Goal: Task Accomplishment & Management: Manage account settings

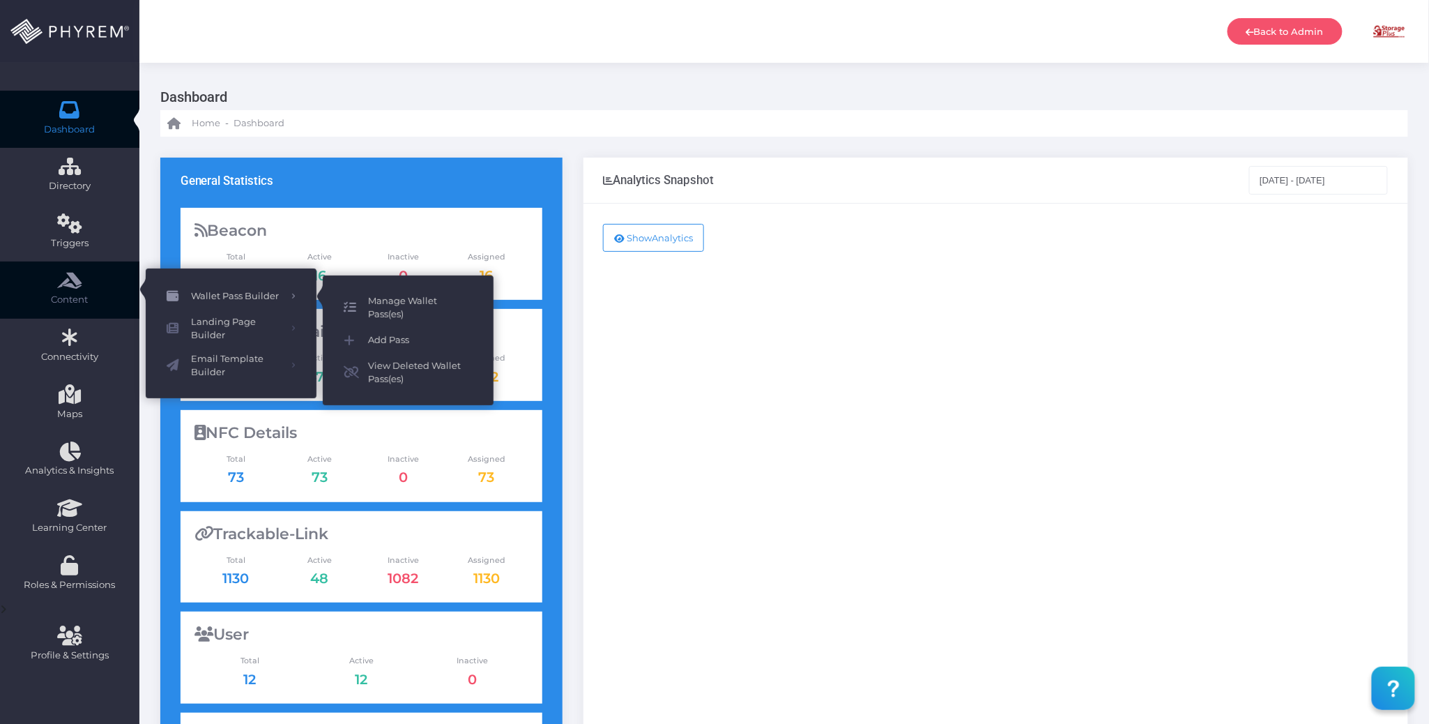
click at [382, 293] on link "Manage Wallet Pass(es)" at bounding box center [408, 307] width 171 height 37
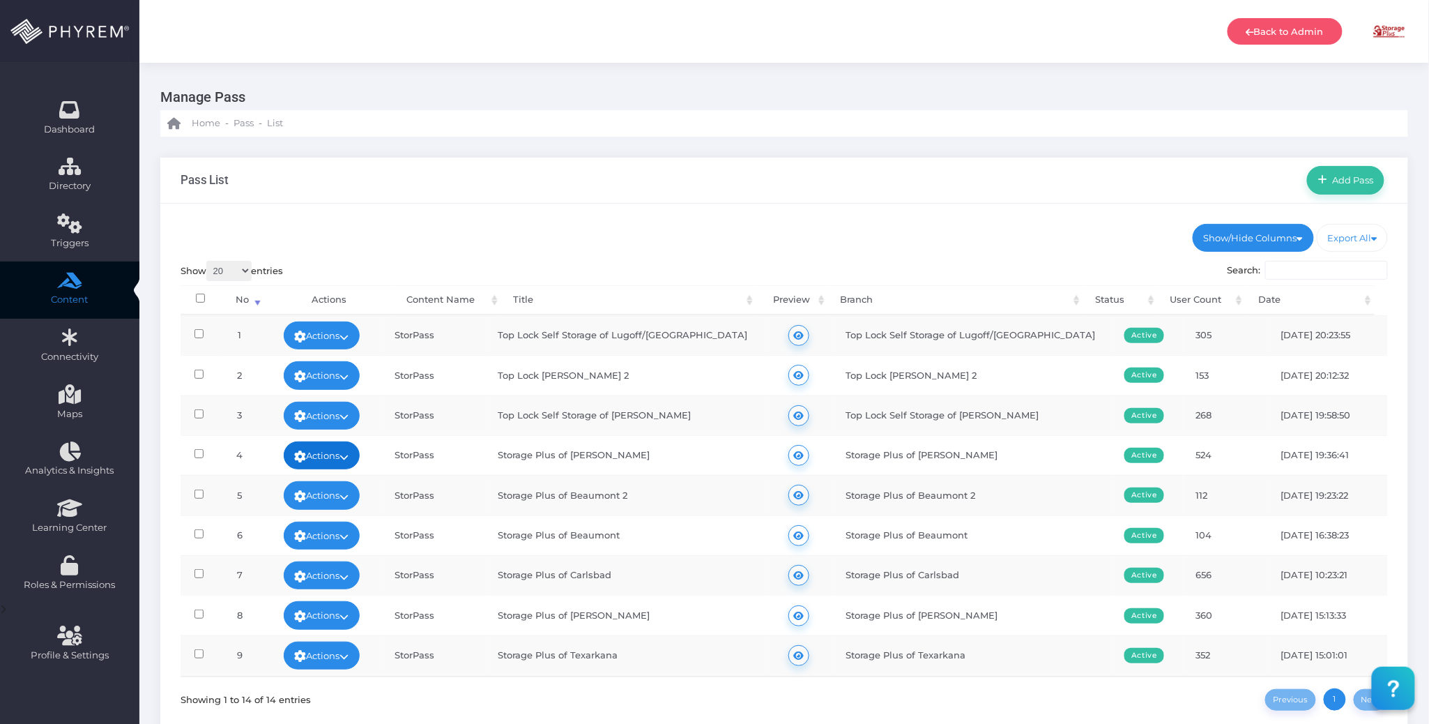
click at [349, 457] on icon at bounding box center [344, 457] width 9 height 0
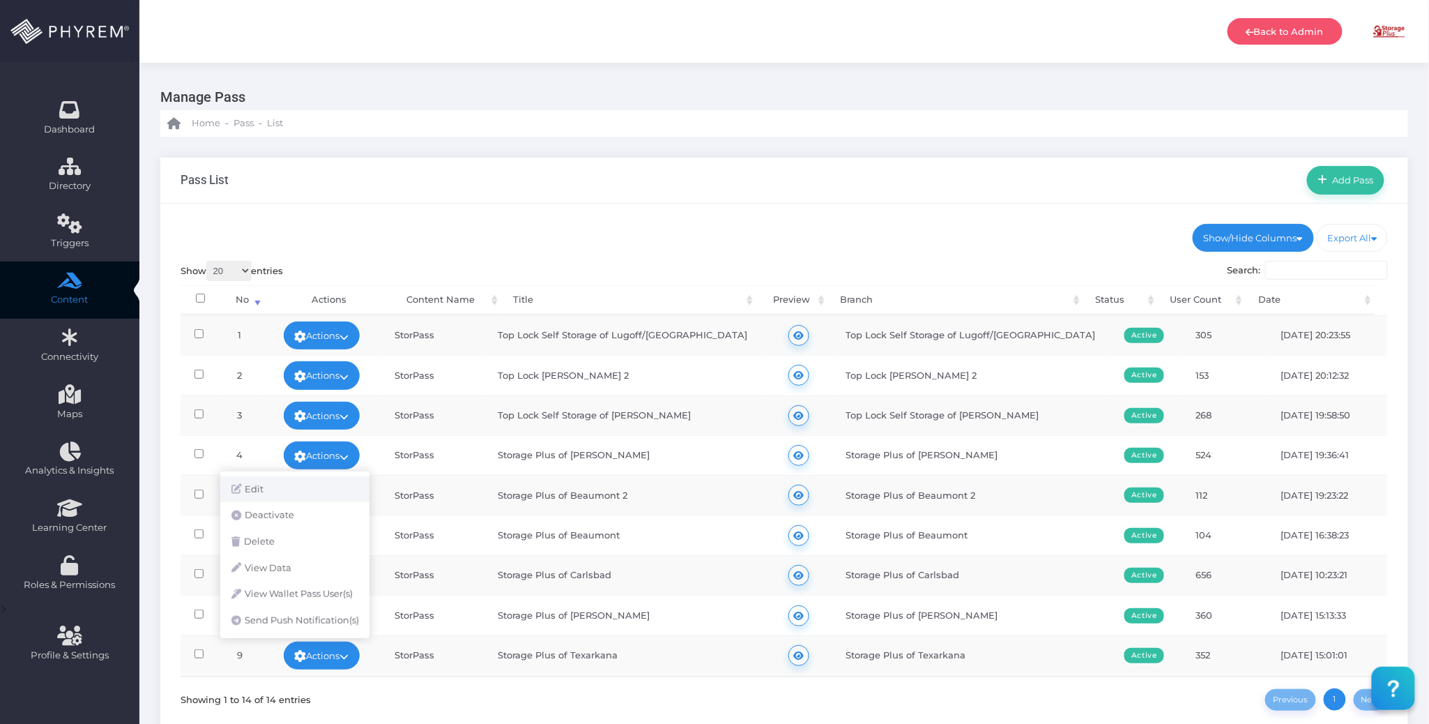
click at [319, 483] on link "Edit" at bounding box center [294, 489] width 149 height 26
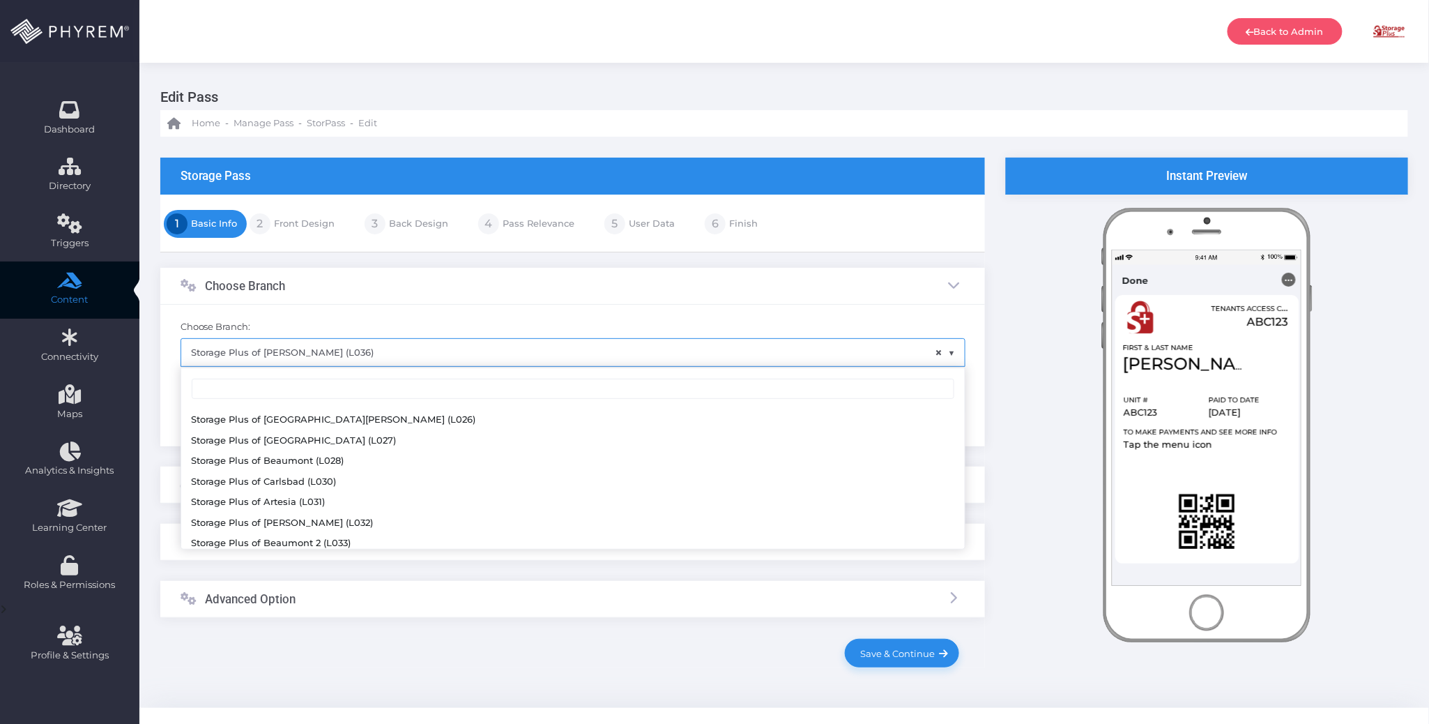
click at [553, 360] on span "× Storage Plus of Forney (L036)" at bounding box center [573, 352] width 784 height 26
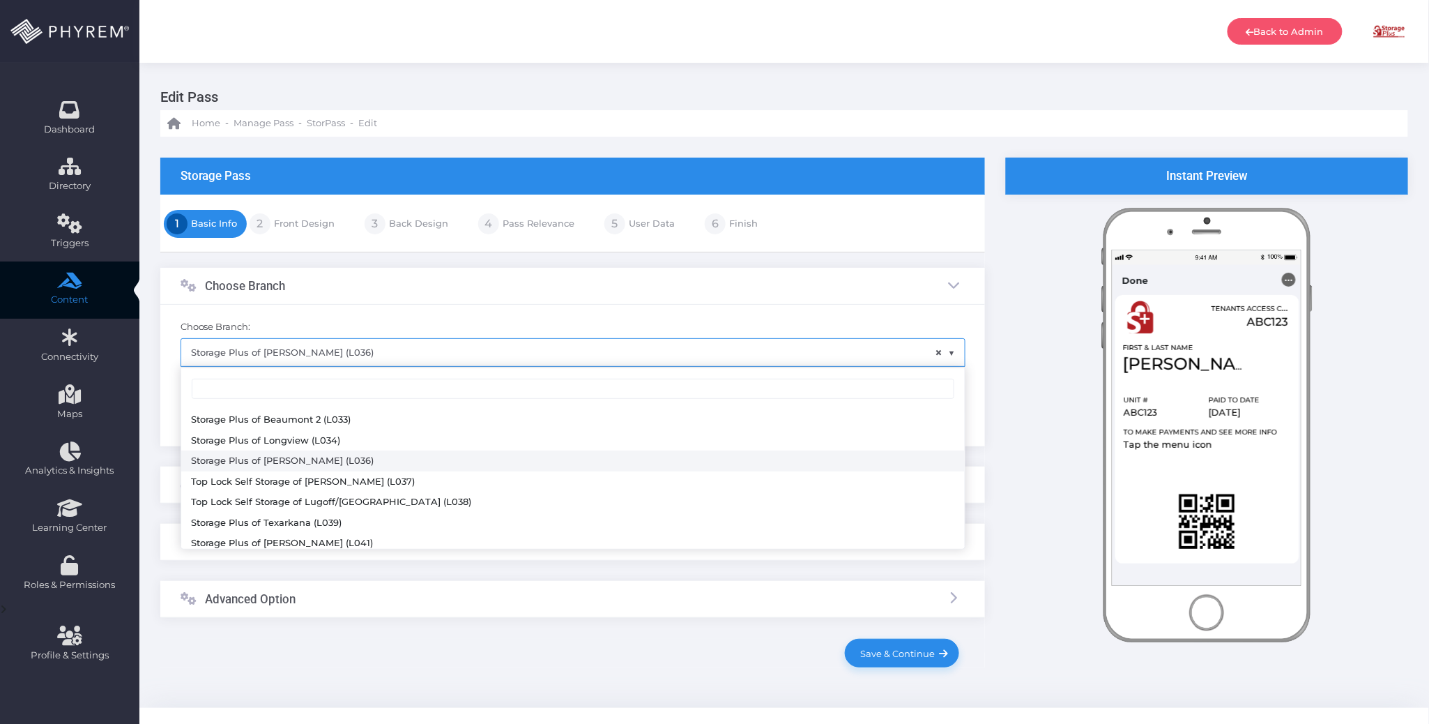
click at [439, 262] on div "Choose Branch Choose Branch: [Select Branch]" at bounding box center [572, 452] width 825 height 401
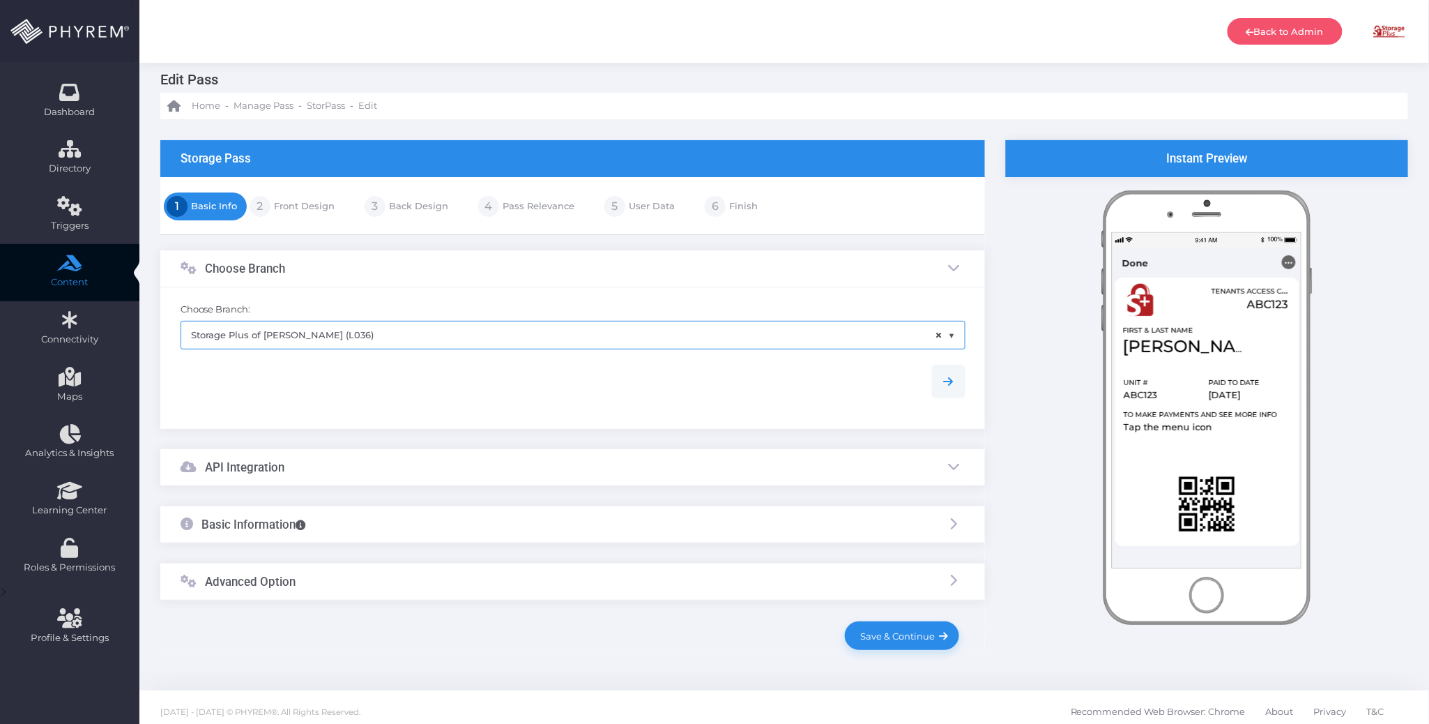
scroll to position [26, 0]
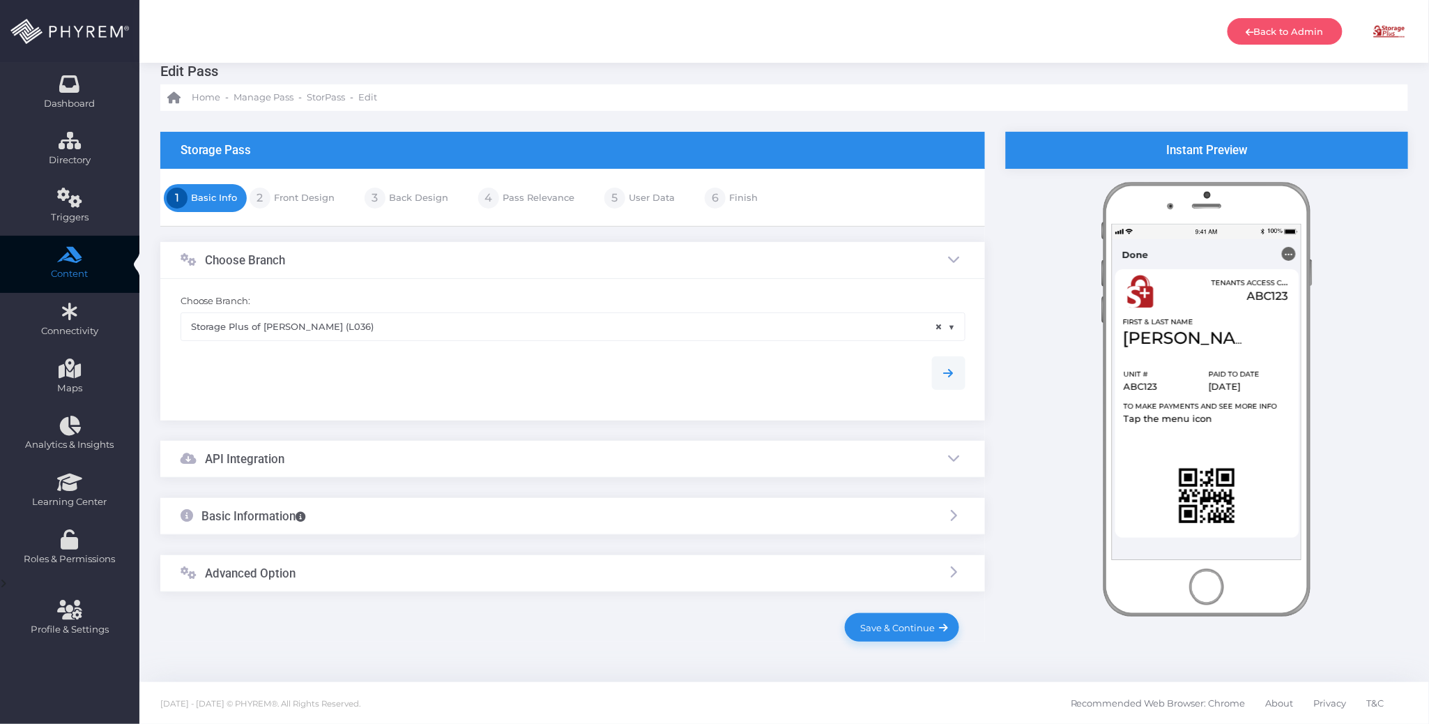
click at [376, 572] on div "Advanced Option" at bounding box center [572, 573] width 825 height 37
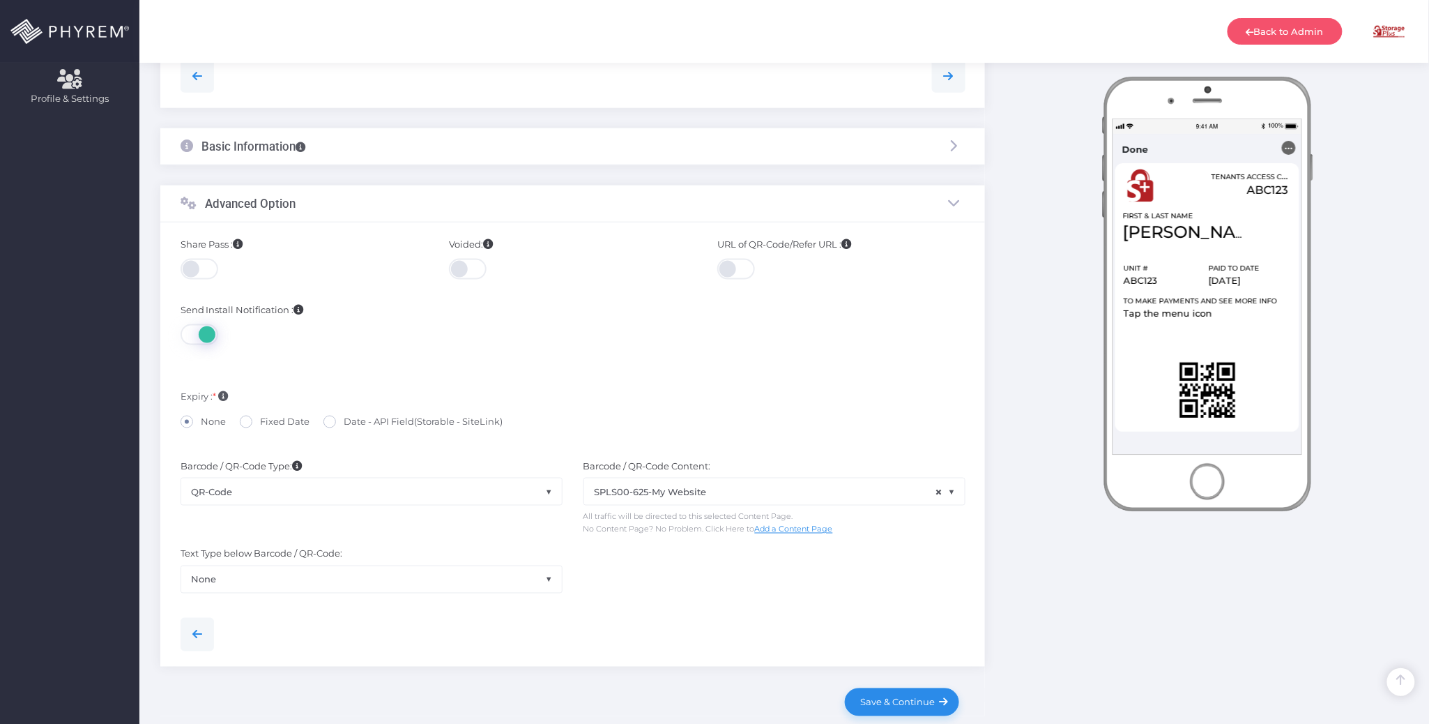
scroll to position [634, 0]
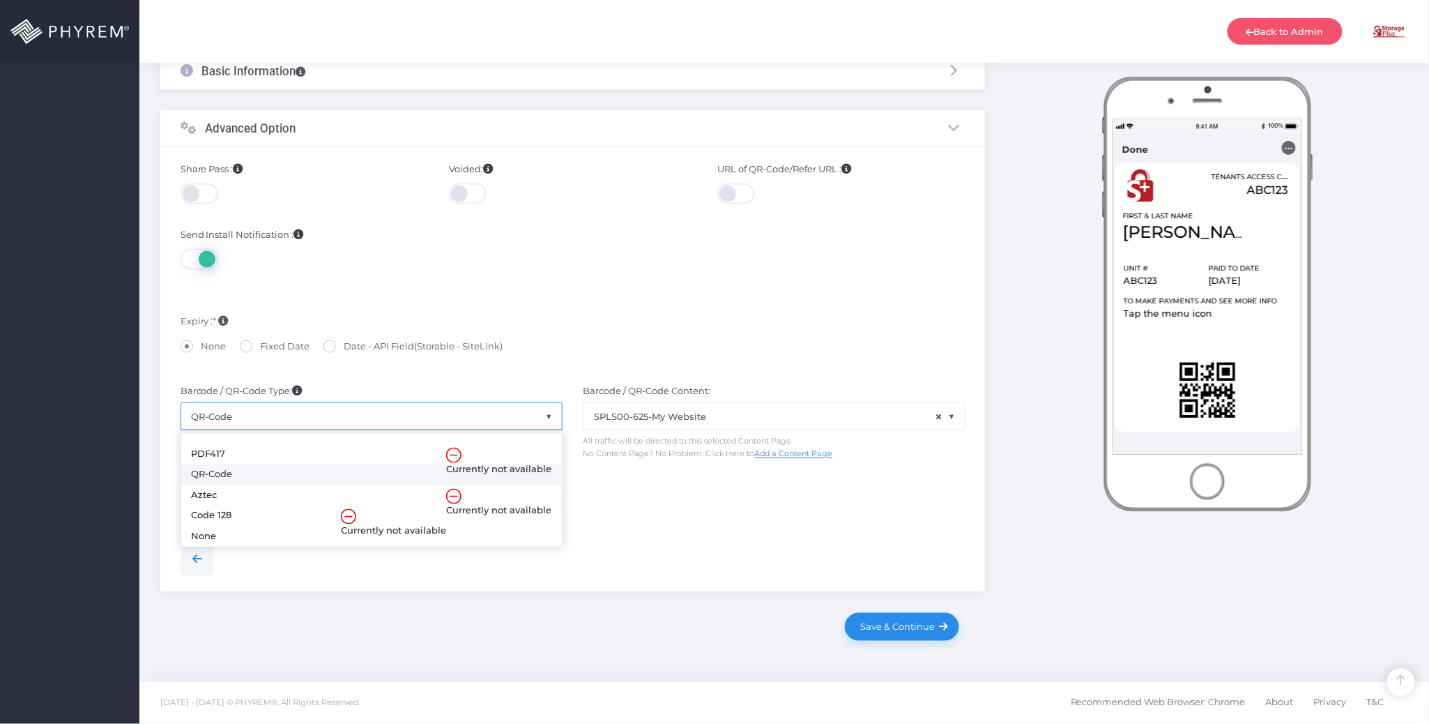
click at [356, 415] on span "QR-Code" at bounding box center [371, 416] width 381 height 26
select select "none"
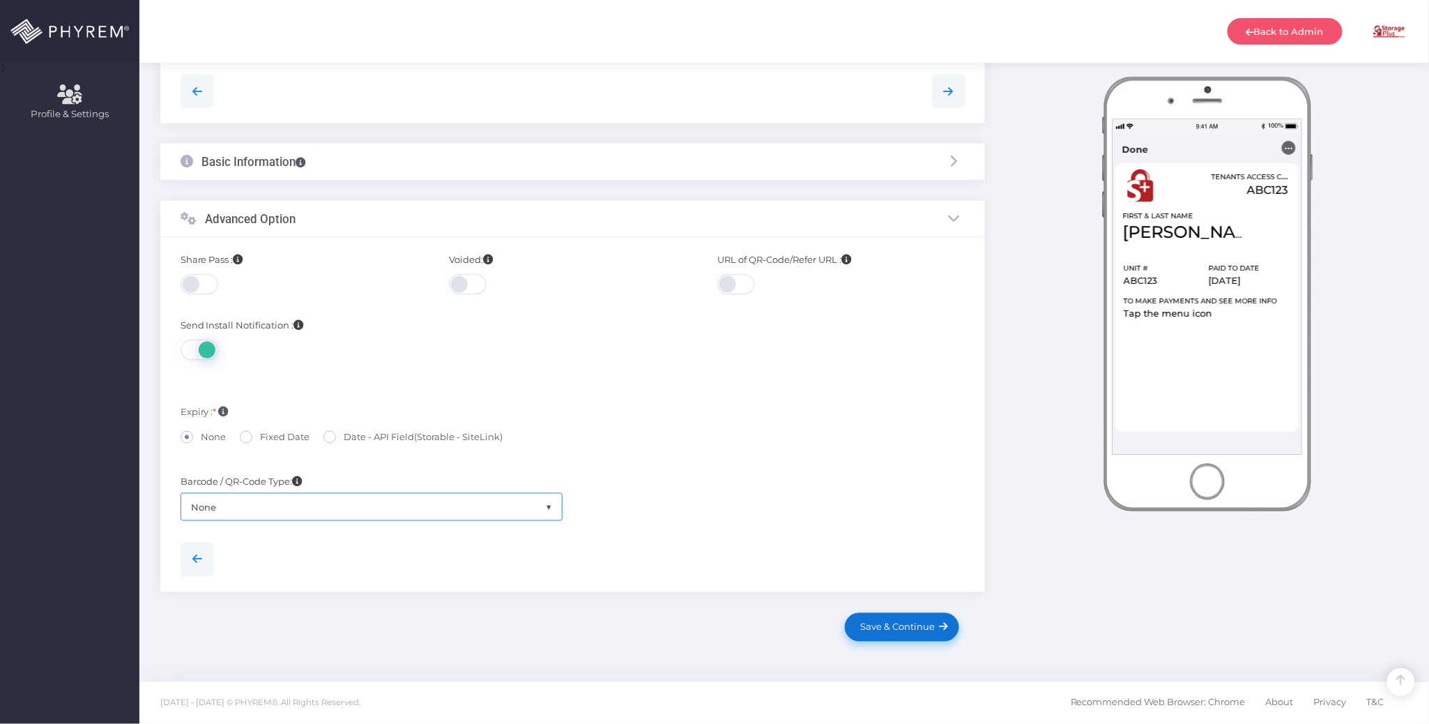
click at [887, 626] on span "Save & Continue" at bounding box center [895, 626] width 79 height 11
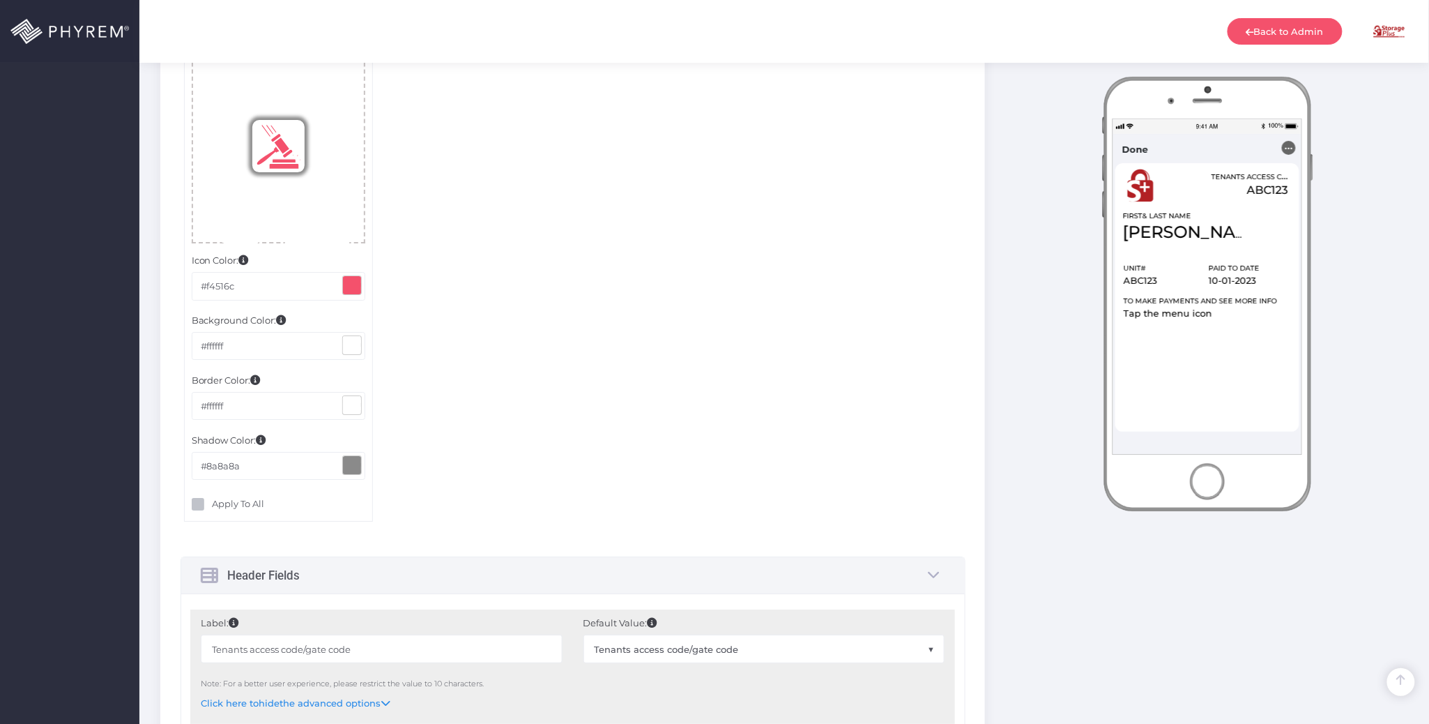
scroll to position [1952, 0]
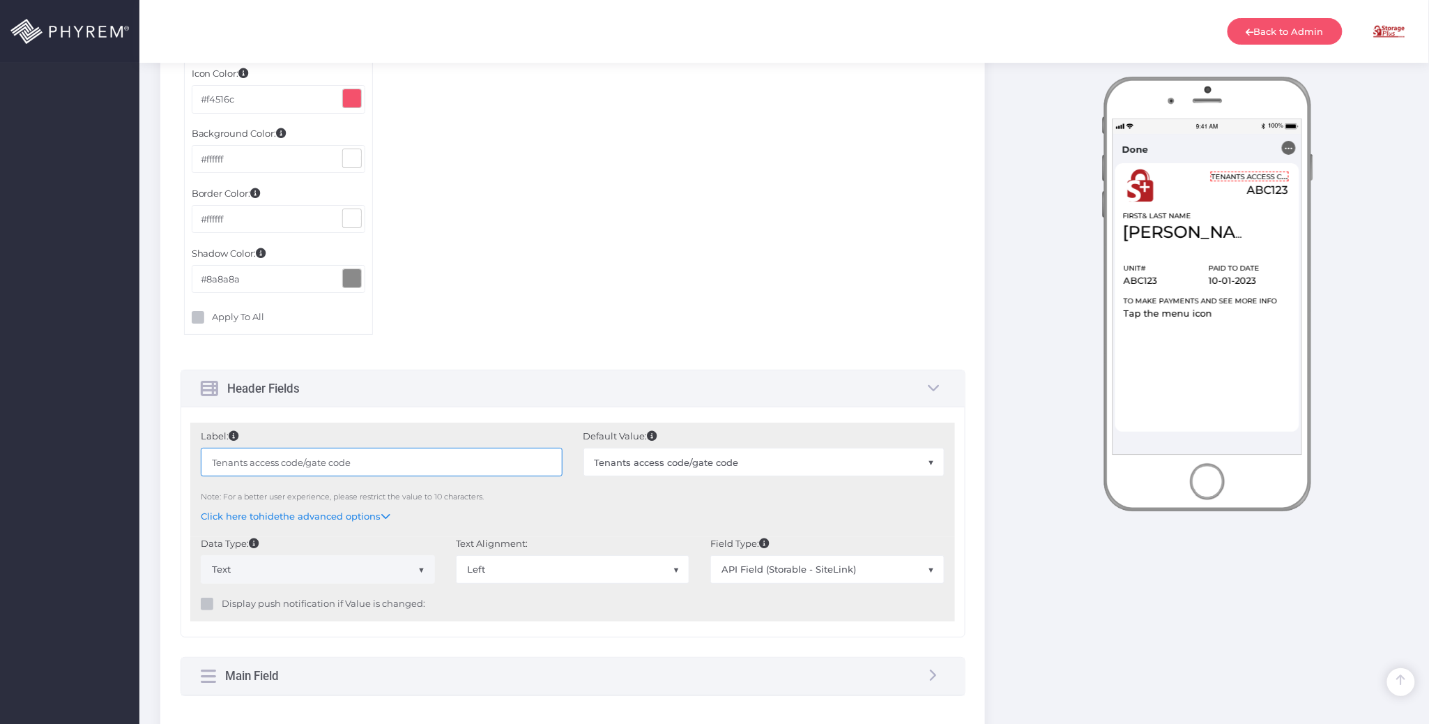
drag, startPoint x: 397, startPoint y: 456, endPoint x: 208, endPoint y: 456, distance: 188.9
click at [208, 456] on input "Tenants access code/gate code" at bounding box center [381, 462] width 361 height 28
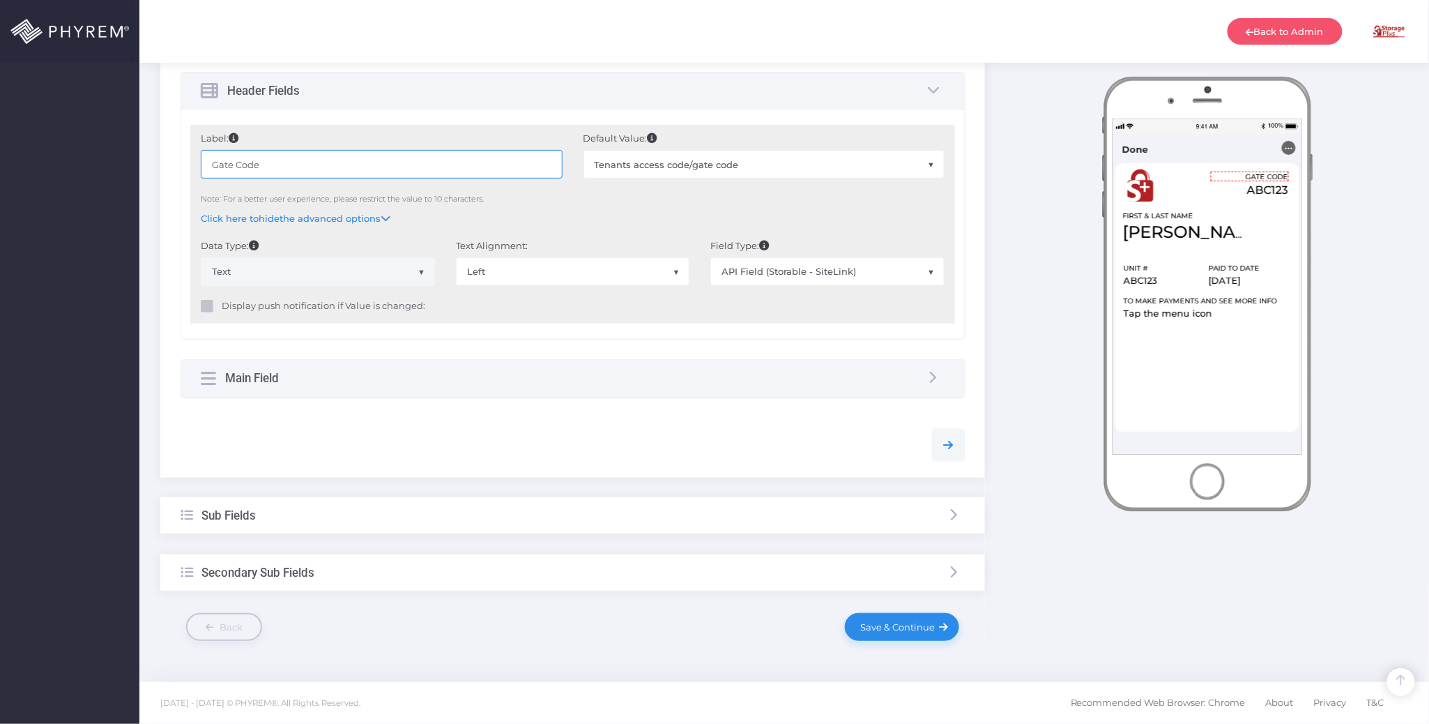
type input "Gate Code"
click at [349, 514] on div "Sub Fields" at bounding box center [572, 515] width 825 height 37
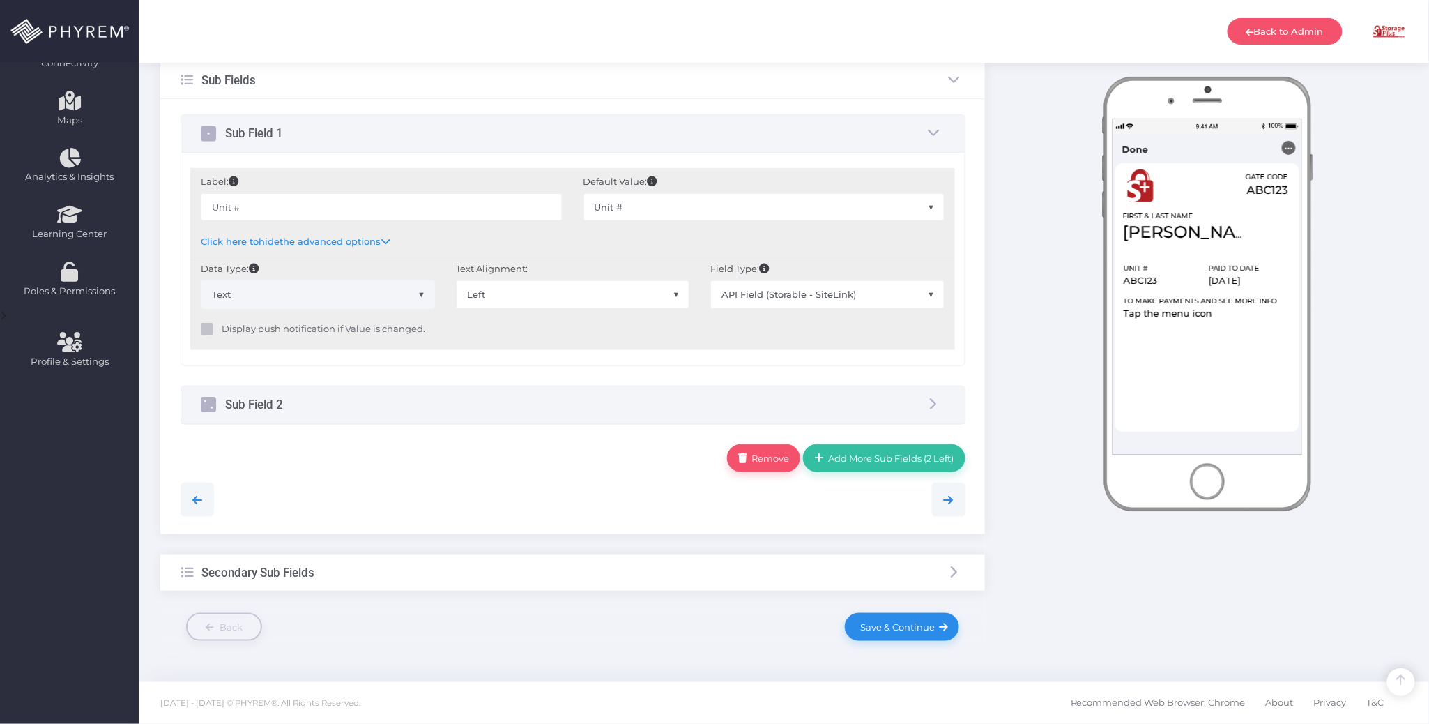
scroll to position [263, 0]
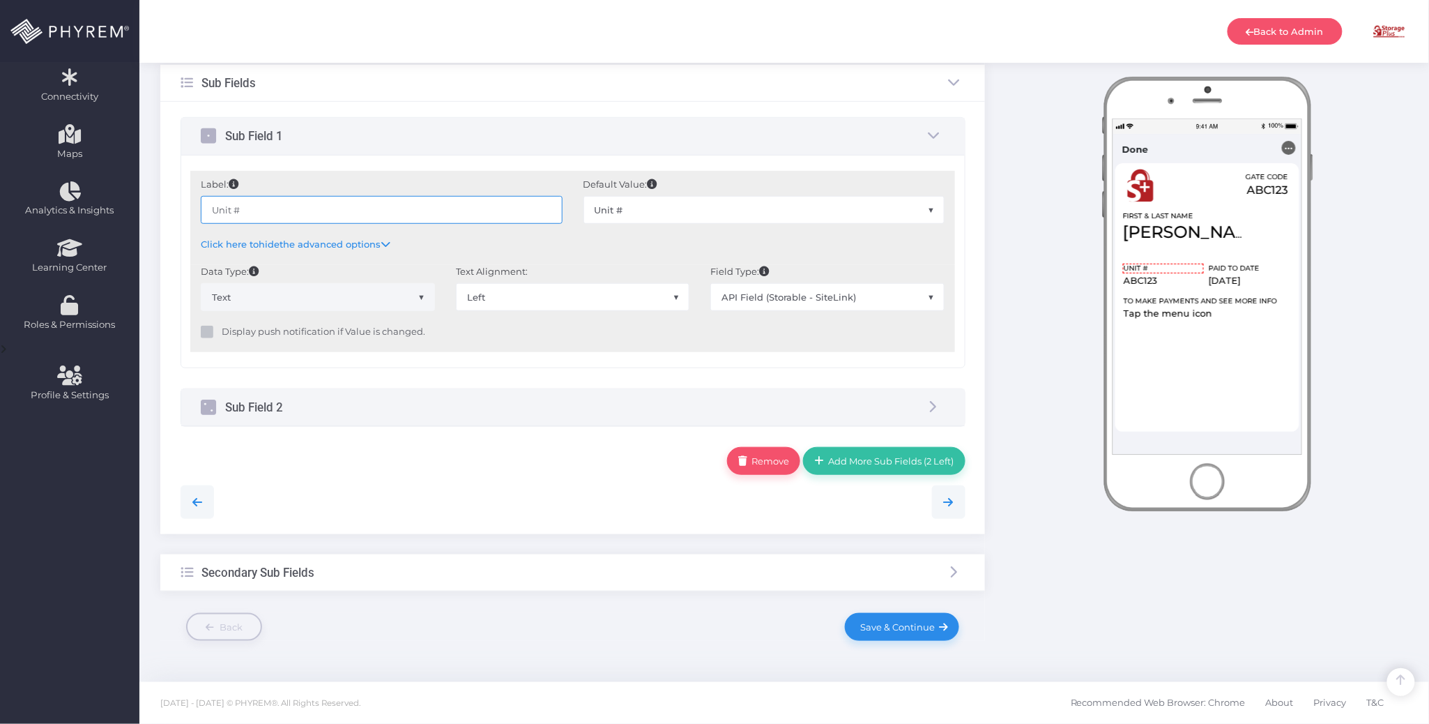
drag, startPoint x: 279, startPoint y: 206, endPoint x: 168, endPoint y: 204, distance: 110.9
click at [168, 204] on div "Sub Field 1 Label: Unit # Default Value:" at bounding box center [572, 318] width 825 height 432
paste input "/Space"
type input "Unit/Space #"
click at [449, 400] on div "Sub Field 2" at bounding box center [573, 407] width 784 height 37
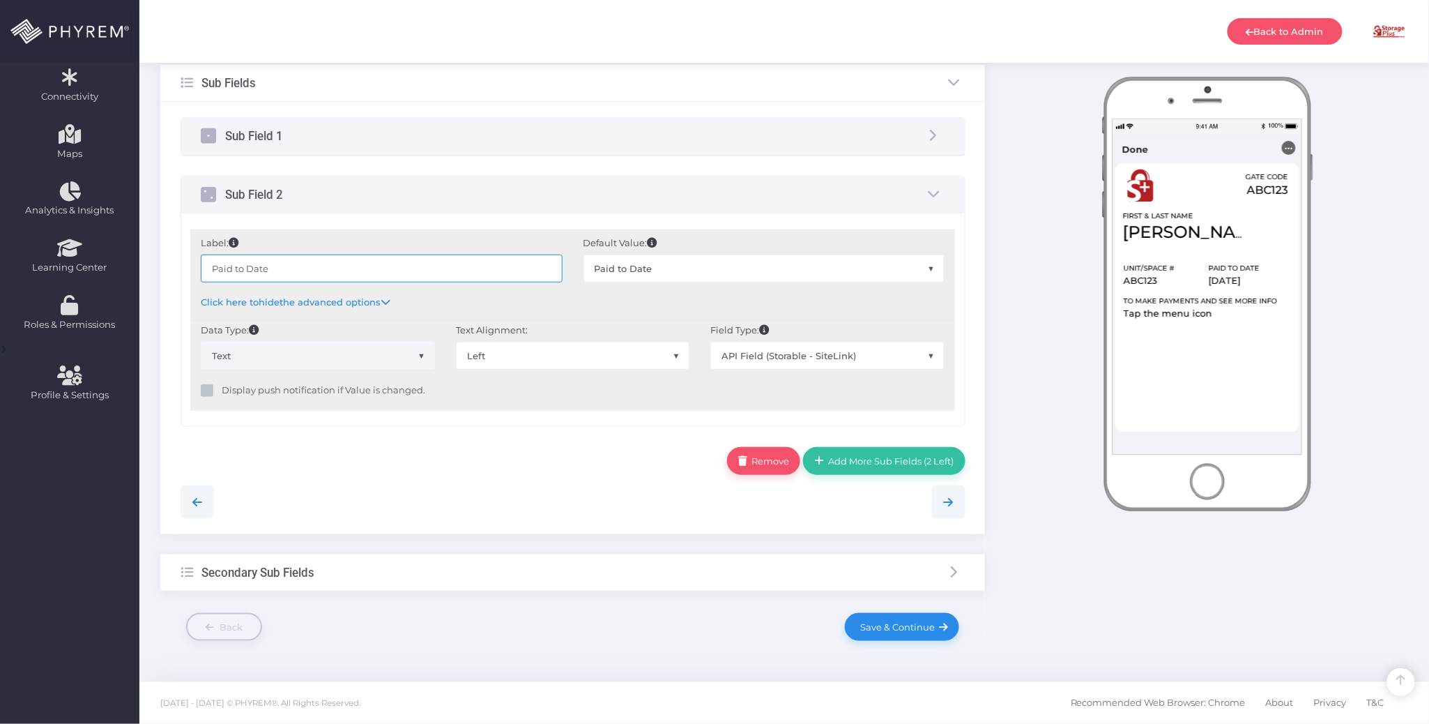
click at [372, 260] on input "Paid to Date" at bounding box center [381, 268] width 361 height 28
drag, startPoint x: 303, startPoint y: 265, endPoint x: 178, endPoint y: 265, distance: 124.1
click at [178, 265] on div "Sub Field 1 Label: Unit/Space # ABC123 None" at bounding box center [572, 318] width 825 height 432
paste input "Thru"
type input "Paid Thru Date"
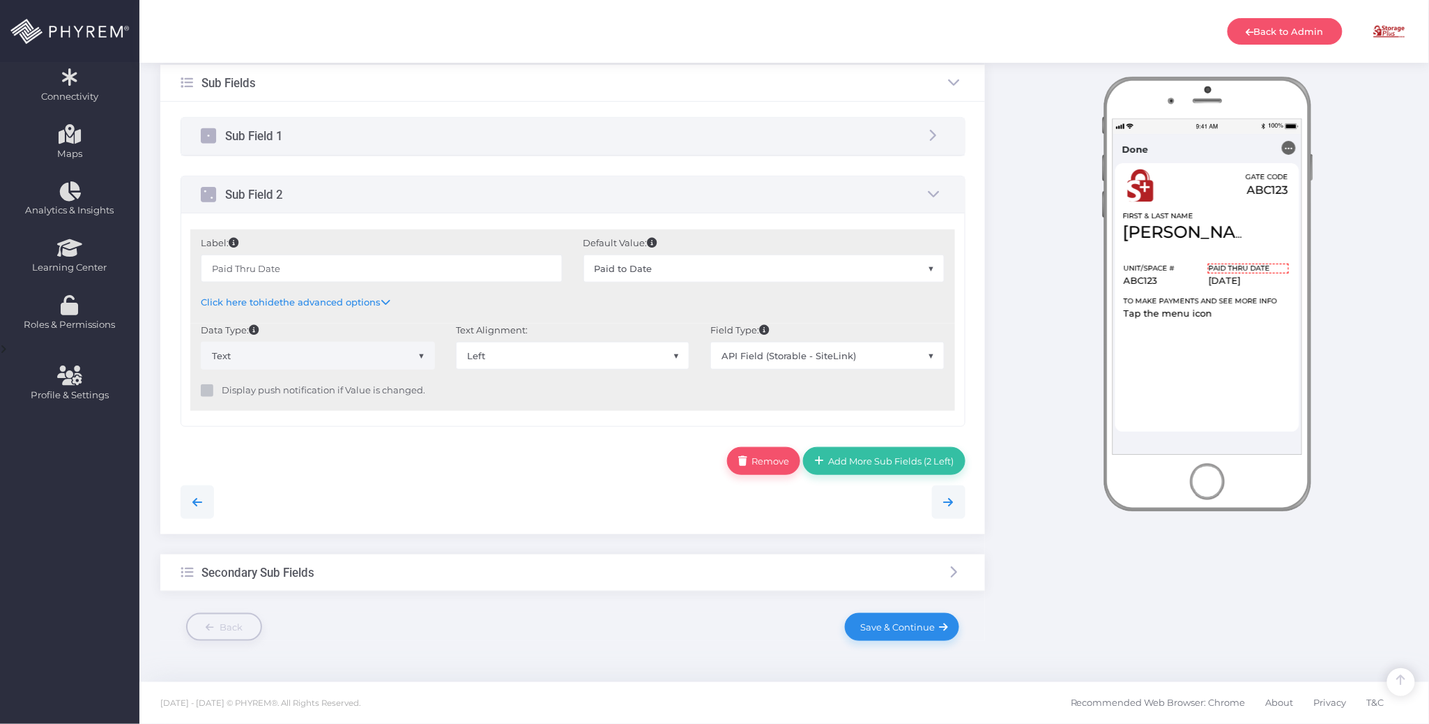
click at [533, 486] on div at bounding box center [573, 501] width 806 height 33
click at [885, 619] on link "Save & Continue" at bounding box center [902, 627] width 114 height 28
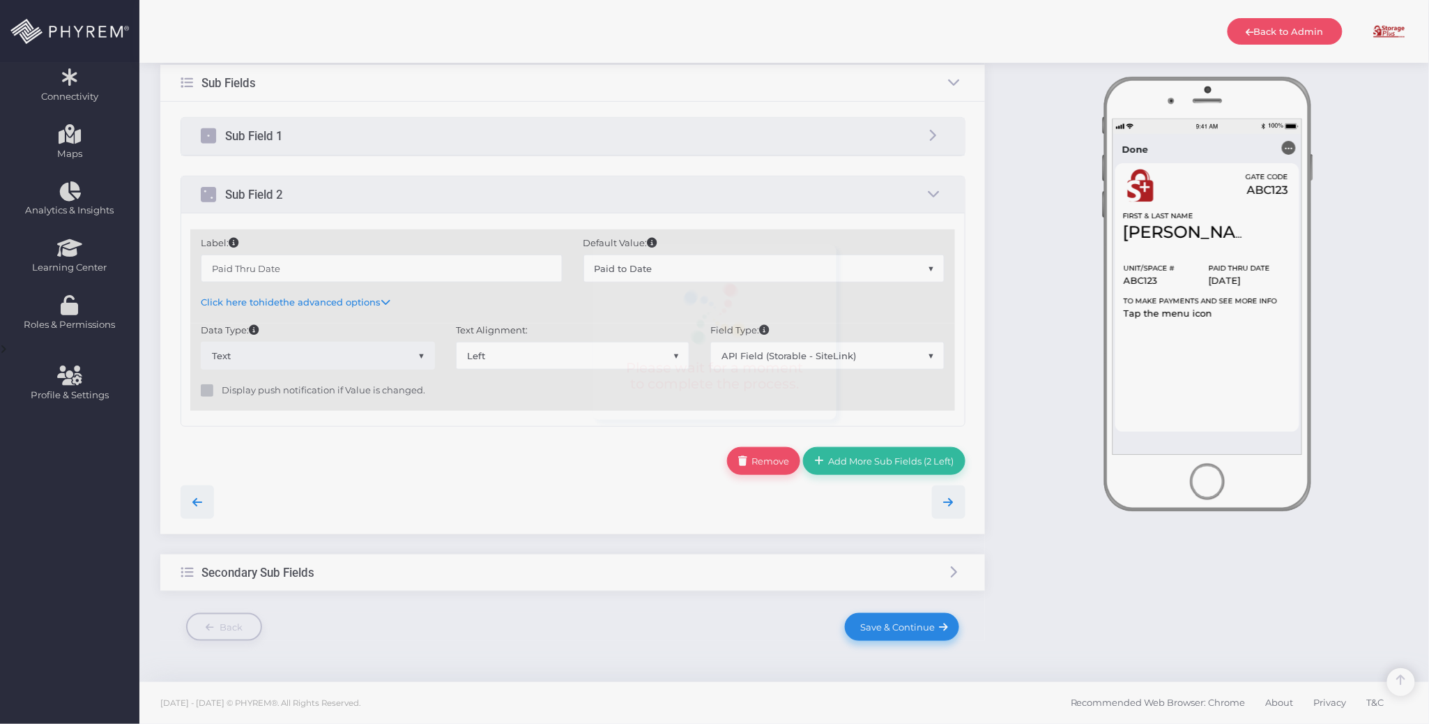
scroll to position [0, 0]
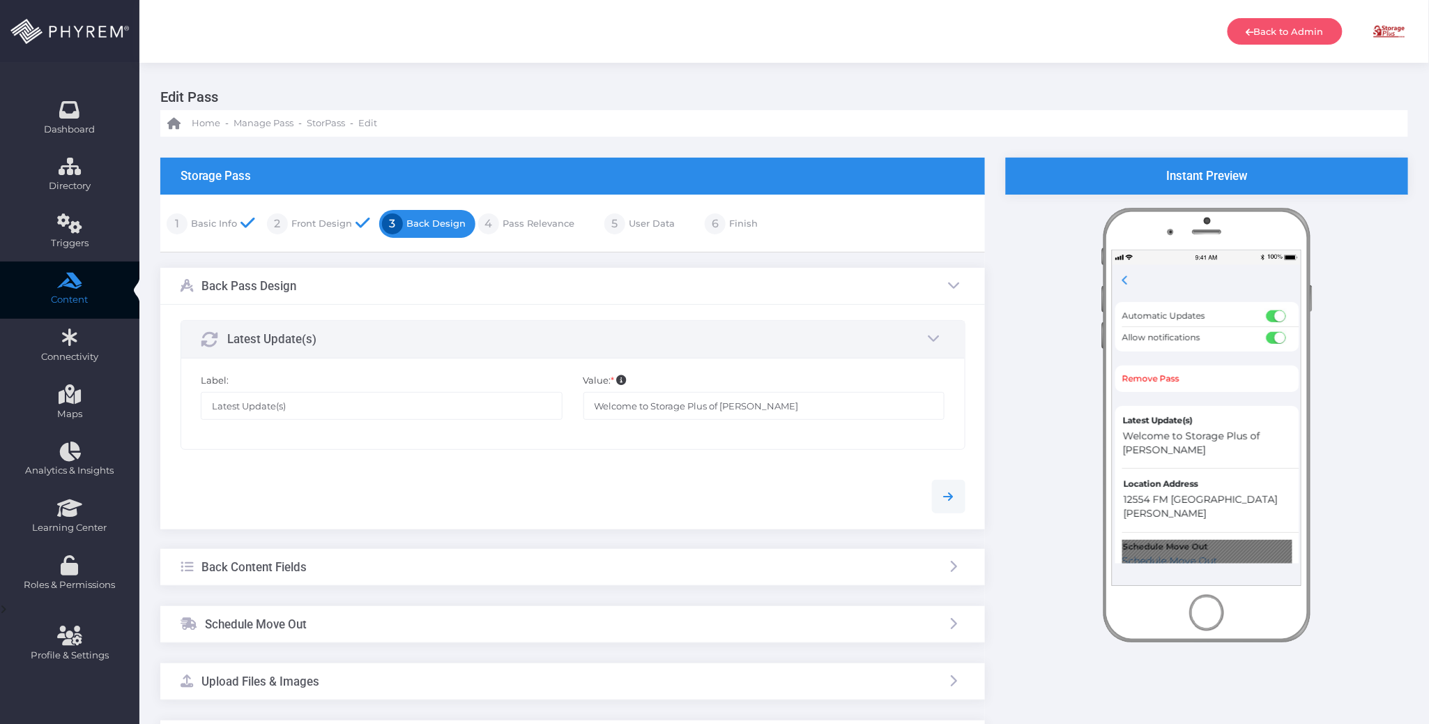
click at [542, 226] on link "Pass Relevance" at bounding box center [536, 224] width 75 height 22
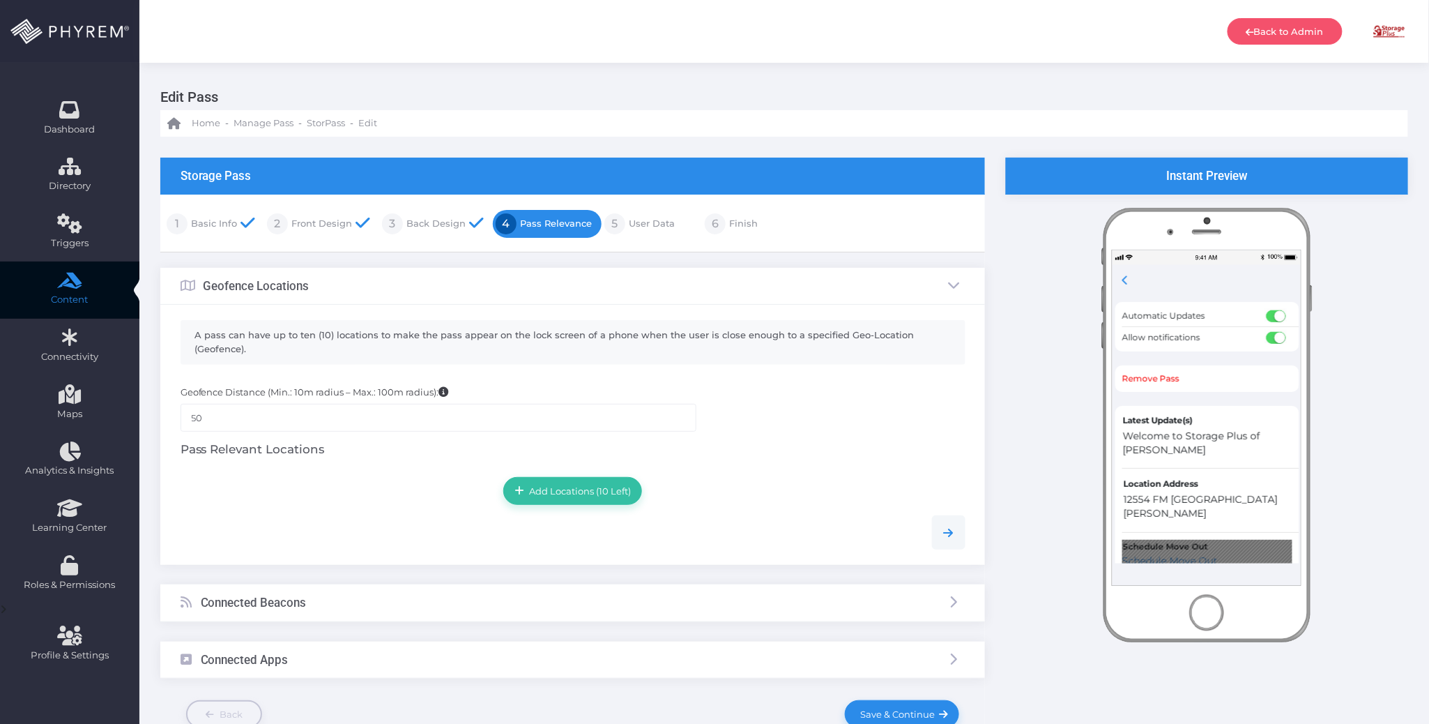
click at [535, 609] on div "Connected Beacons" at bounding box center [572, 602] width 825 height 37
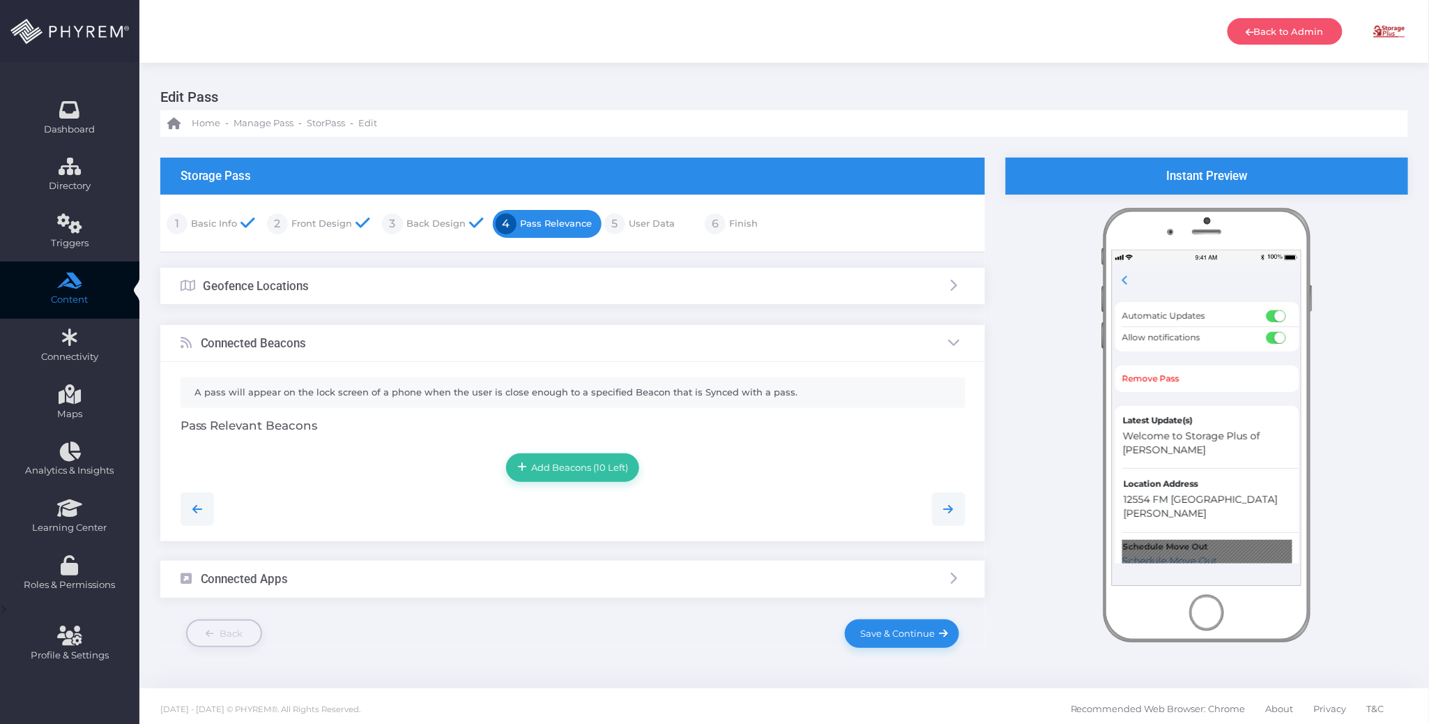
scroll to position [8, 0]
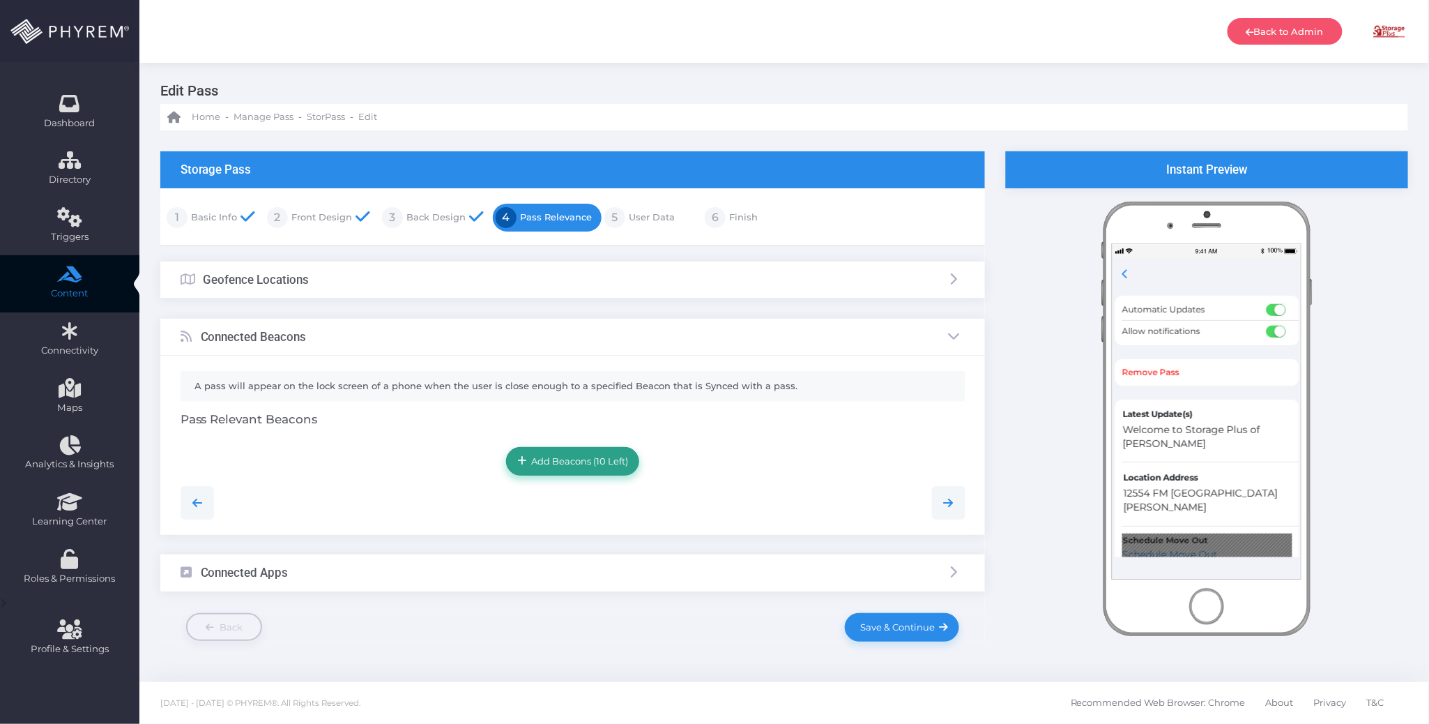
click at [597, 456] on span "Add Beacons (10 Left)" at bounding box center [578, 460] width 102 height 11
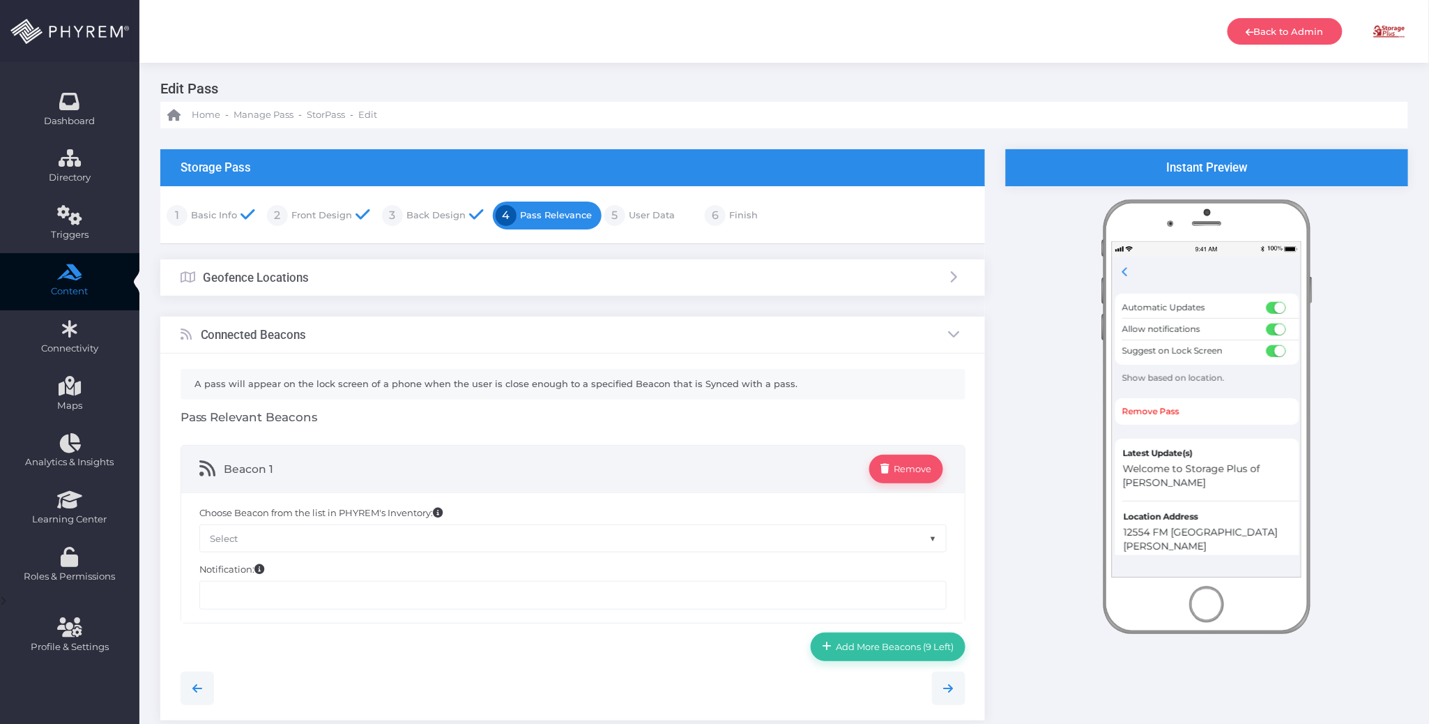
click at [598, 534] on span "Select" at bounding box center [573, 538] width 746 height 26
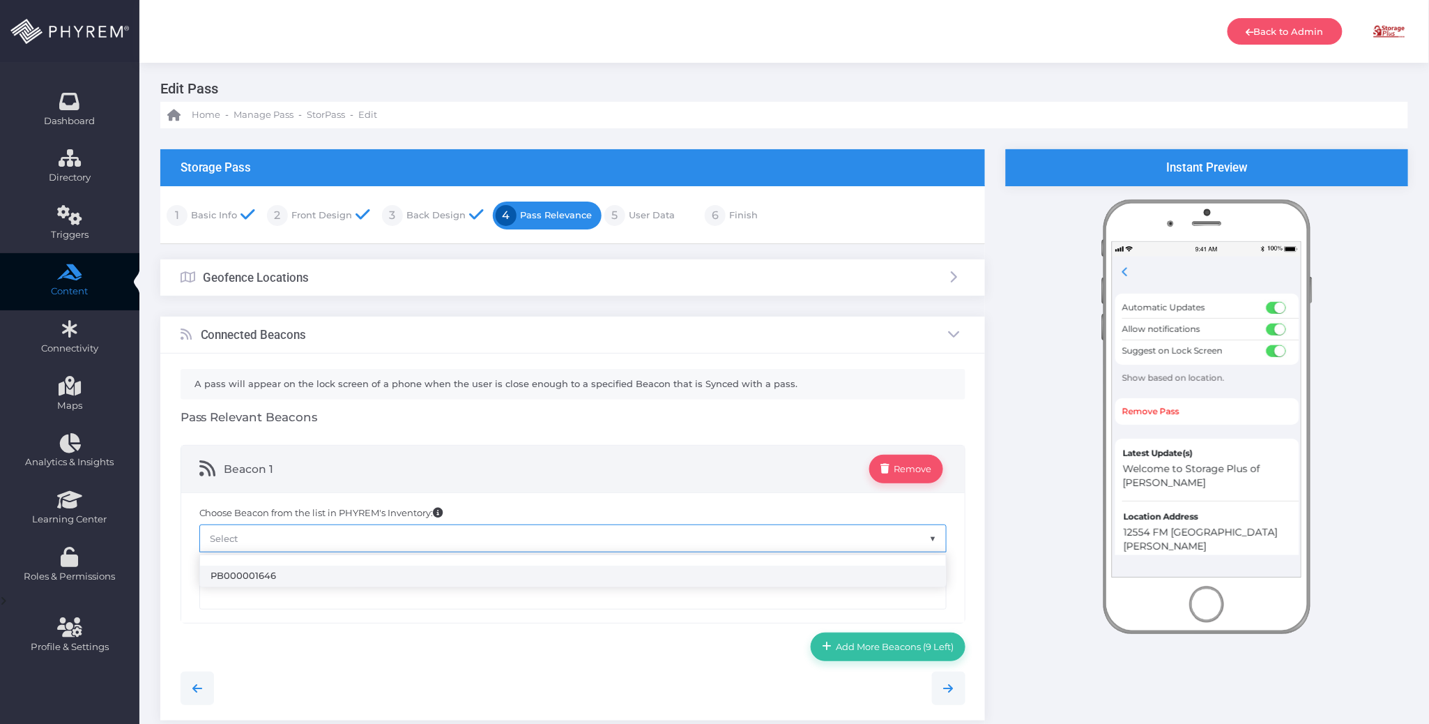
select select "1646"
click at [353, 595] on input "text" at bounding box center [572, 595] width 747 height 28
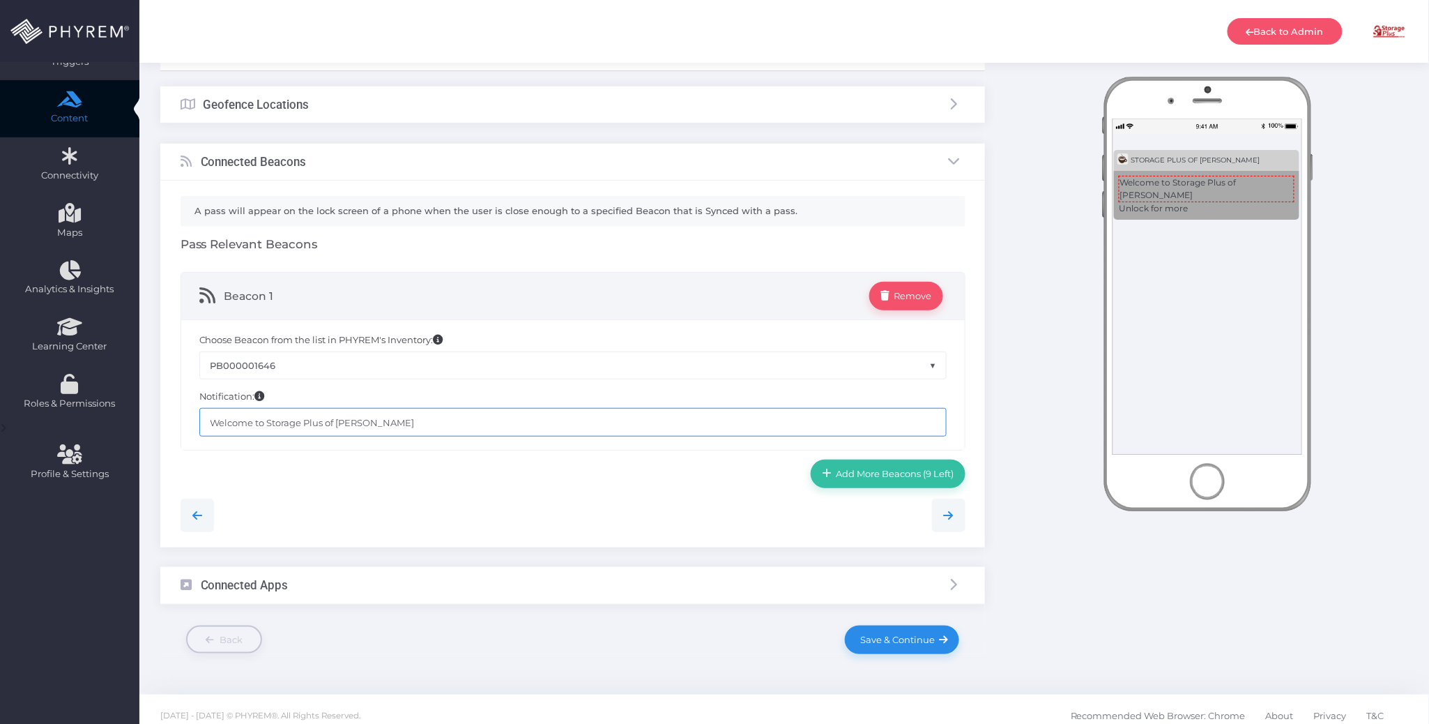
scroll to position [197, 0]
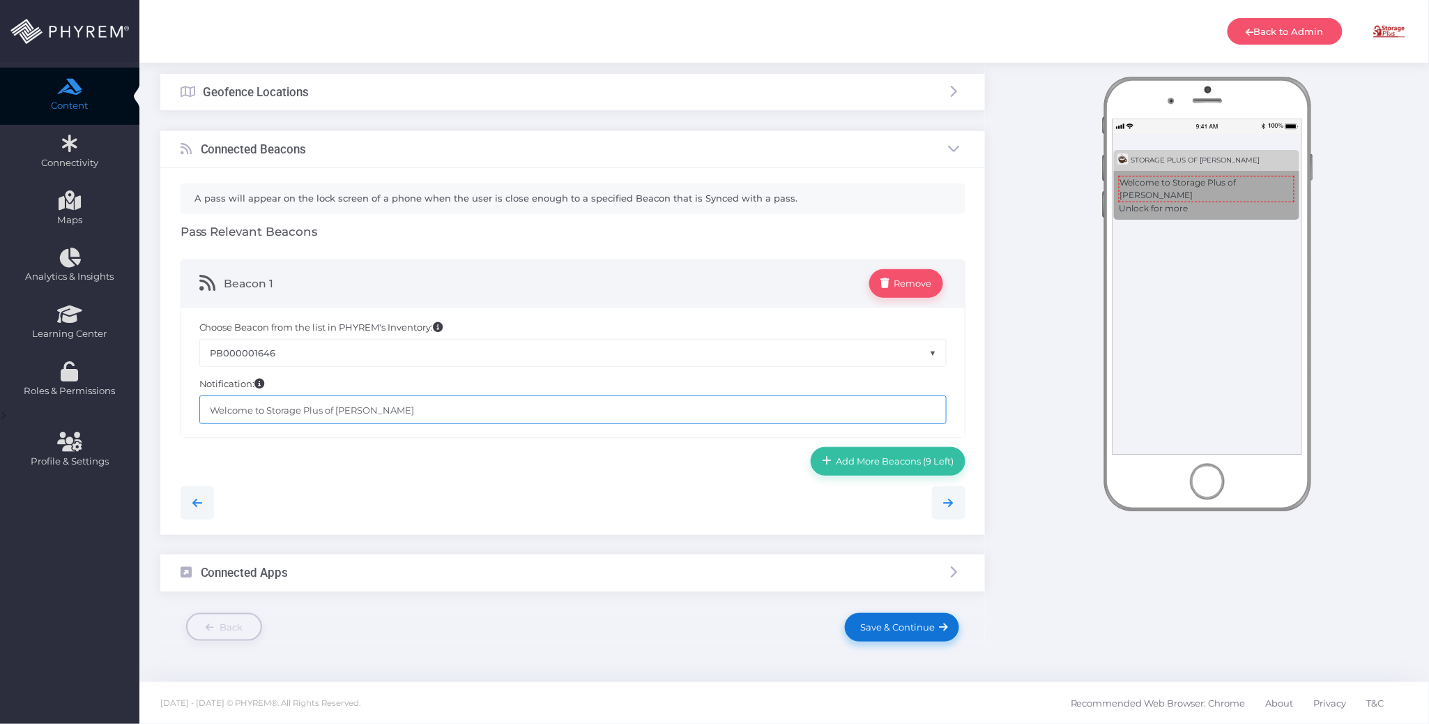
type input "Welcome to Storage Plus of Forney"
click at [892, 623] on span "Save & Continue" at bounding box center [895, 626] width 79 height 11
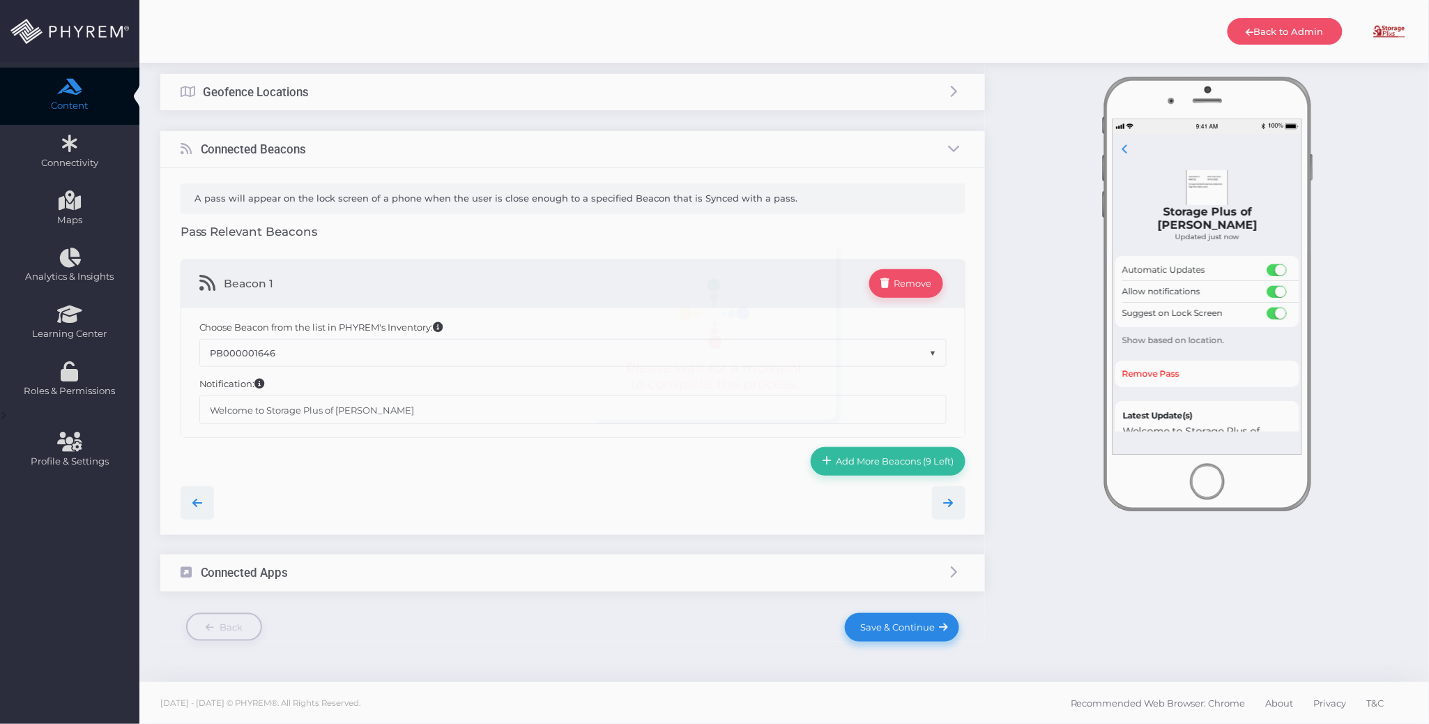
scroll to position [0, 0]
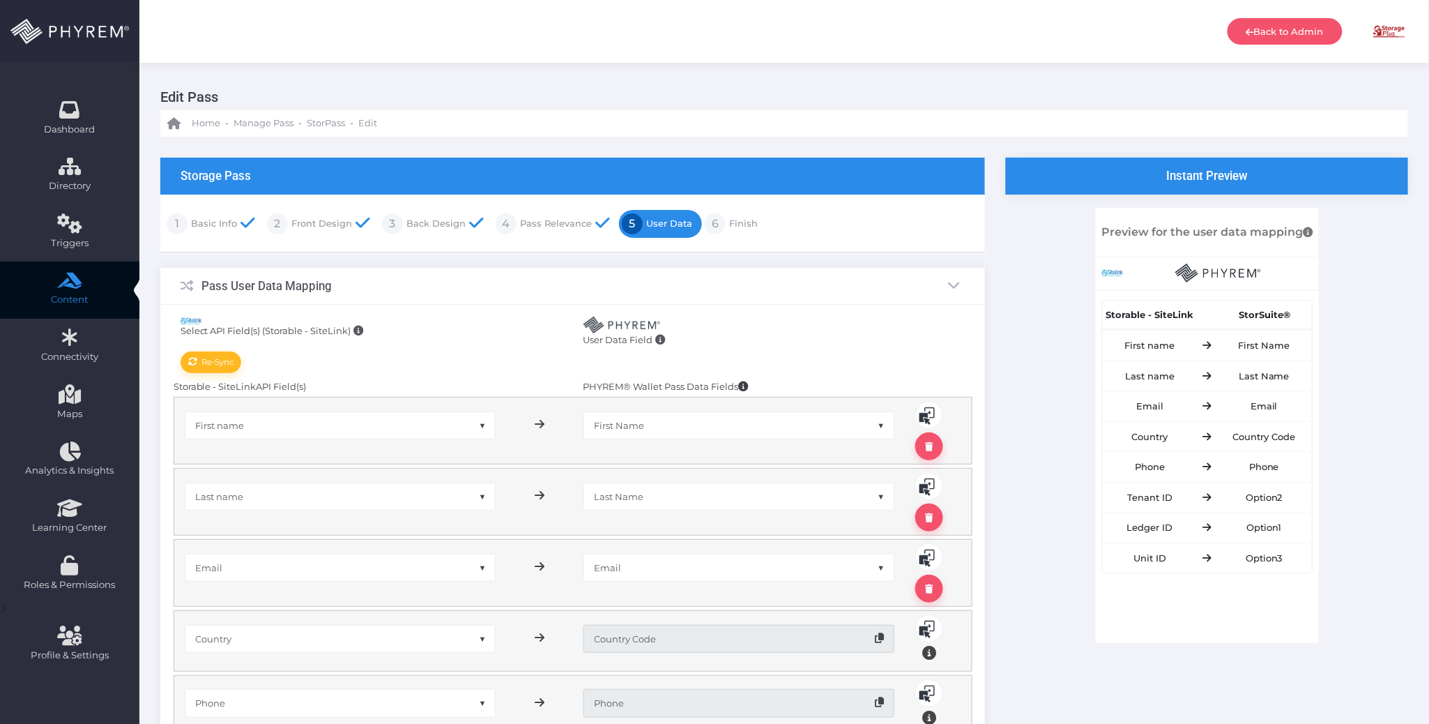
click at [745, 218] on link "Finish" at bounding box center [742, 224] width 32 height 22
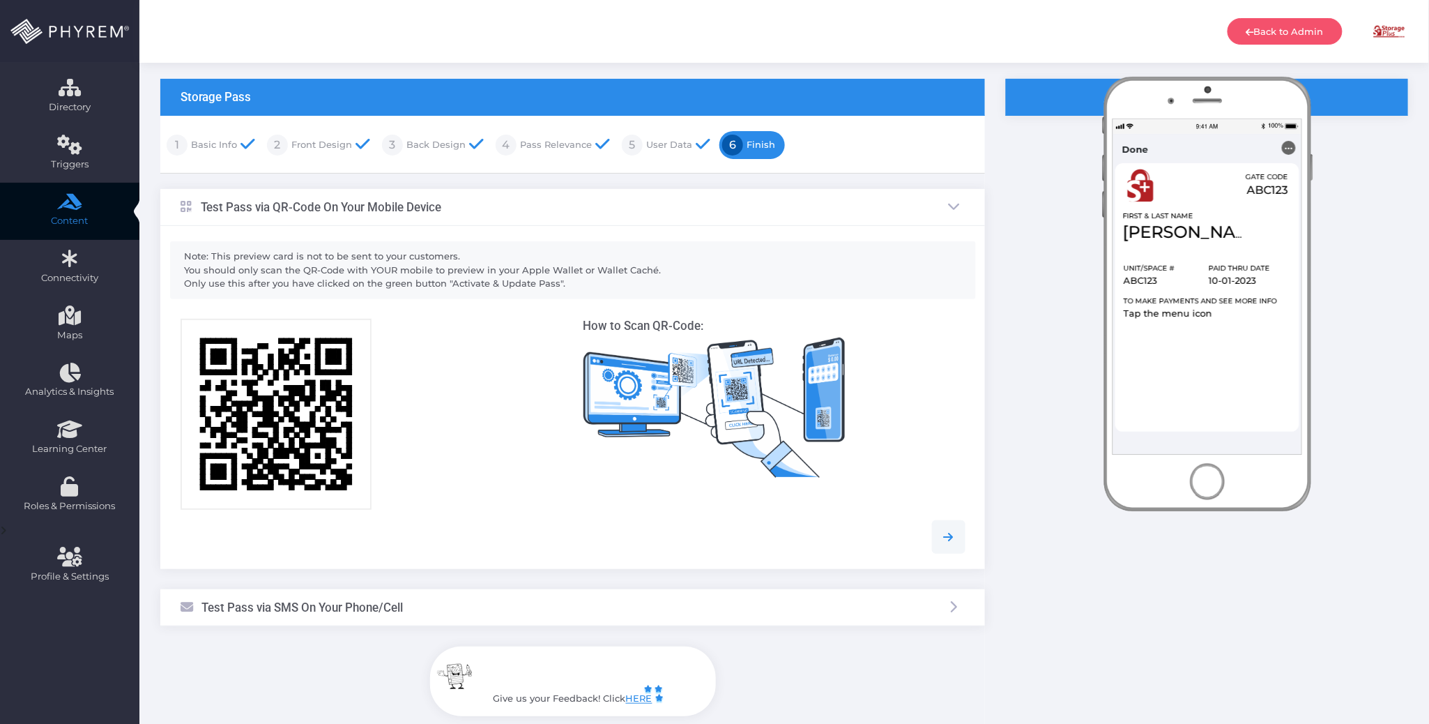
scroll to position [202, 0]
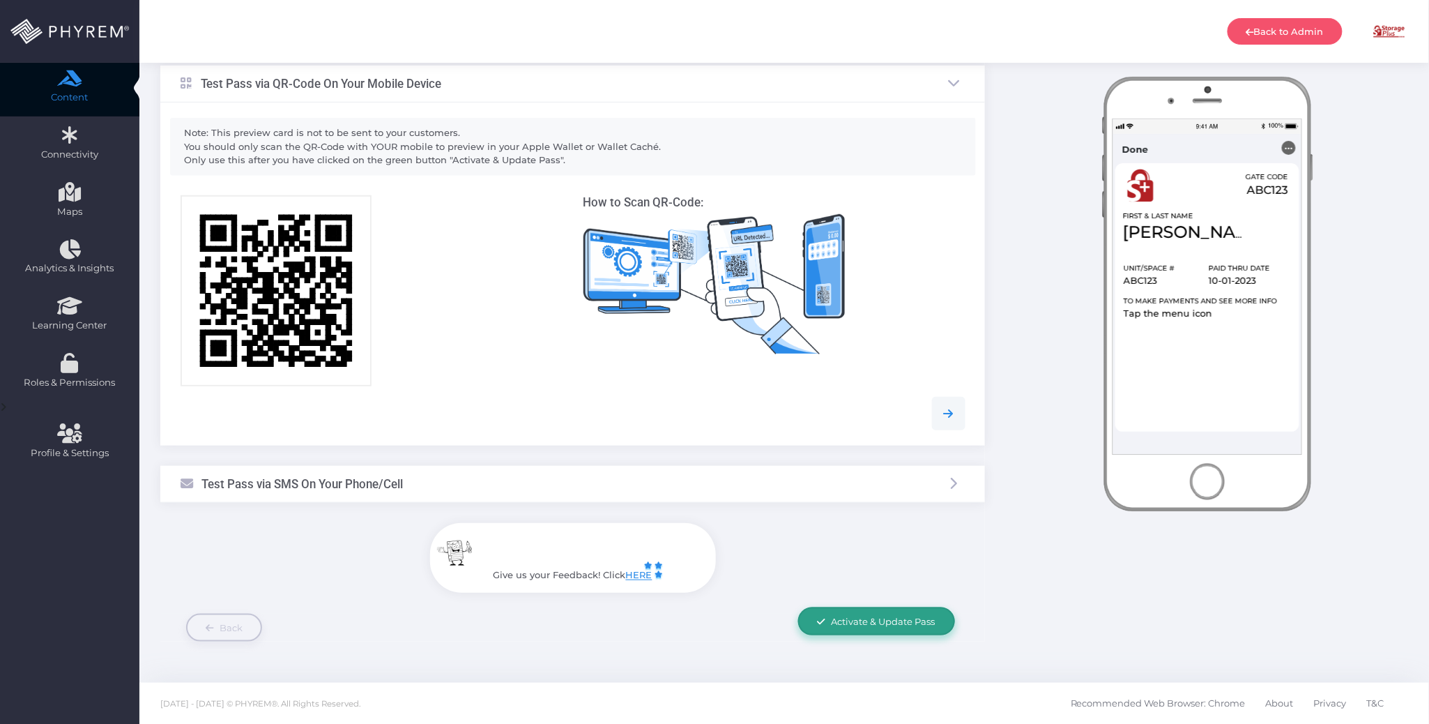
click at [898, 617] on span "Activate & Update Pass" at bounding box center [884, 621] width 104 height 11
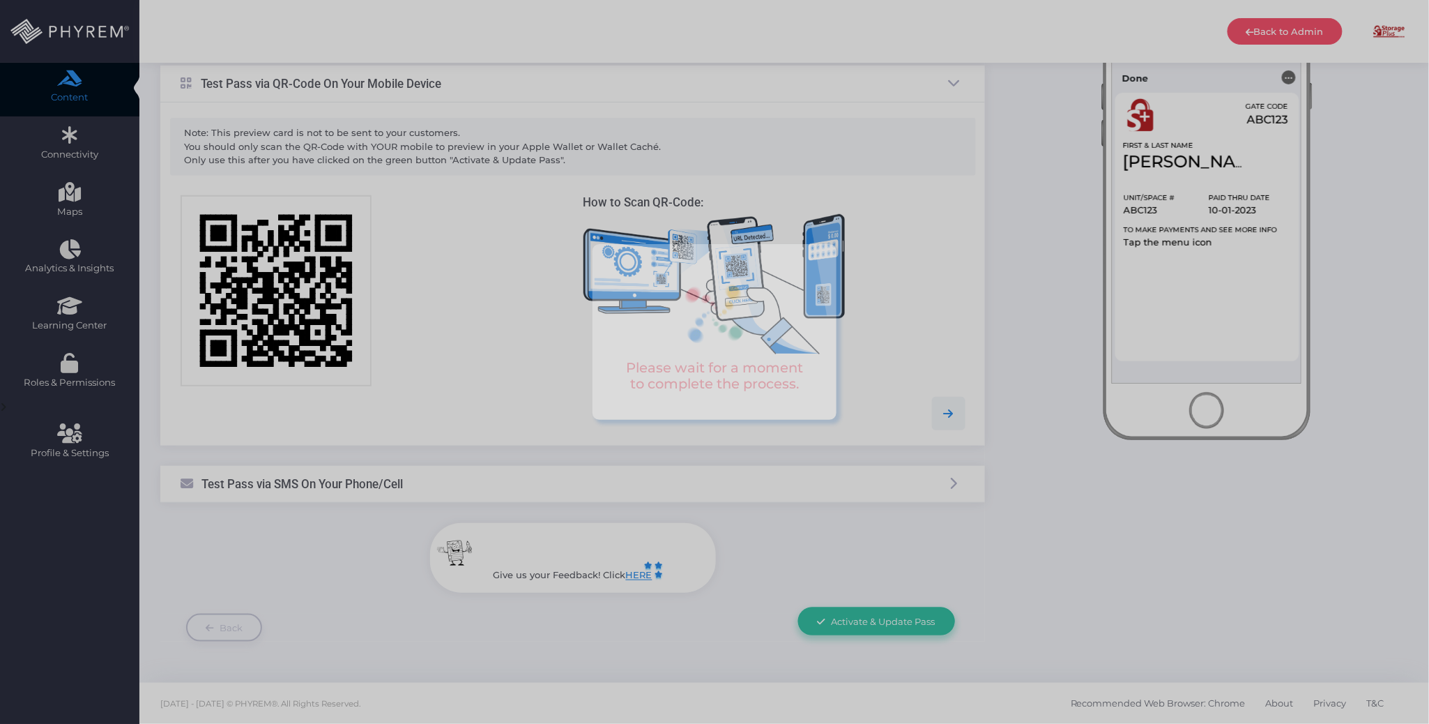
scroll to position [0, 0]
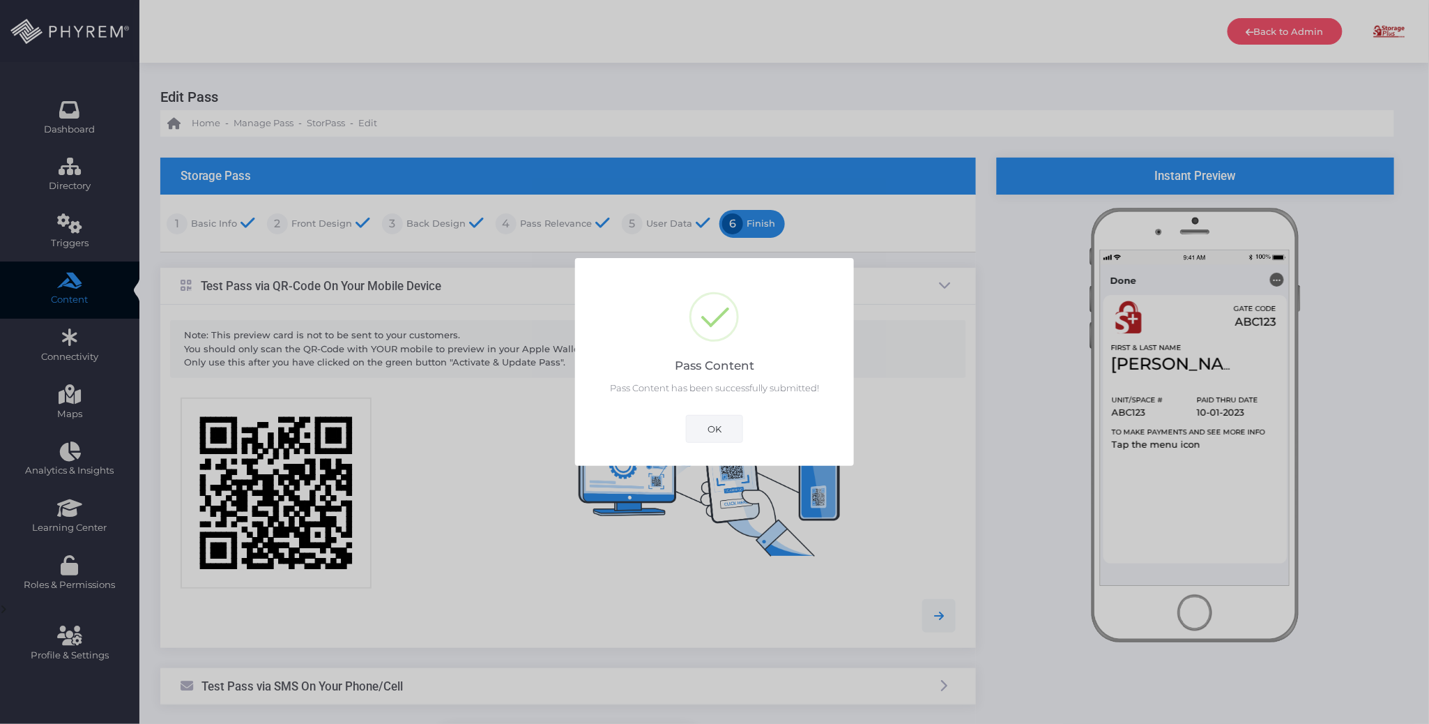
click at [711, 427] on button "OK" at bounding box center [714, 429] width 57 height 28
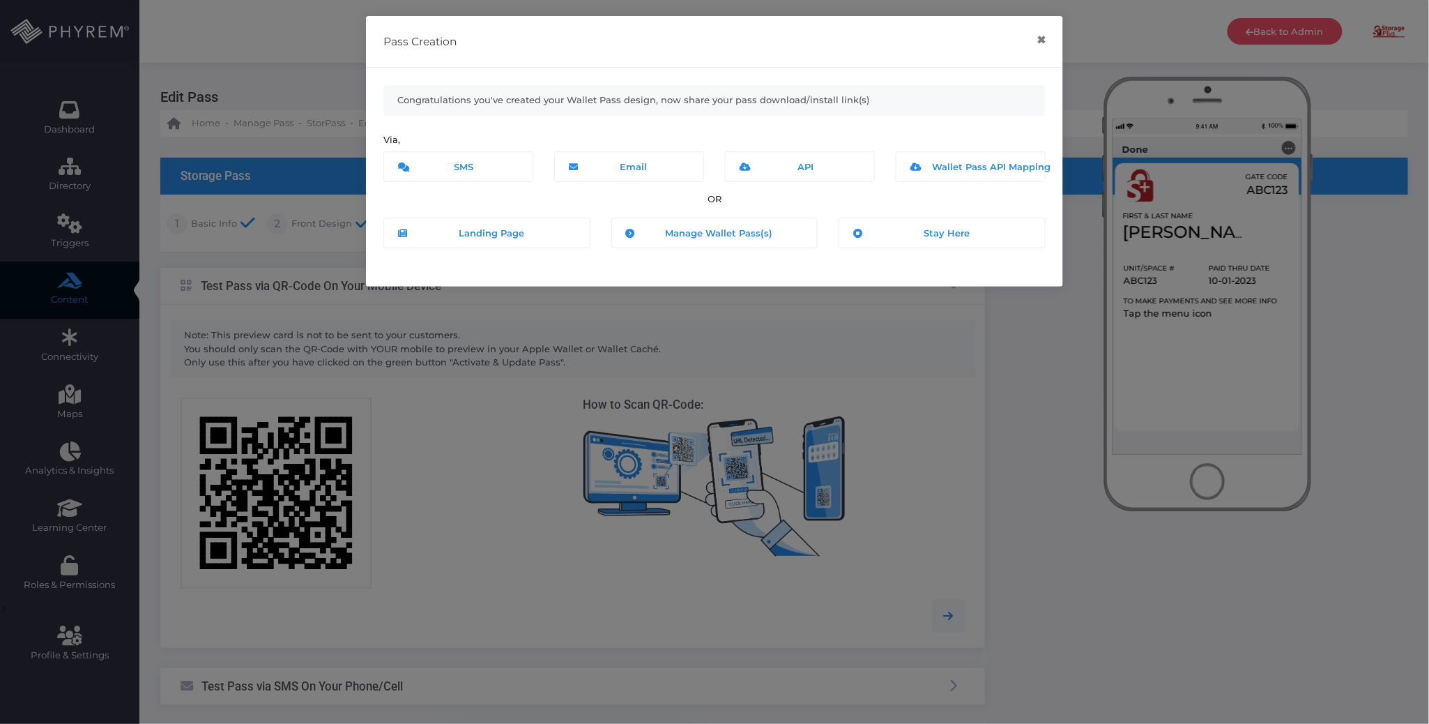
scroll to position [202, 0]
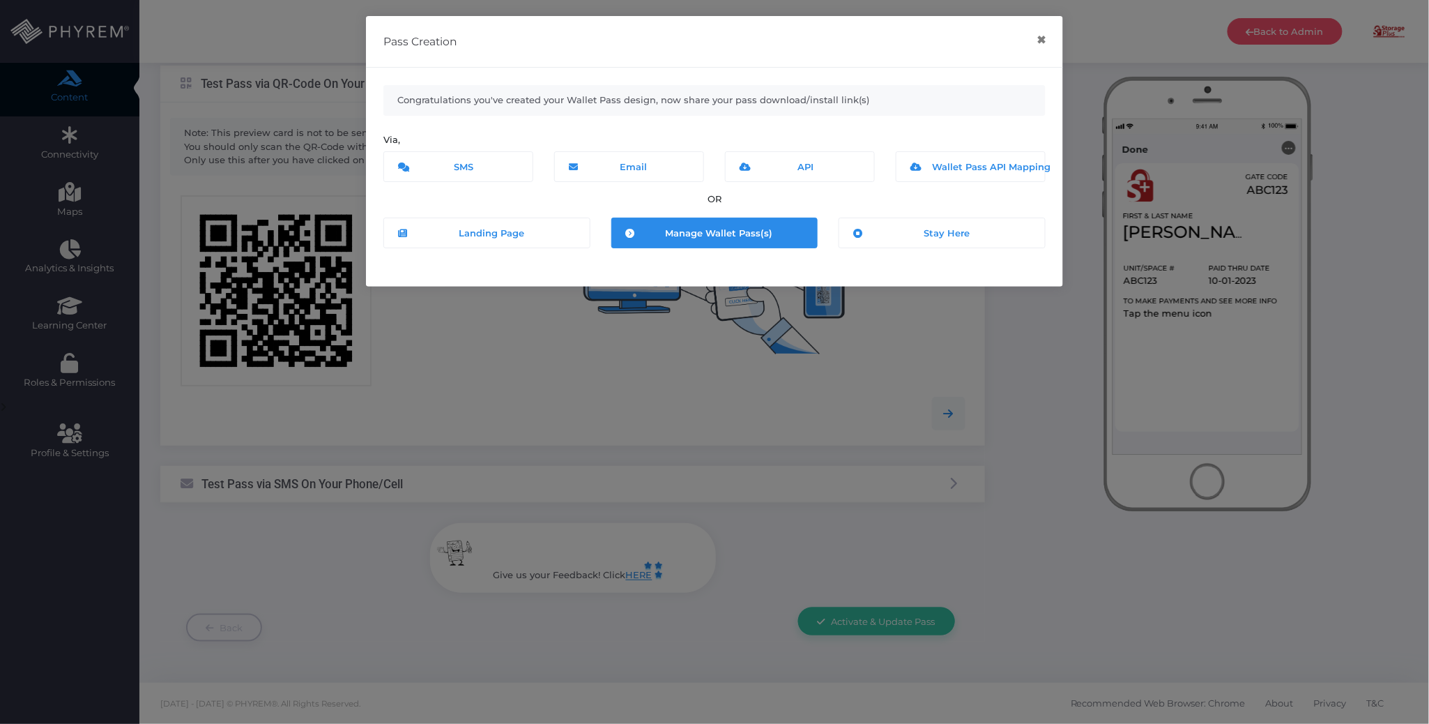
click at [749, 245] on link "Manage Wallet Pass(s)" at bounding box center [714, 232] width 207 height 31
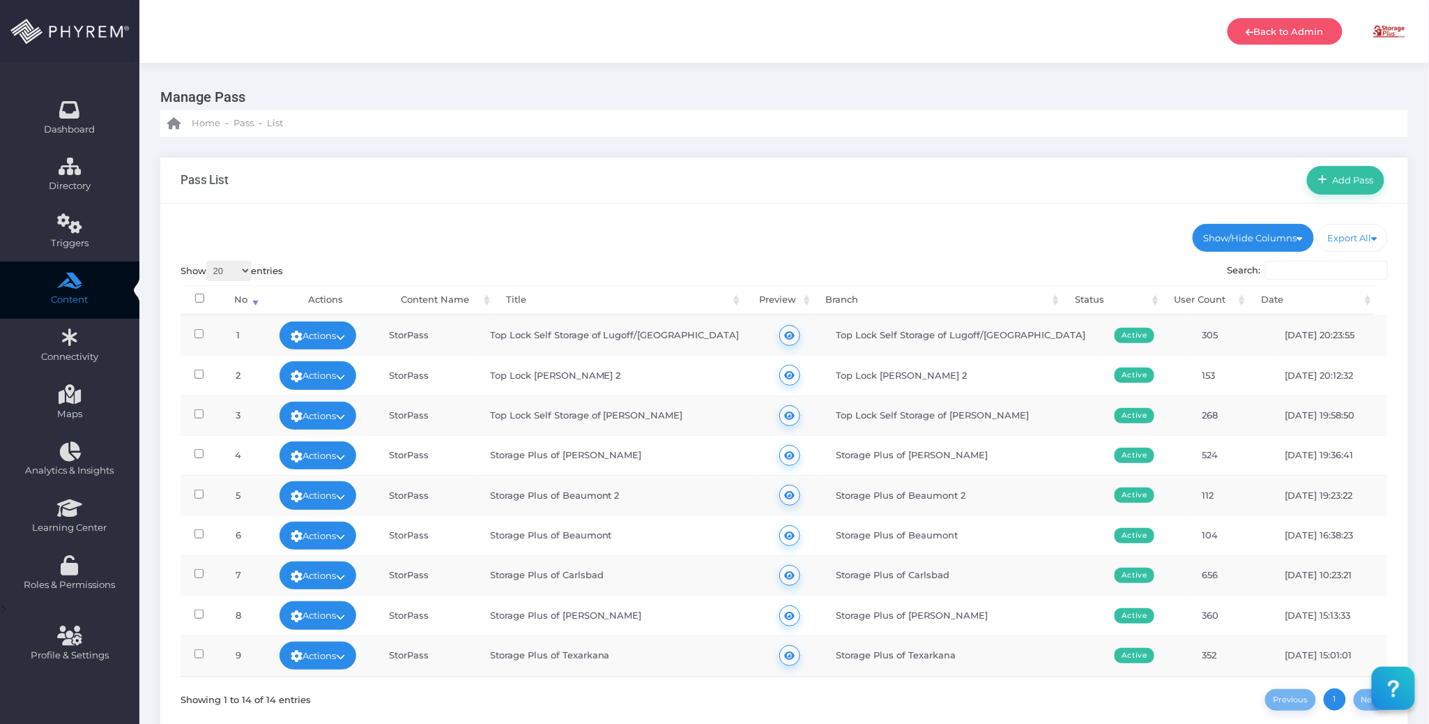
click at [984, 243] on ul "Show/Hide Columns No Content Name Title Branch Status Date" at bounding box center [785, 238] width 1208 height 28
drag, startPoint x: 929, startPoint y: 456, endPoint x: 823, endPoint y: 453, distance: 106.7
click at [823, 453] on td "Storage Plus of [PERSON_NAME]" at bounding box center [962, 455] width 279 height 40
copy td "Storage Plus of [PERSON_NAME]"
click at [918, 425] on td "Top Lock Self Storage of [PERSON_NAME]" at bounding box center [962, 415] width 279 height 40
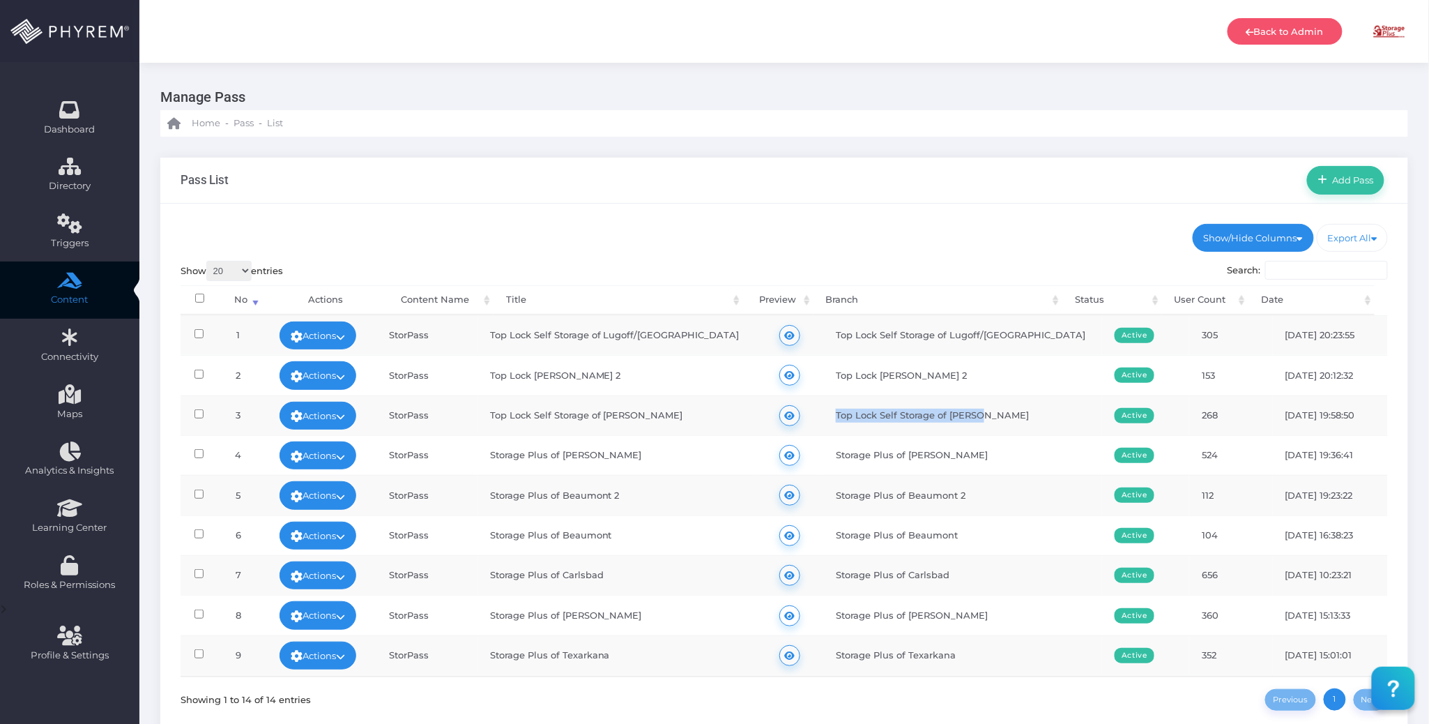
drag, startPoint x: 977, startPoint y: 418, endPoint x: 818, endPoint y: 420, distance: 158.9
click at [823, 420] on td "Top Lock Self Storage of Dillon" at bounding box center [962, 415] width 279 height 40
copy td "Top Lock Self Storage of Dillon"
click at [345, 416] on icon at bounding box center [340, 416] width 9 height 0
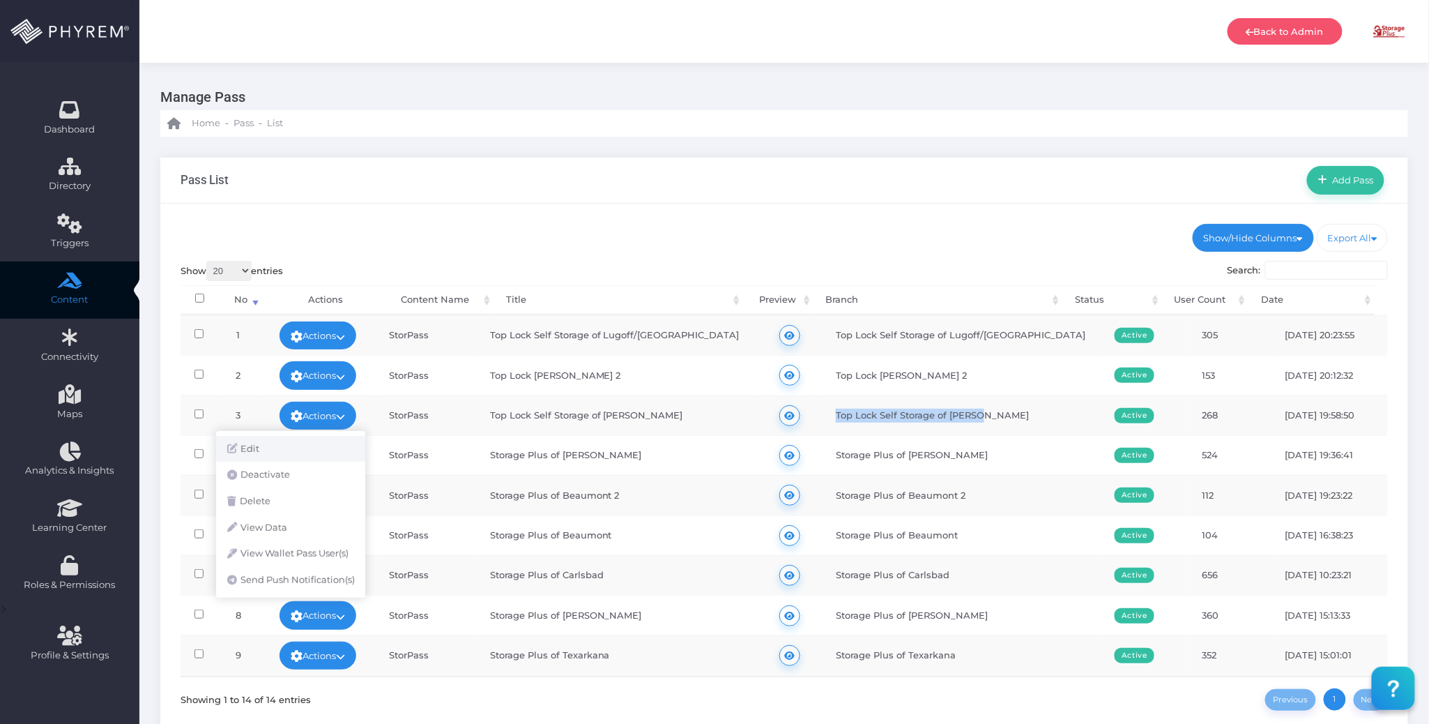
click at [282, 452] on link "Edit" at bounding box center [290, 449] width 149 height 26
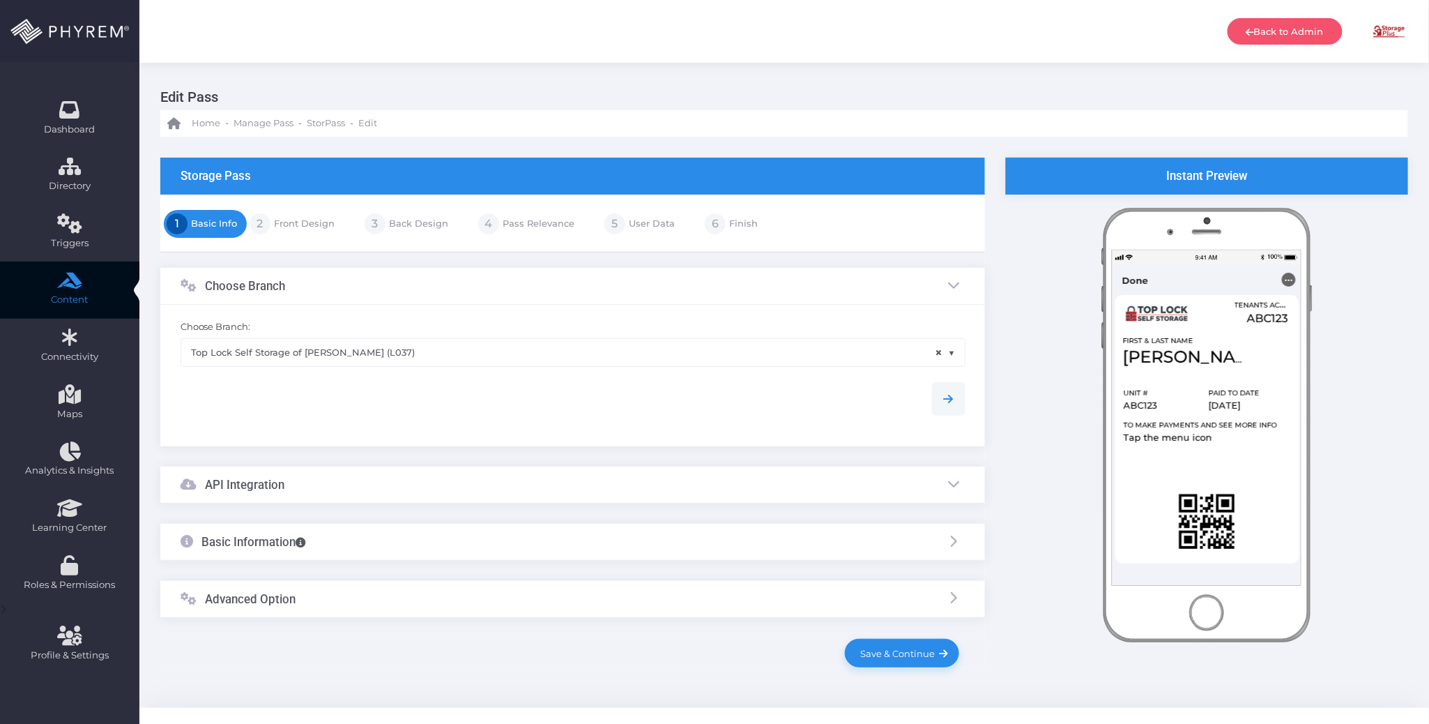
click at [385, 597] on div "Advanced Option" at bounding box center [572, 599] width 825 height 37
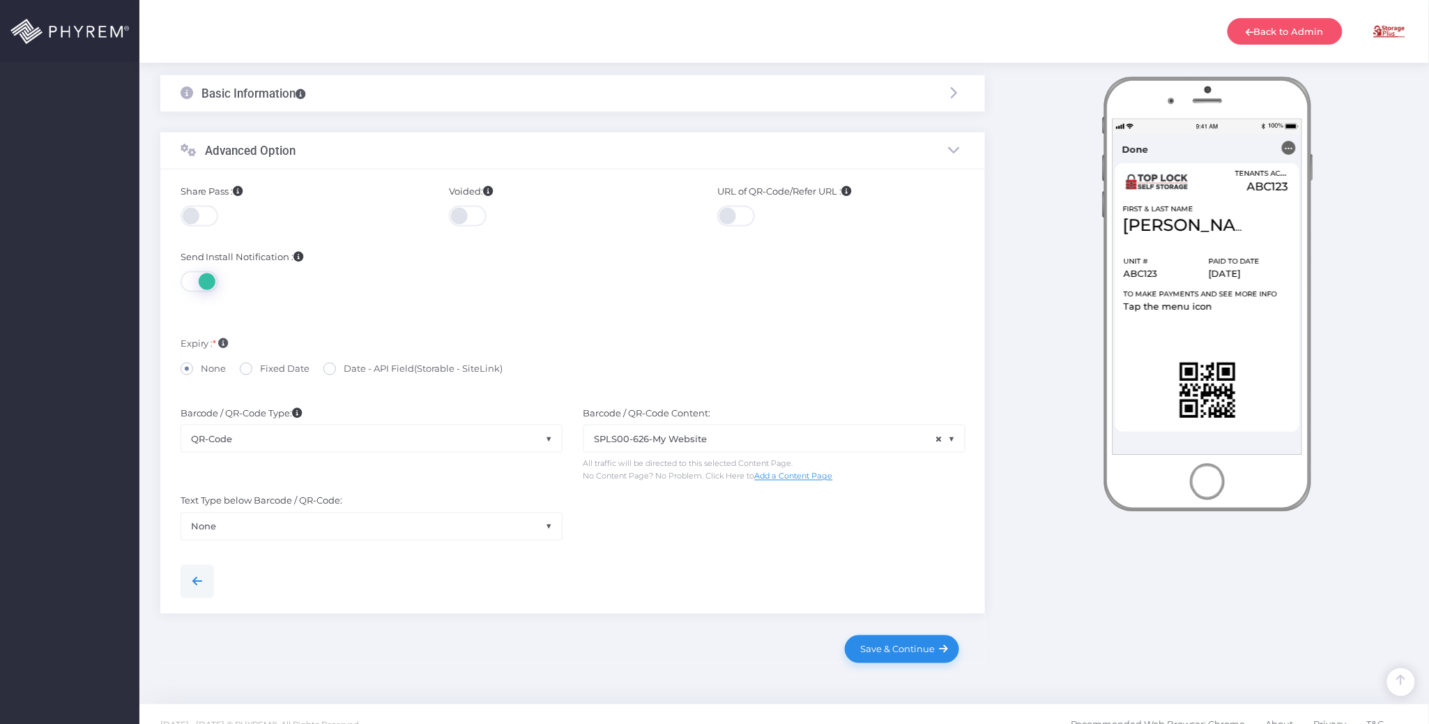
scroll to position [634, 0]
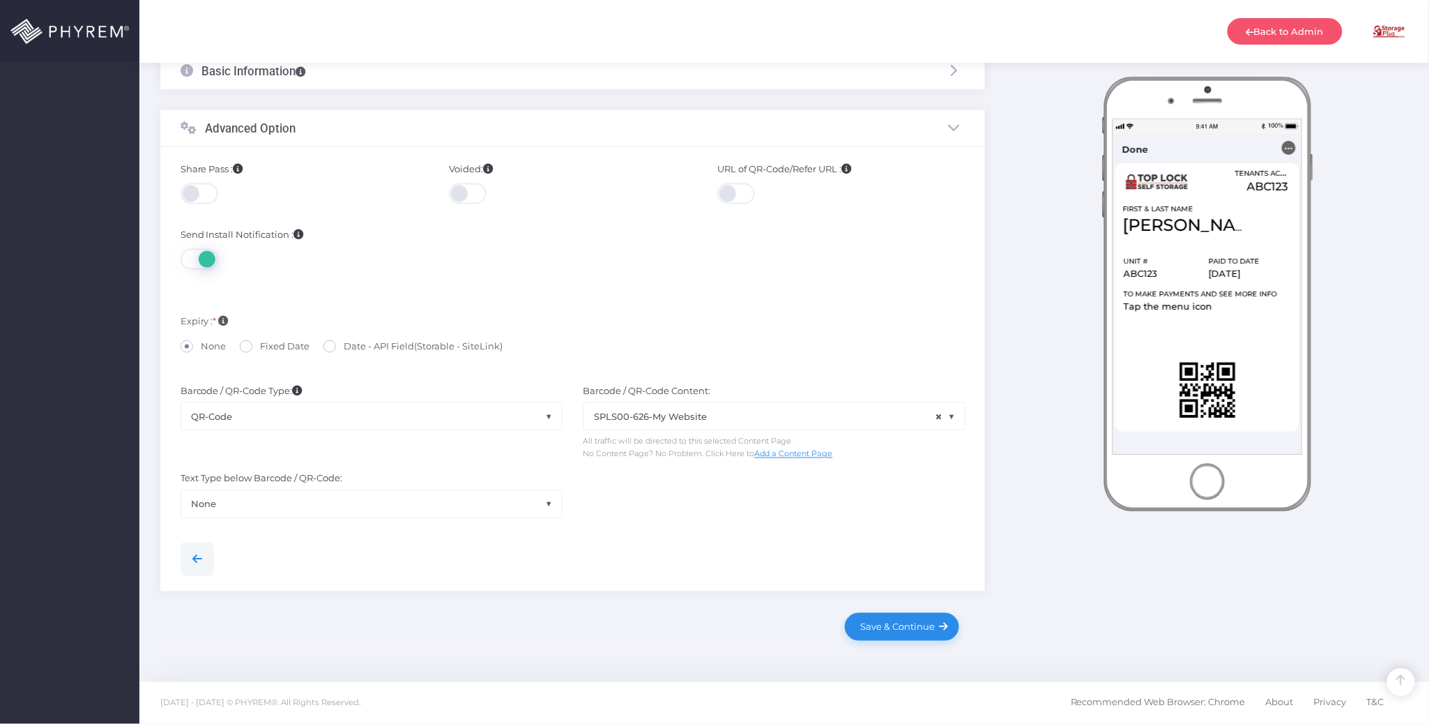
click at [425, 413] on span "QR-Code" at bounding box center [371, 416] width 381 height 26
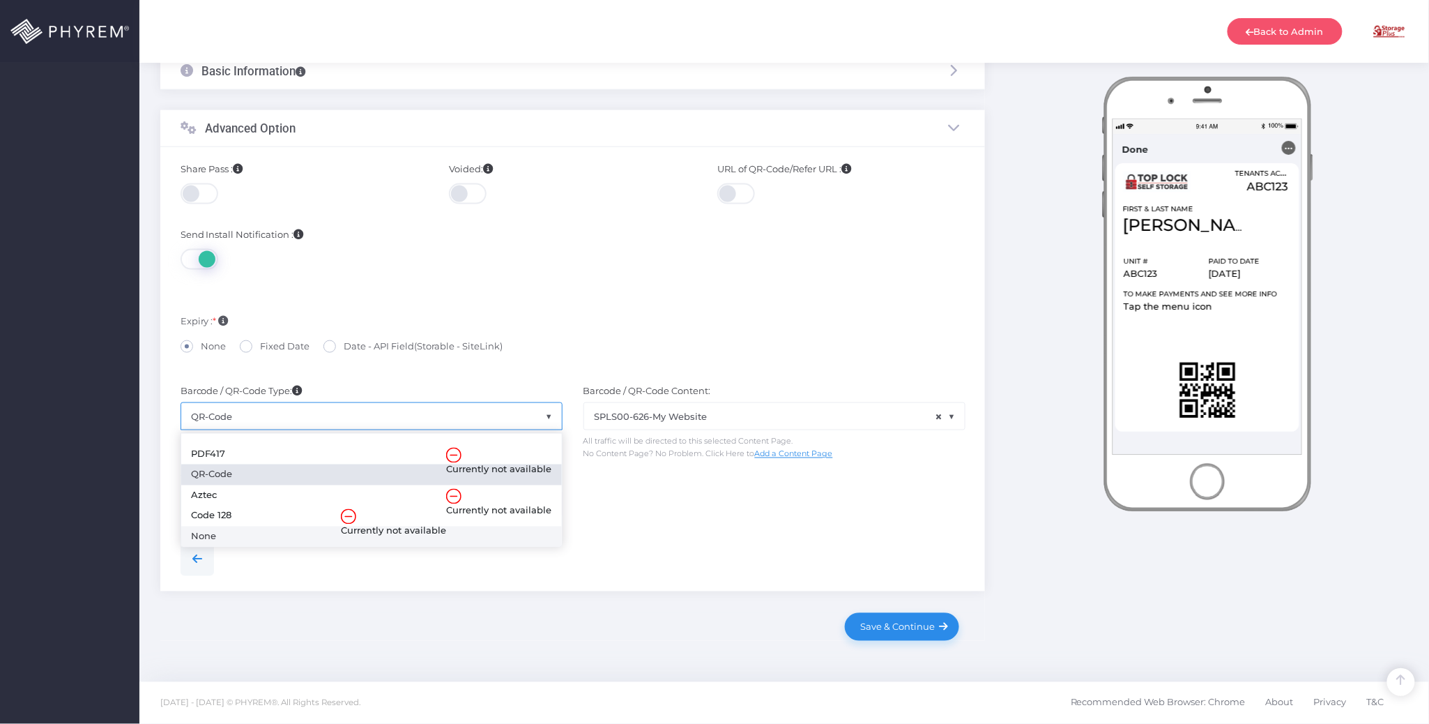
select select "none"
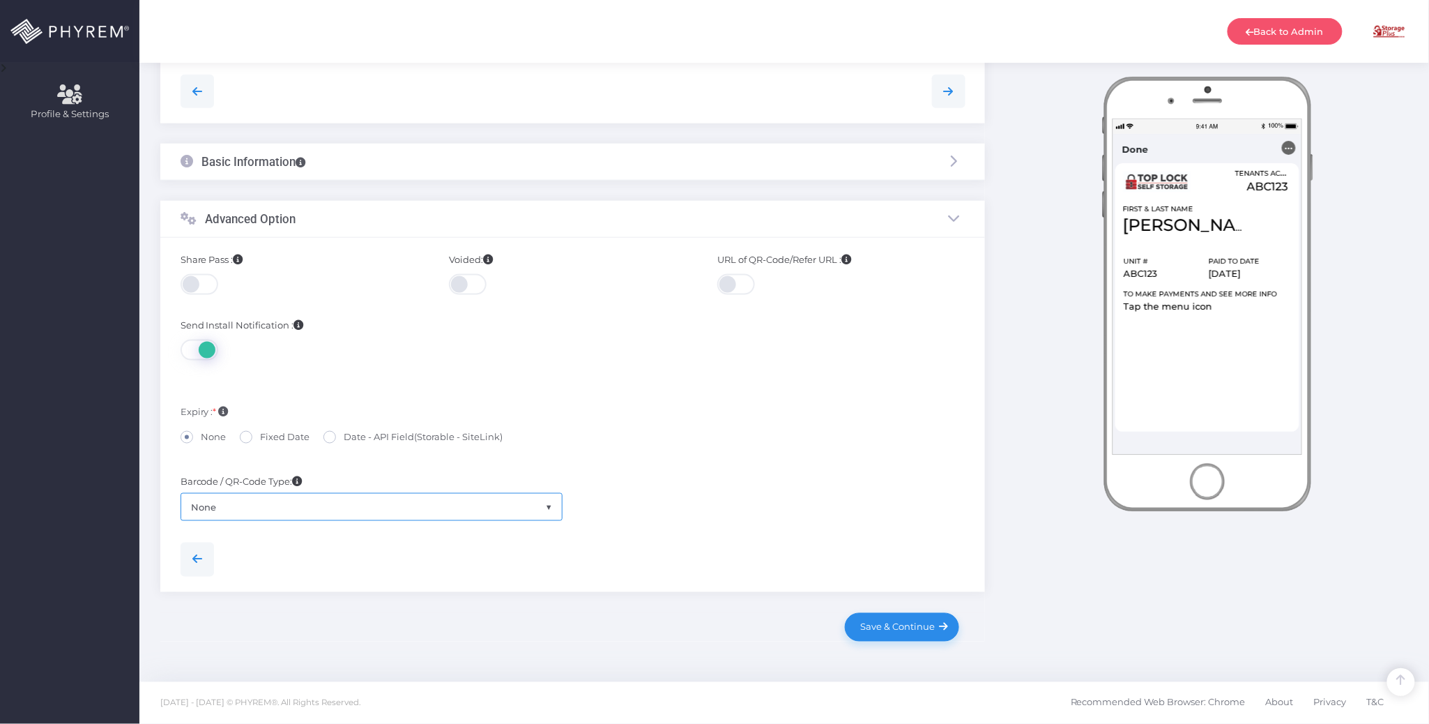
scroll to position [544, 0]
click at [718, 516] on div "Barcode / QR-Code Type: PDF417 QR-Code Aztec Code 128 None None Barcode / QR-Co…" at bounding box center [573, 492] width 806 height 56
click at [906, 625] on span "Save & Continue" at bounding box center [895, 626] width 79 height 11
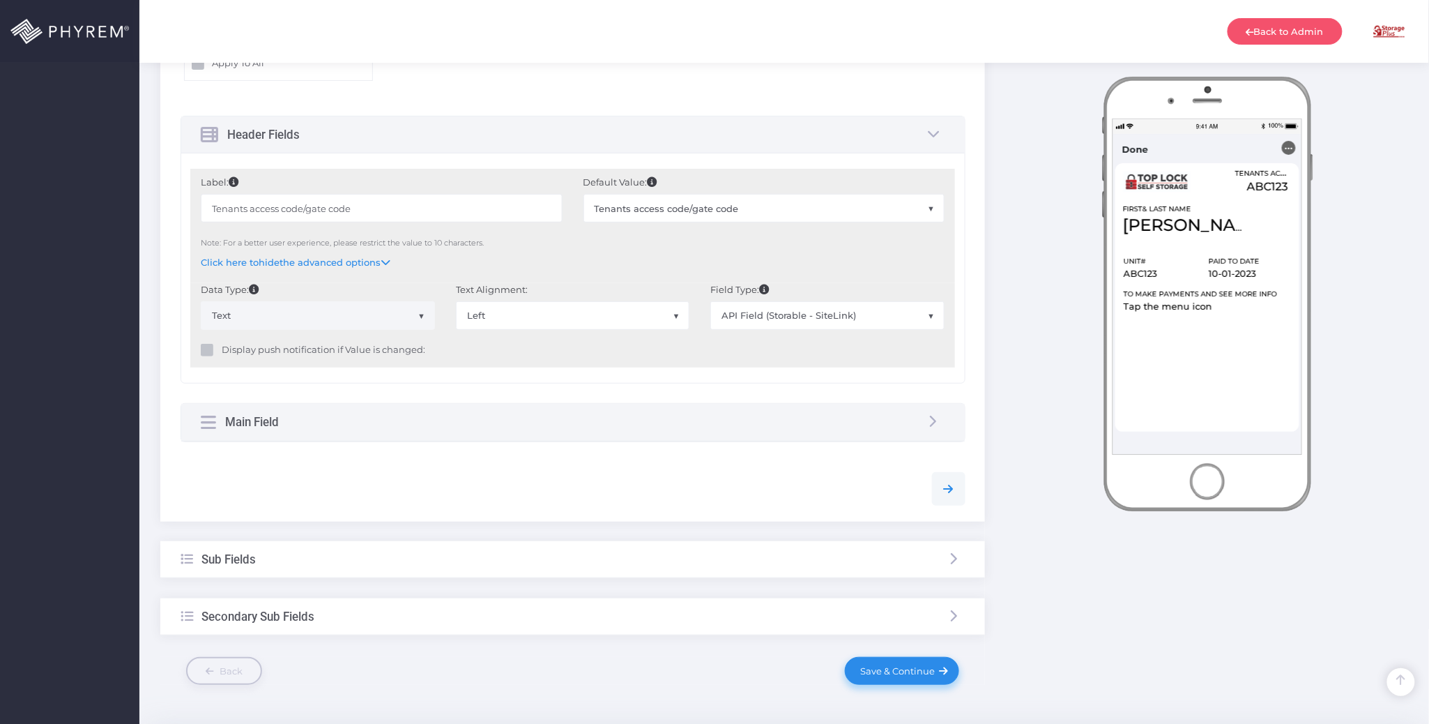
scroll to position [2231, 0]
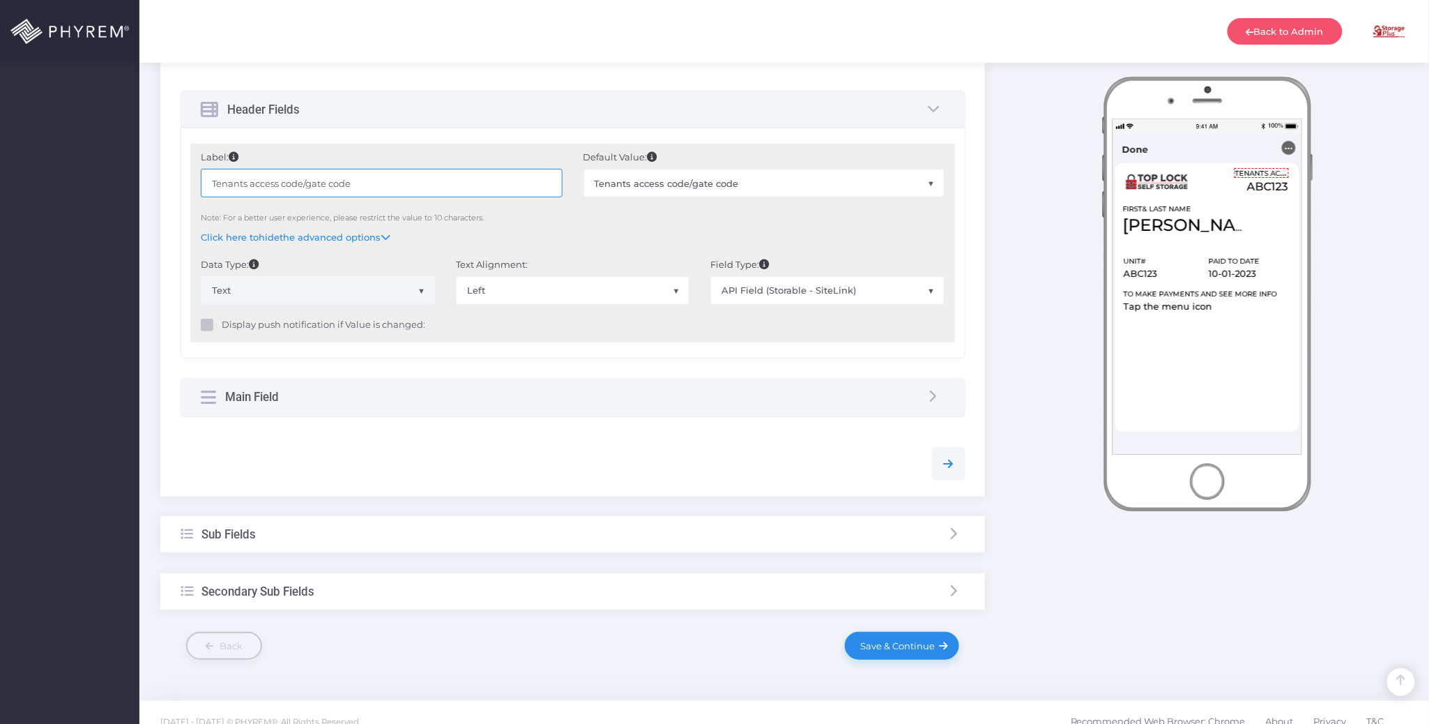
drag, startPoint x: 366, startPoint y: 188, endPoint x: 184, endPoint y: 176, distance: 182.3
click at [184, 176] on div "Label: Tenants access code/gate code Default Value: ABC123 Default Value: None …" at bounding box center [573, 242] width 784 height 229
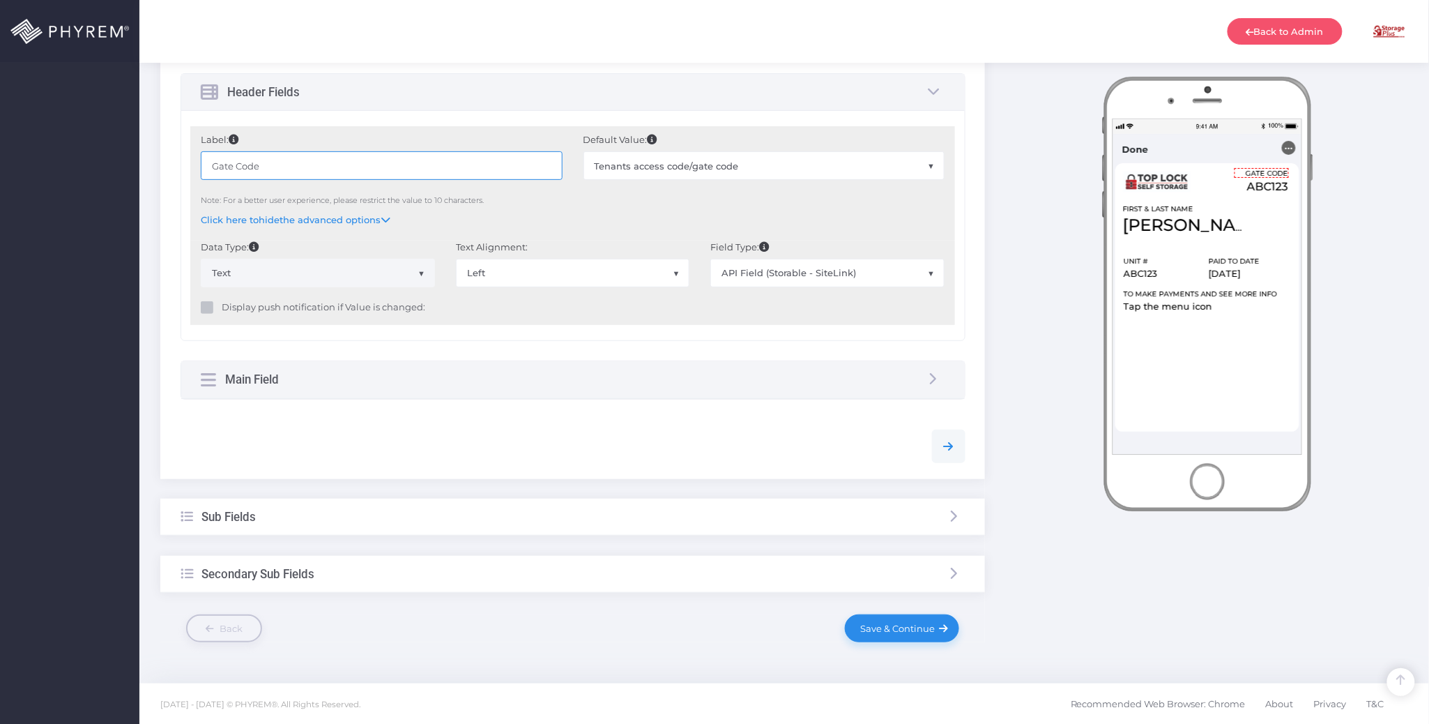
scroll to position [2253, 0]
type input "Gate Code"
click at [478, 507] on div "Sub Fields" at bounding box center [572, 515] width 825 height 37
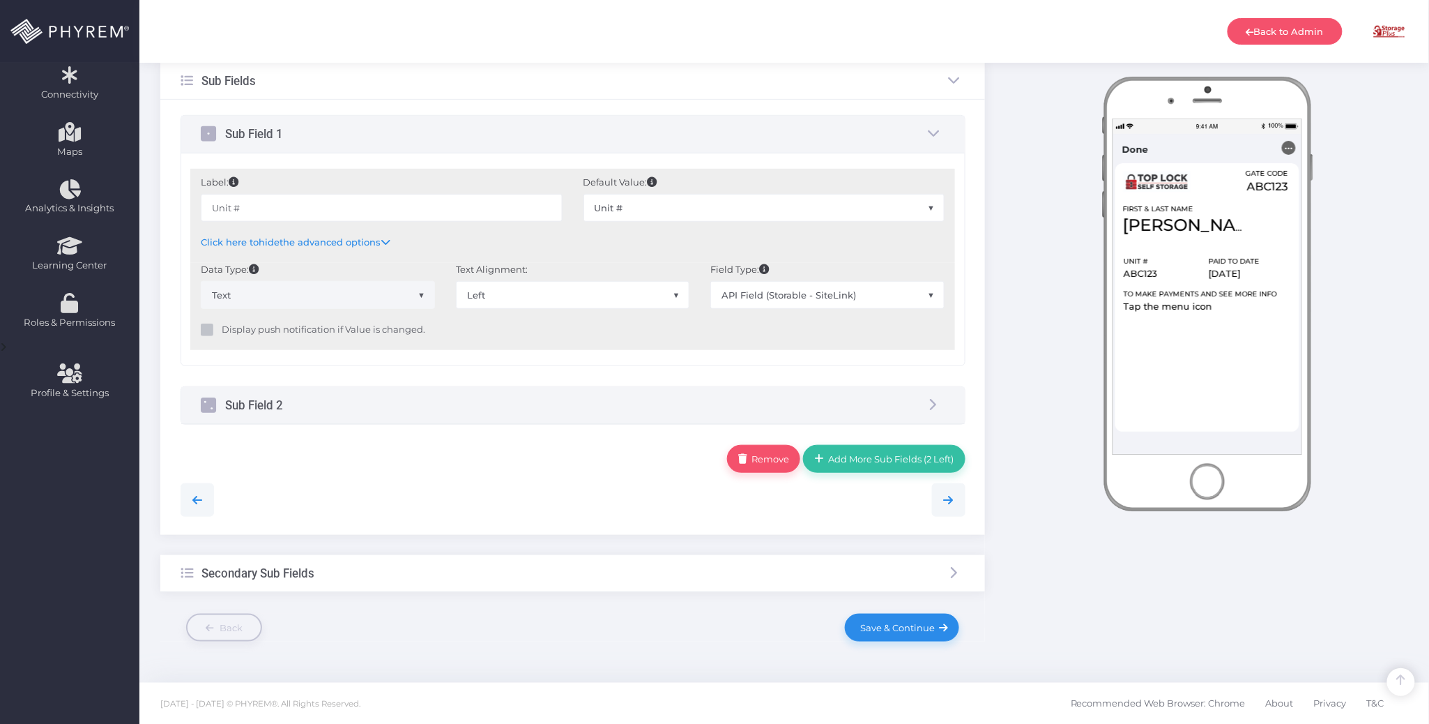
scroll to position [263, 0]
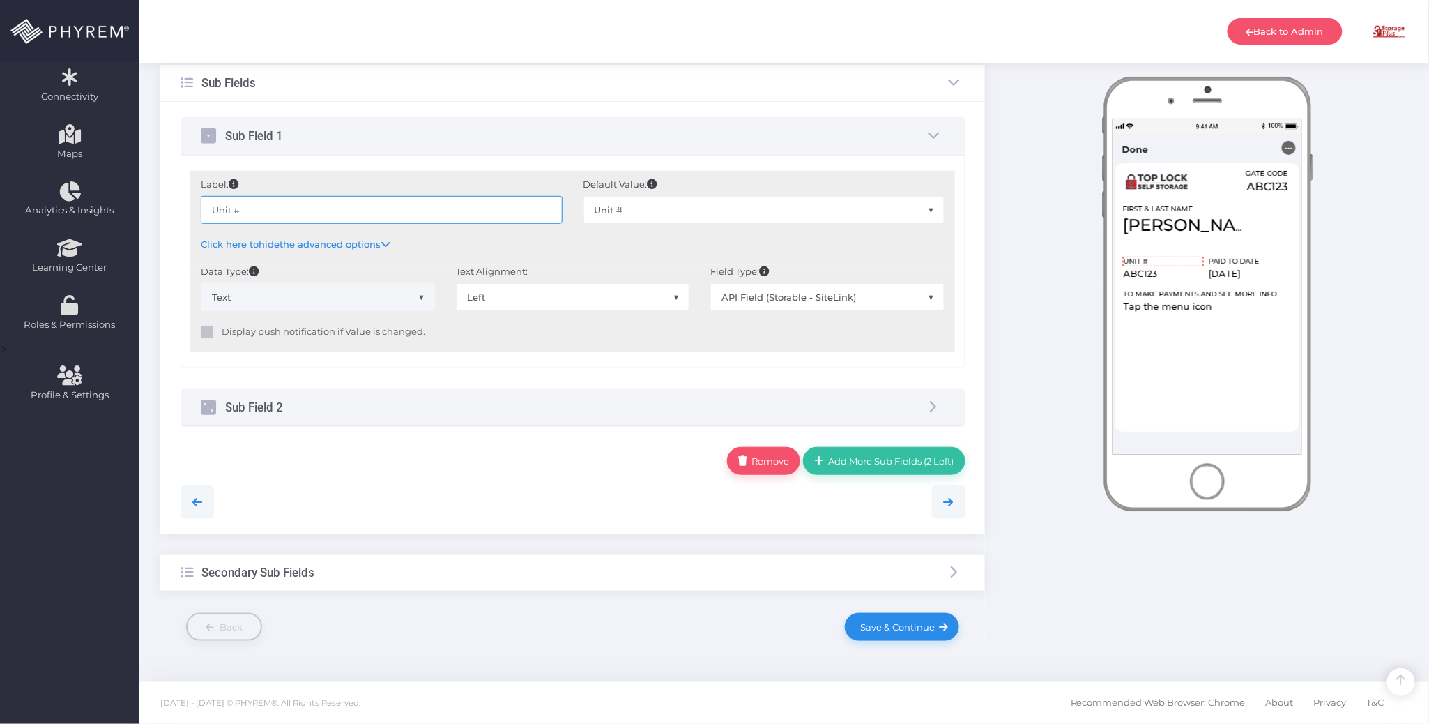
drag, startPoint x: 310, startPoint y: 207, endPoint x: 160, endPoint y: 207, distance: 149.9
click at [160, 207] on div "Sub Field 1 Label: Unit # Default Value:" at bounding box center [572, 318] width 825 height 432
paste input "/Space"
type input "Unit/Space #"
click at [625, 405] on div "Sub Field 2" at bounding box center [573, 407] width 784 height 37
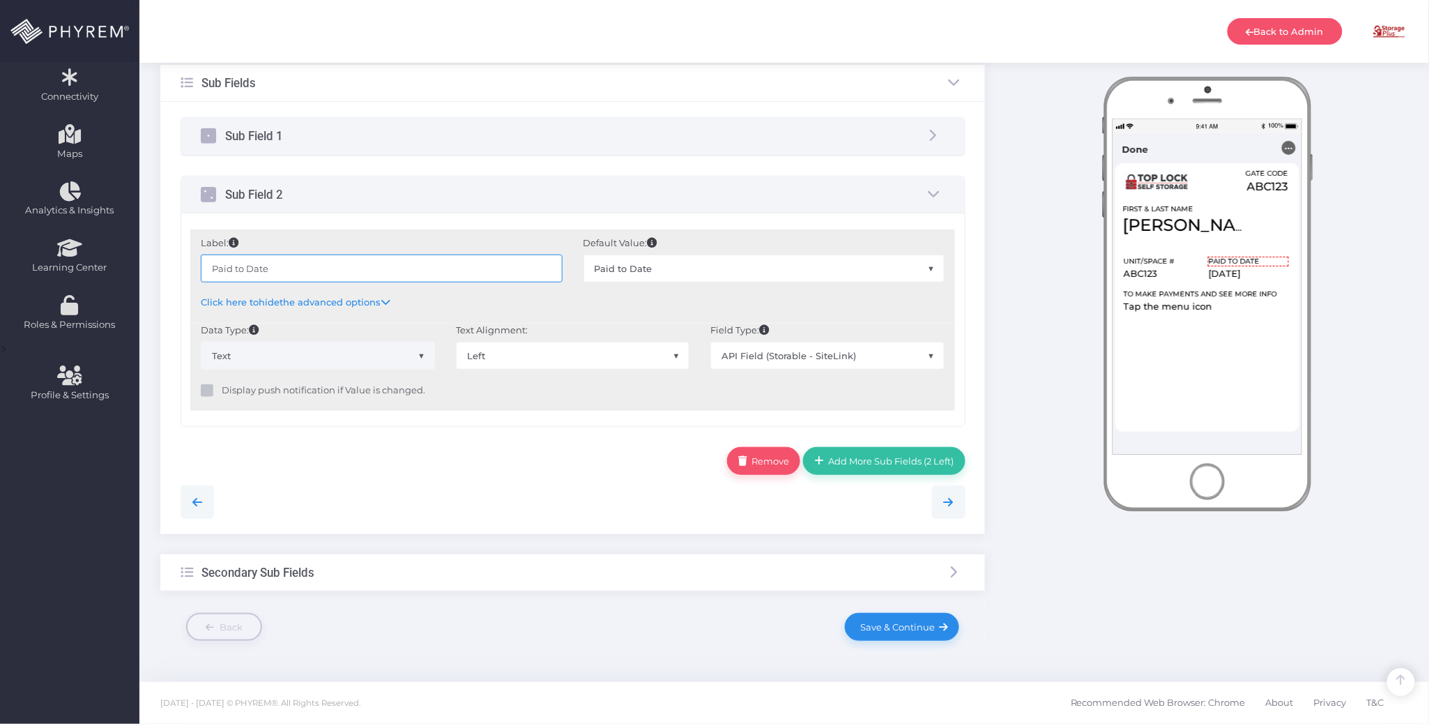
drag, startPoint x: 343, startPoint y: 266, endPoint x: 166, endPoint y: 271, distance: 177.2
click at [155, 268] on div "Storage Pass 1 Basic Info 2 3 4 5 6 ×" at bounding box center [573, 279] width 846 height 763
paste input "Thru"
type input "Paid Thru Date"
click at [544, 478] on div at bounding box center [573, 497] width 806 height 44
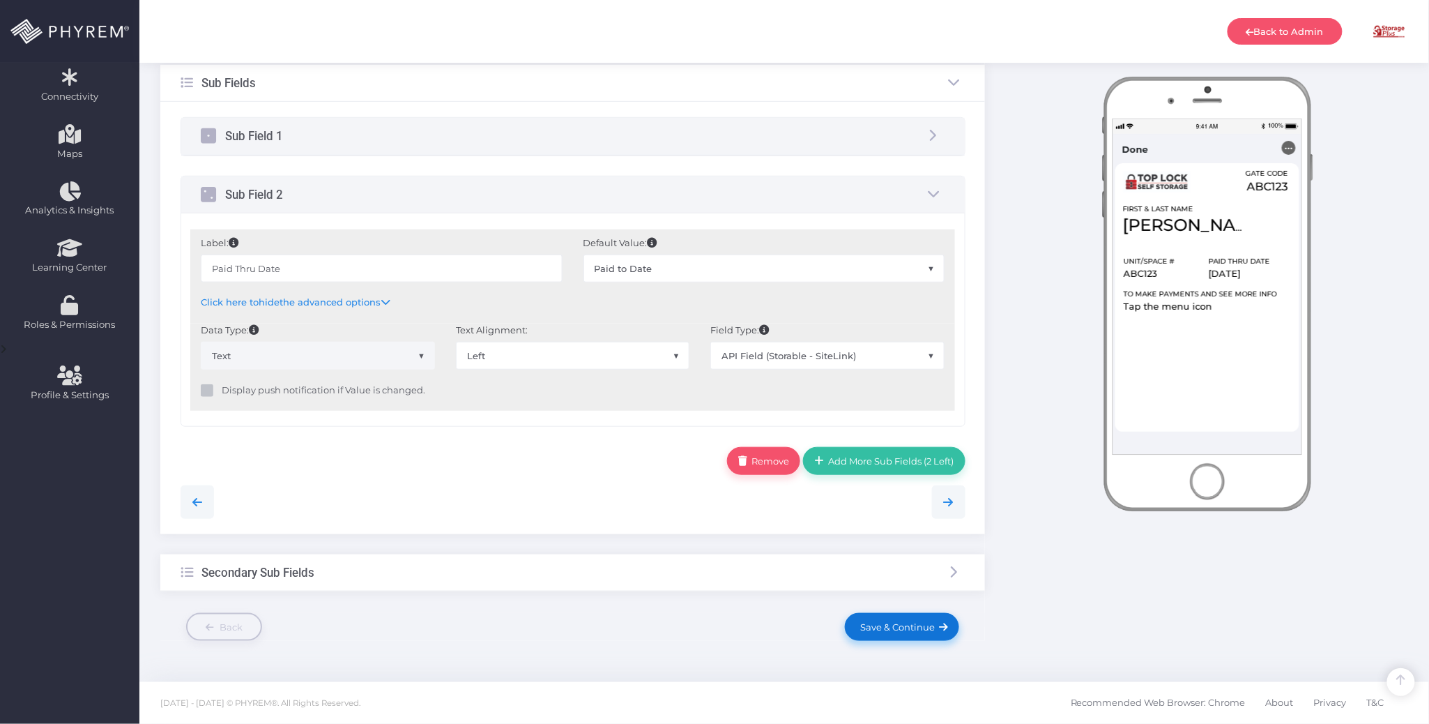
click at [926, 623] on span "Save & Continue" at bounding box center [895, 626] width 79 height 11
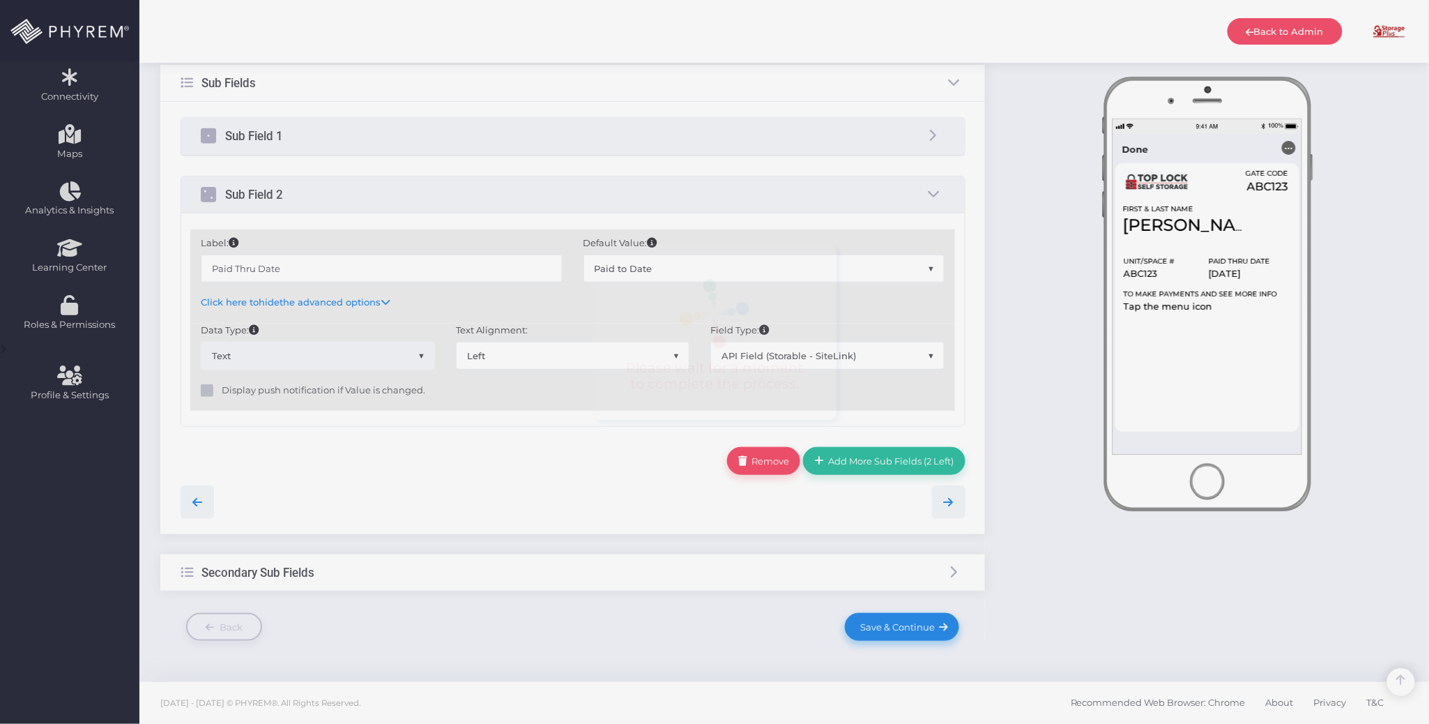
scroll to position [0, 0]
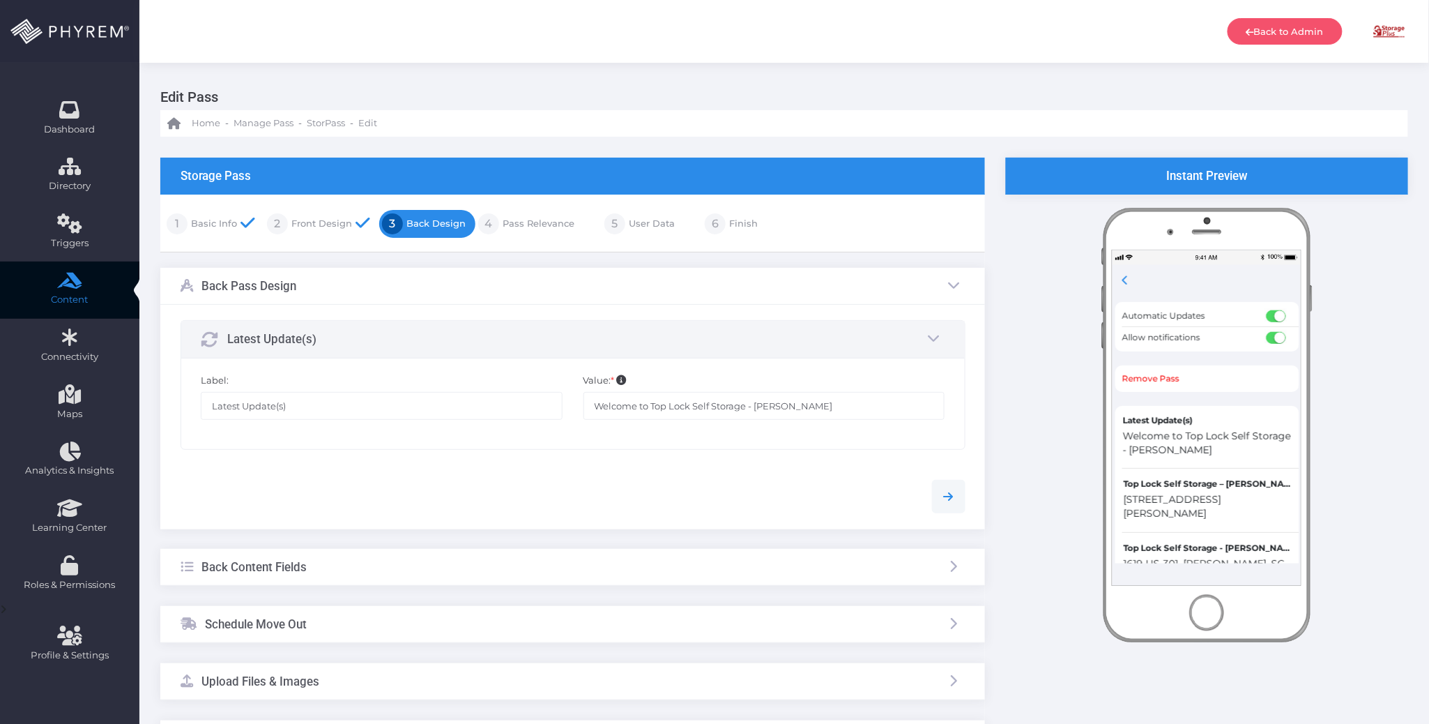
click at [530, 227] on link "Pass Relevance" at bounding box center [536, 224] width 75 height 22
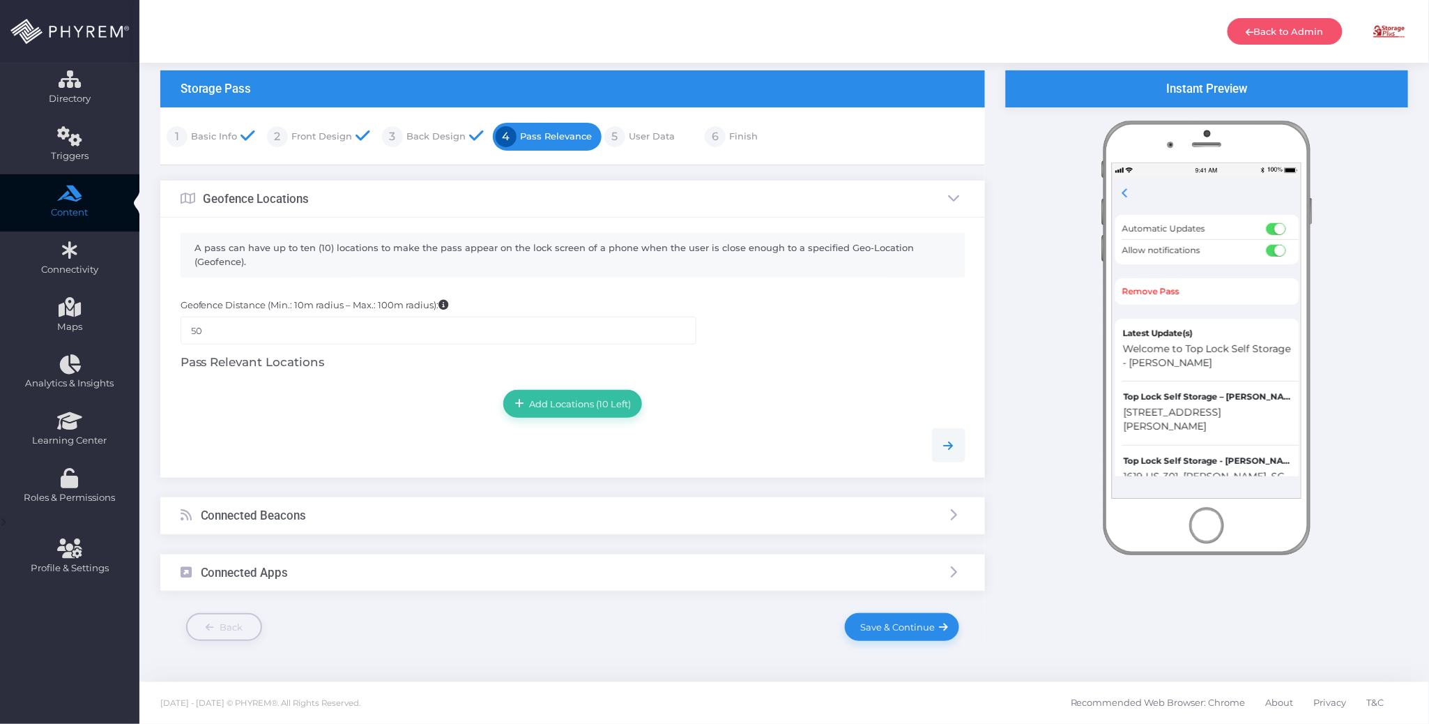
click at [363, 513] on div "Connected Beacons" at bounding box center [572, 515] width 825 height 37
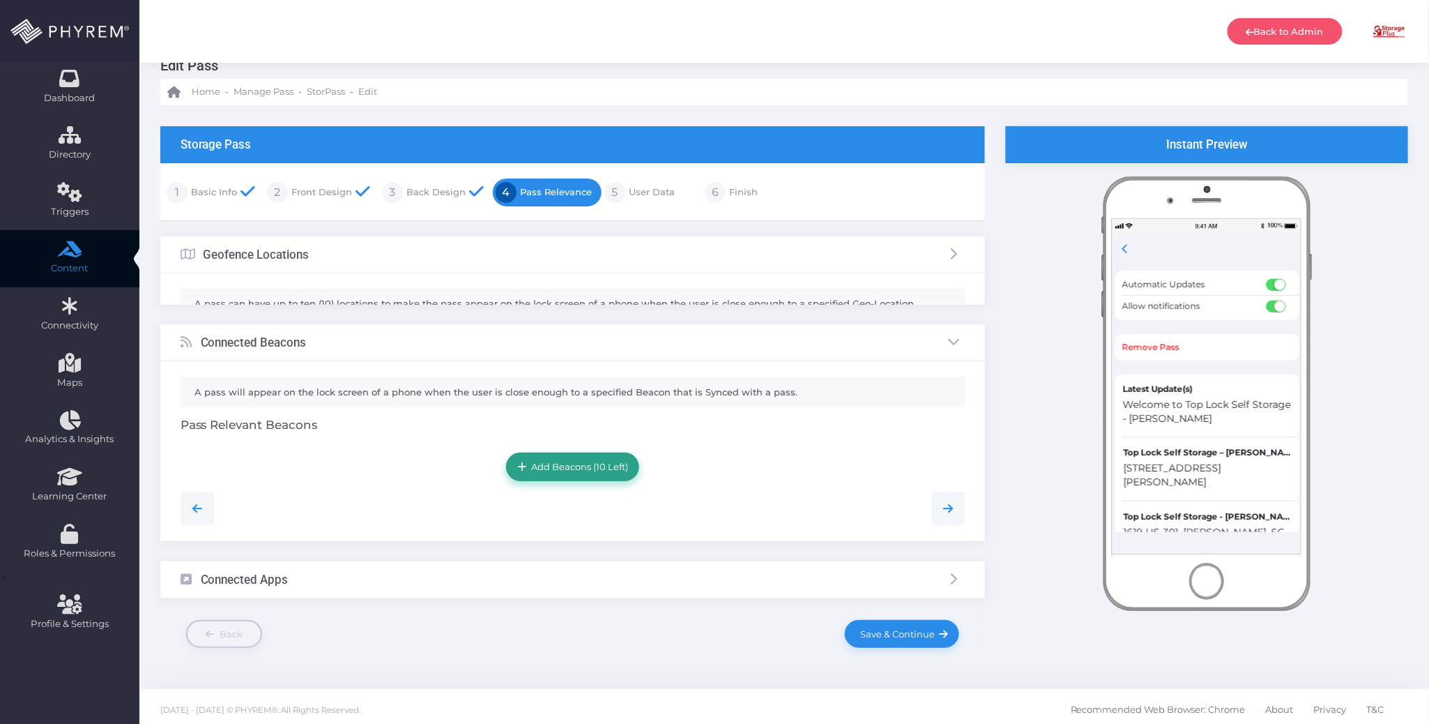
scroll to position [8, 0]
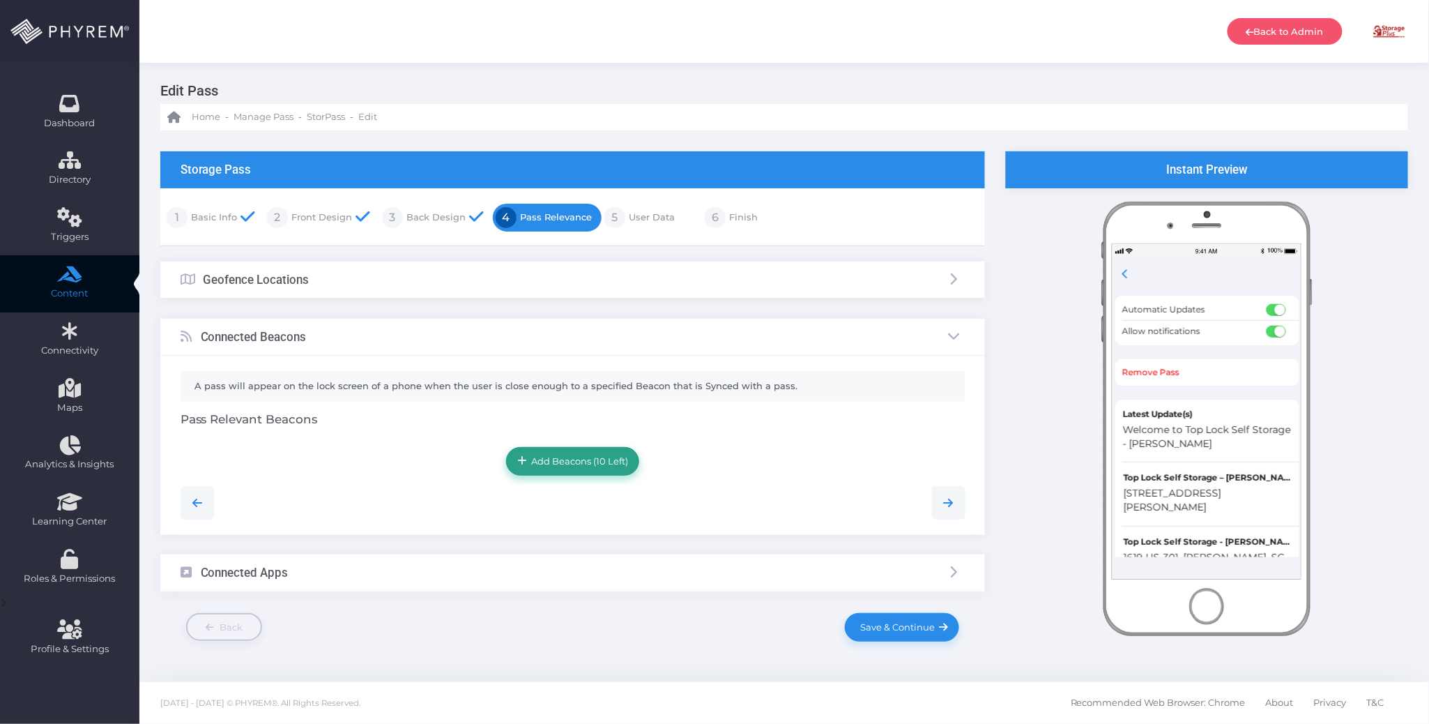
click at [601, 450] on link "Add Beacons (10 Left)" at bounding box center [572, 461] width 133 height 28
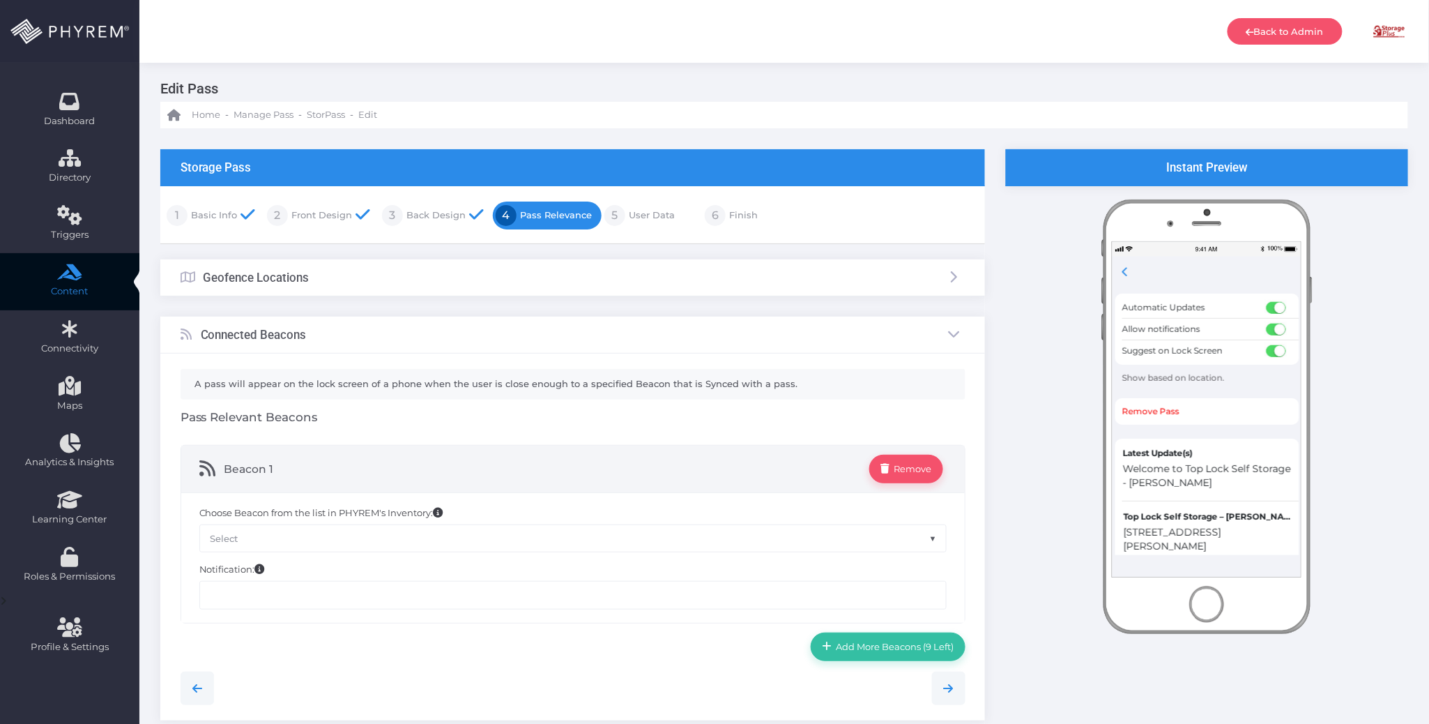
drag, startPoint x: 811, startPoint y: 535, endPoint x: 693, endPoint y: 547, distance: 119.1
click at [810, 536] on span "Select" at bounding box center [573, 538] width 746 height 26
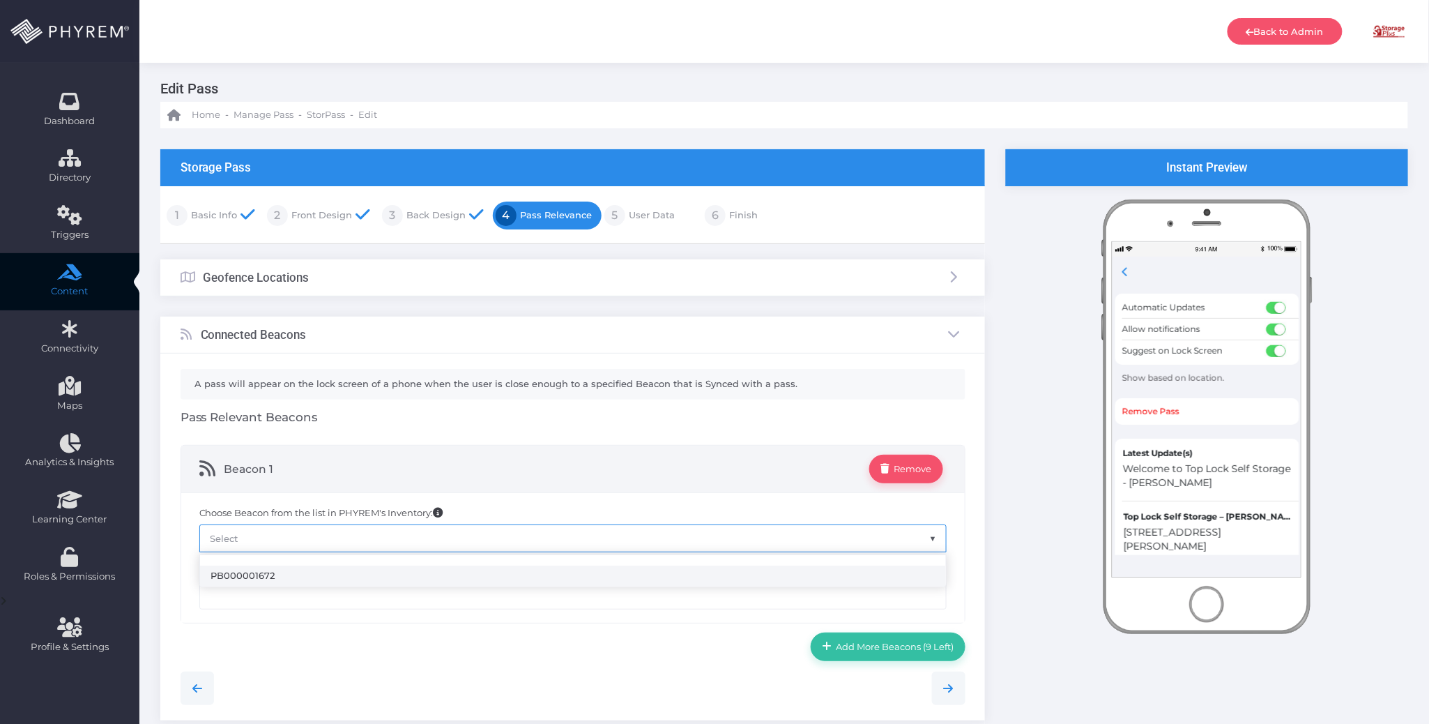
select select "1672"
drag, startPoint x: 417, startPoint y: 605, endPoint x: 429, endPoint y: 586, distance: 22.6
click at [417, 604] on input "text" at bounding box center [572, 595] width 747 height 28
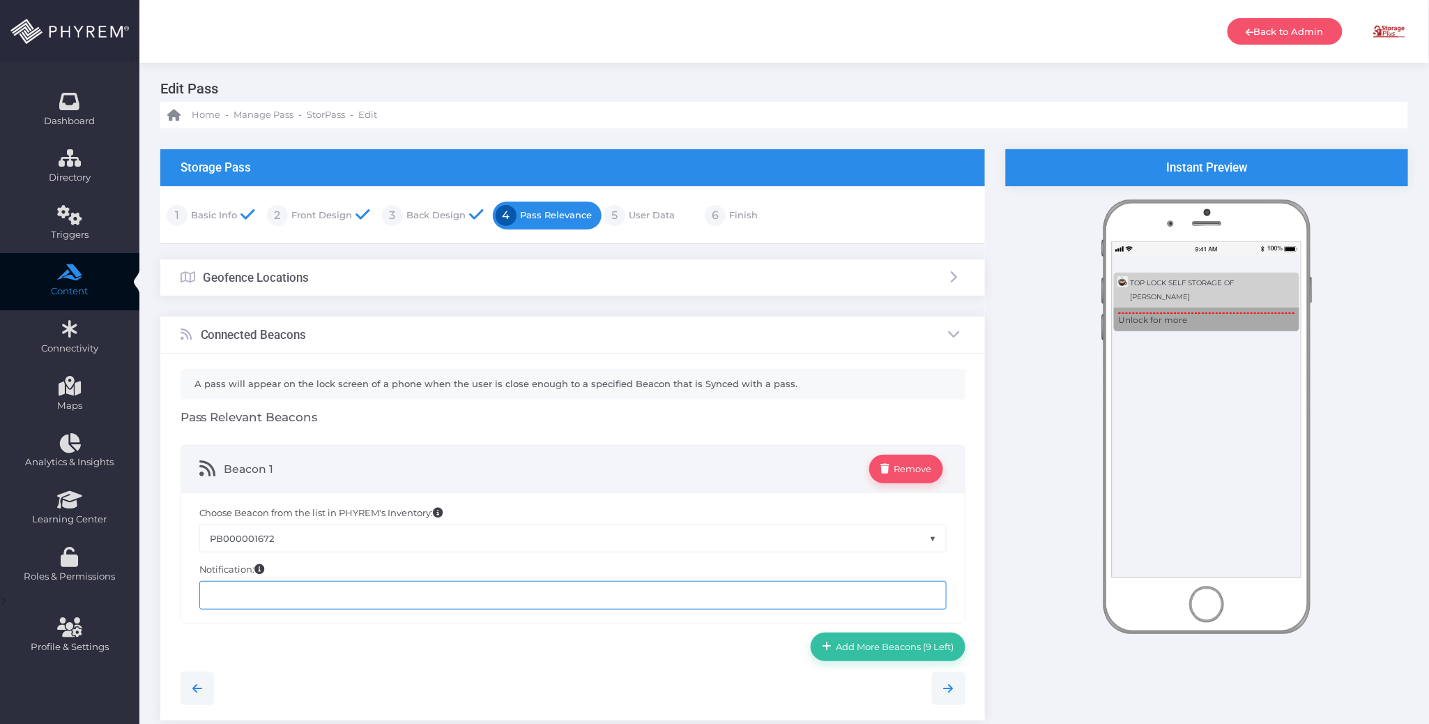
click at [324, 587] on input "text" at bounding box center [572, 595] width 747 height 28
paste input "Top Lock Self Storage of Dillon"
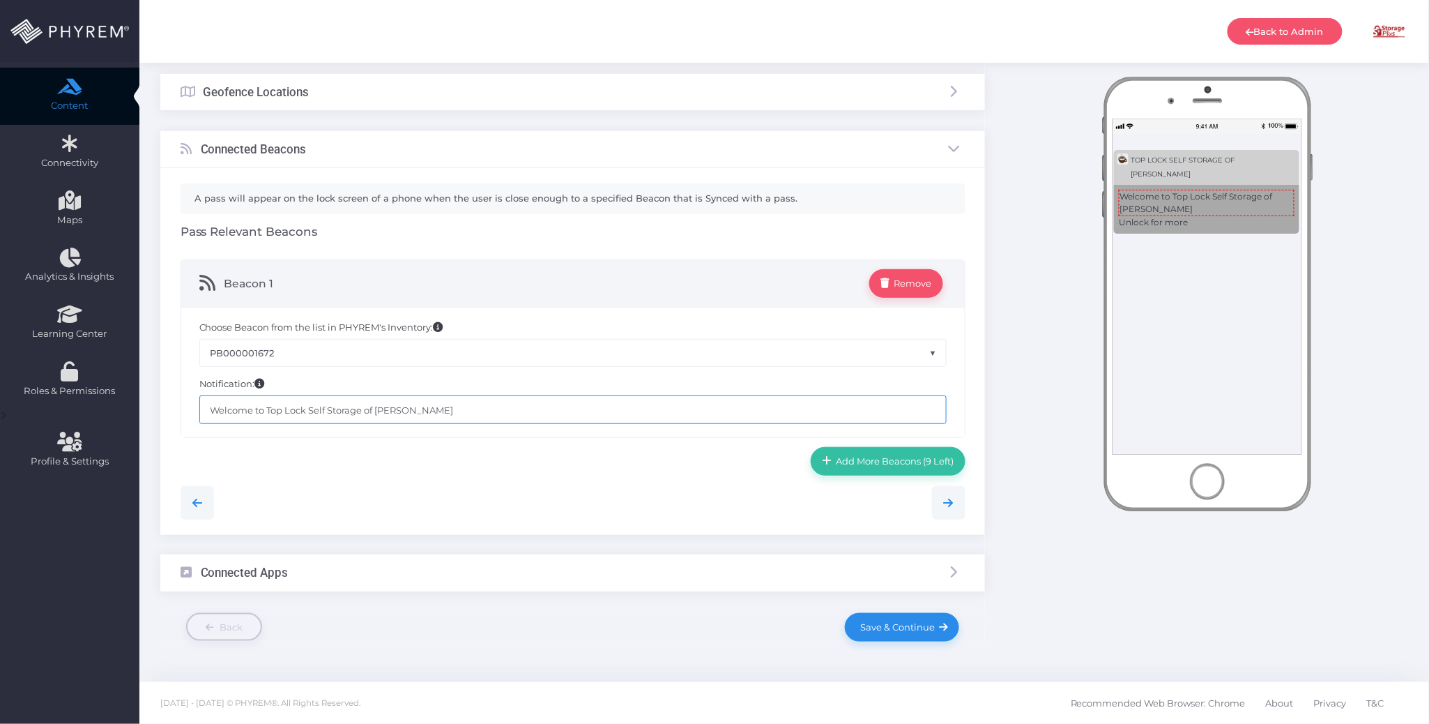
scroll to position [197, 0]
type input "Welcome to Top Lock Self Storage of Dillon"
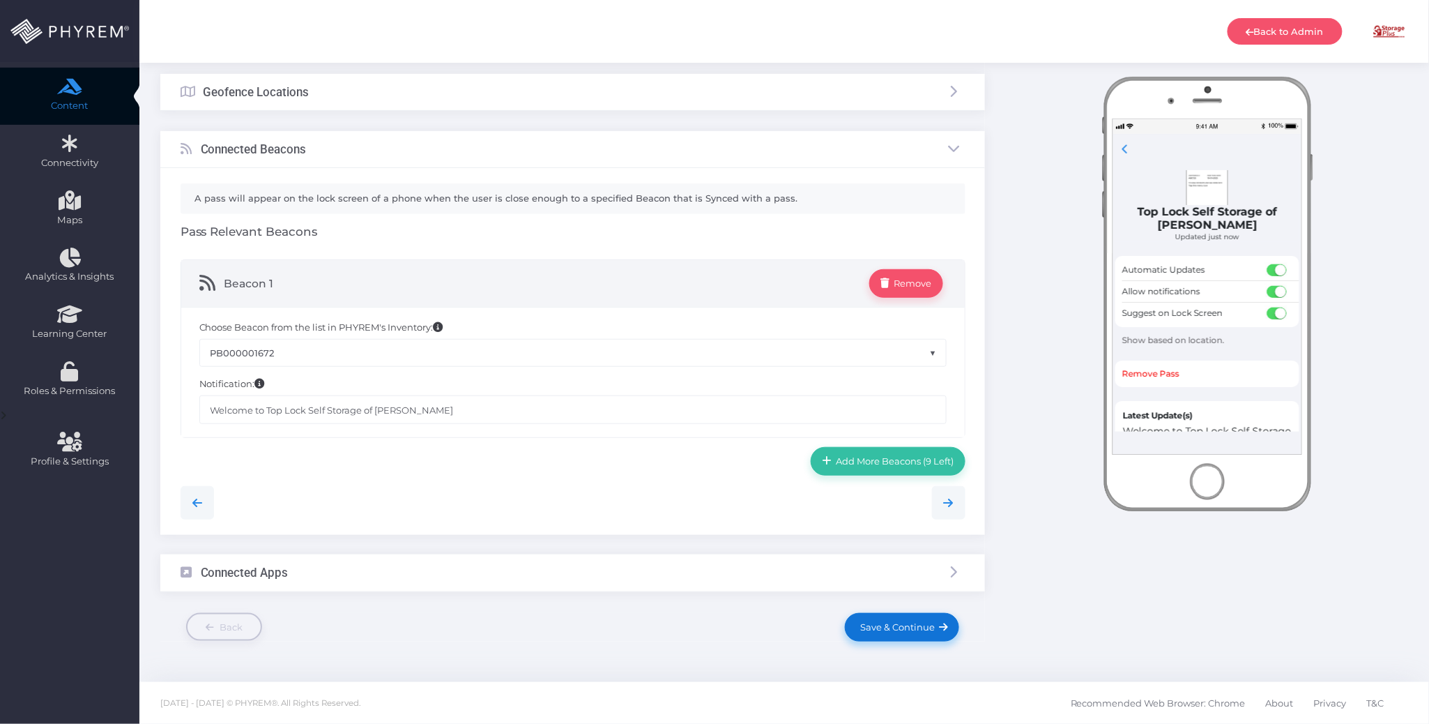
click at [890, 630] on span "Save & Continue" at bounding box center [895, 626] width 79 height 11
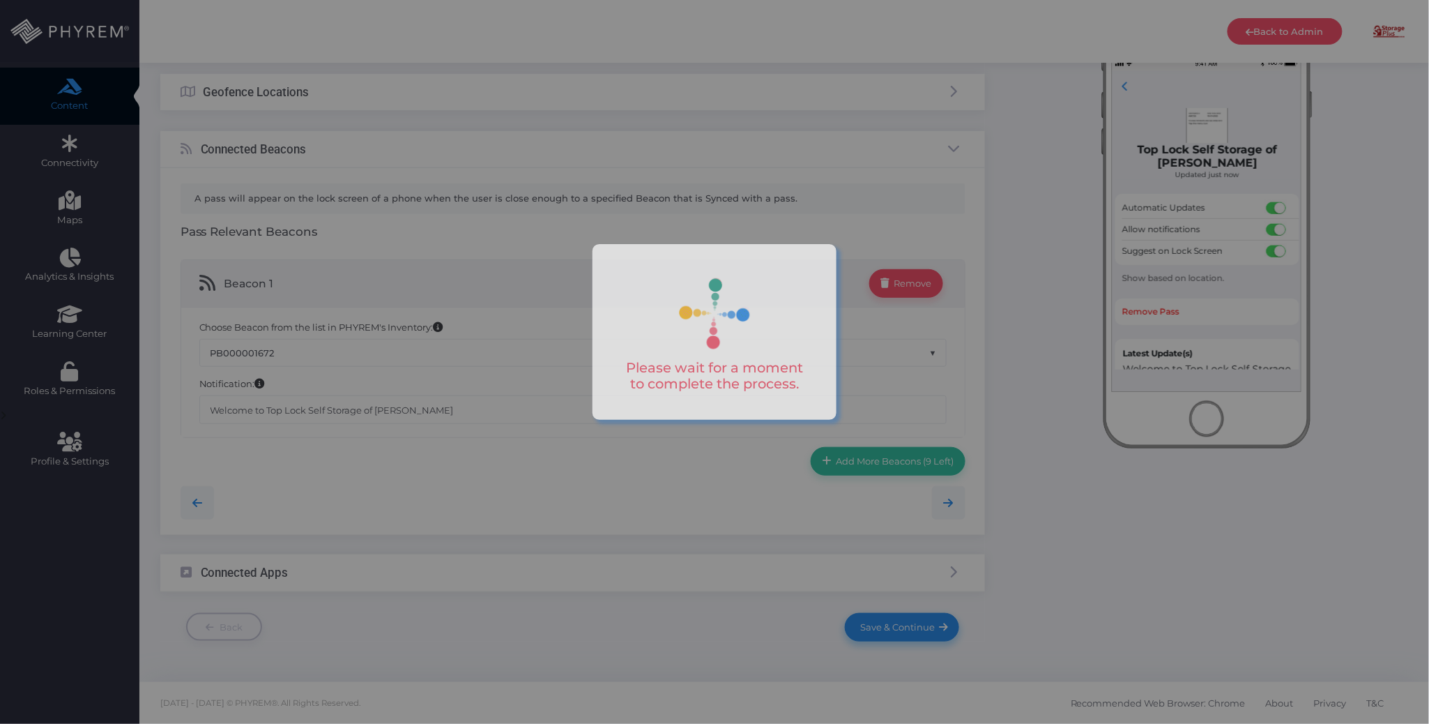
scroll to position [0, 0]
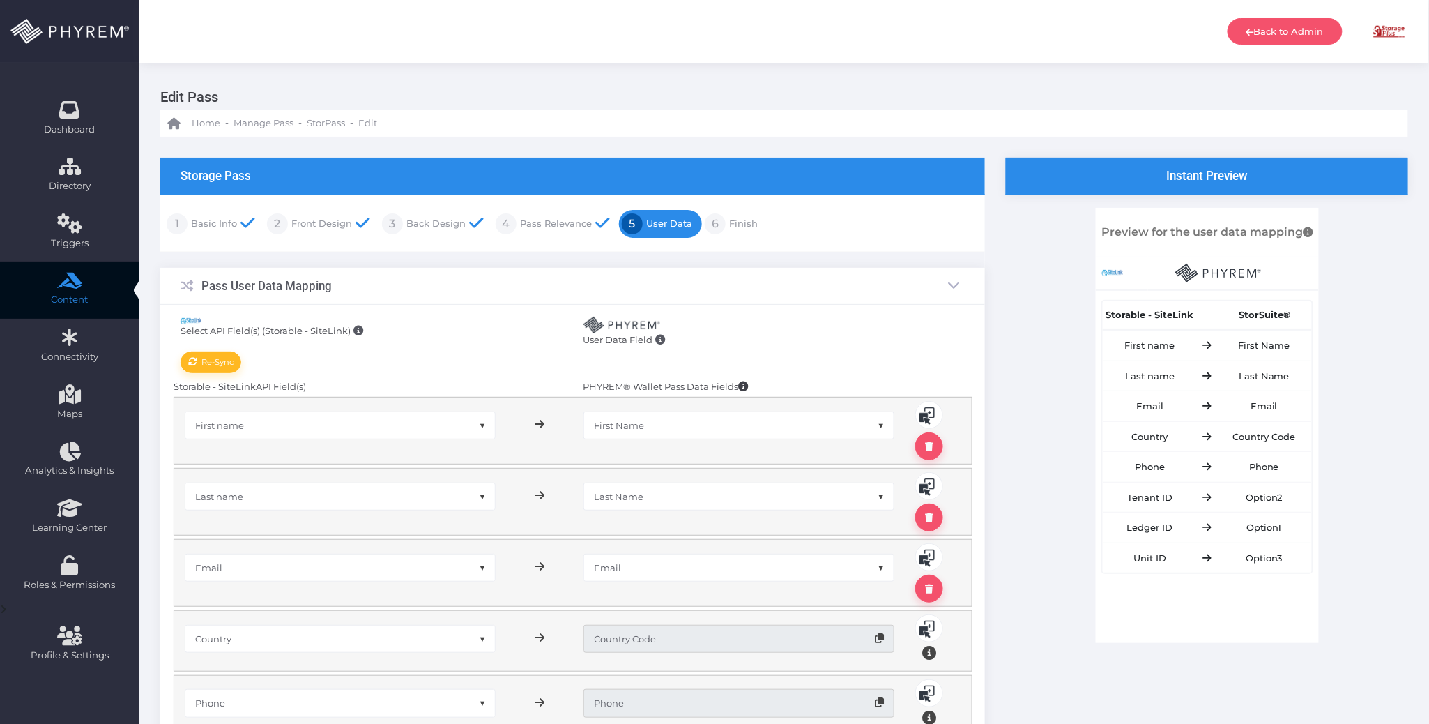
click at [739, 226] on link "Finish" at bounding box center [742, 224] width 32 height 22
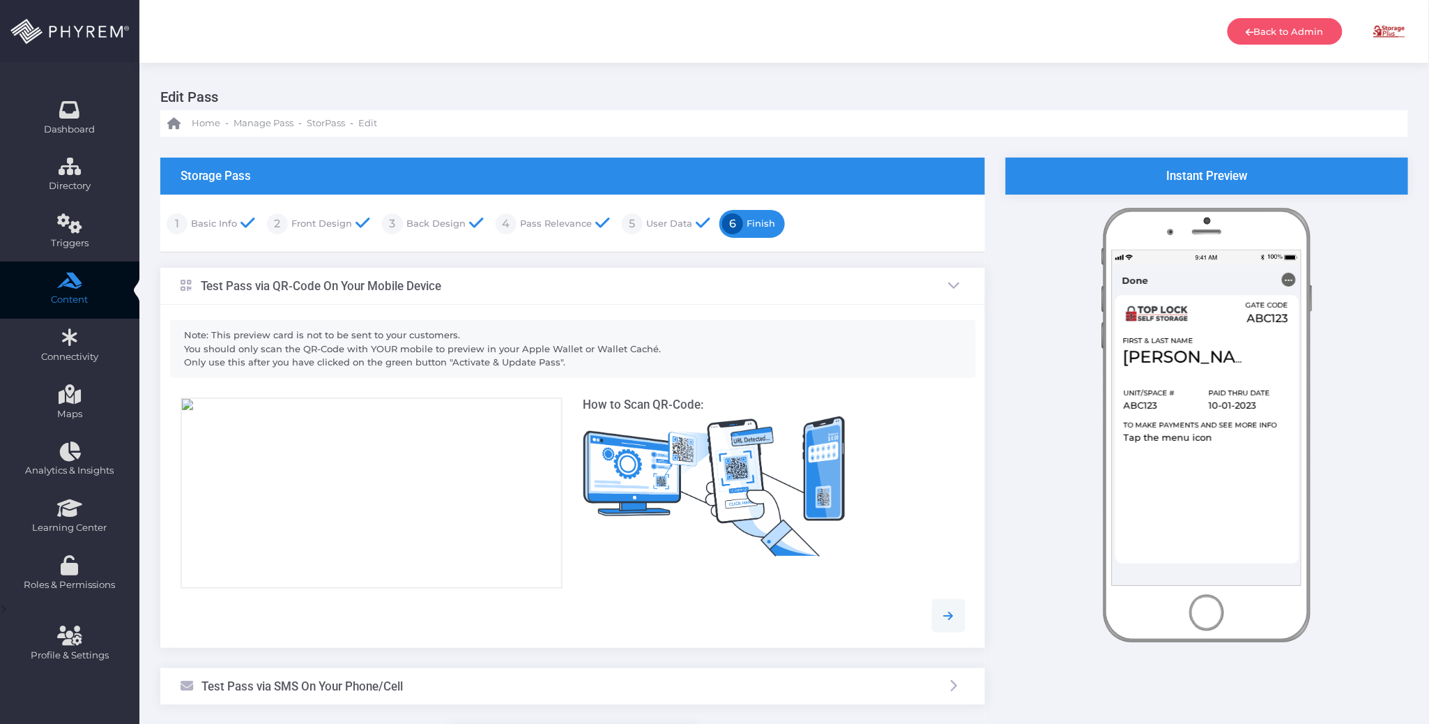
scroll to position [202, 0]
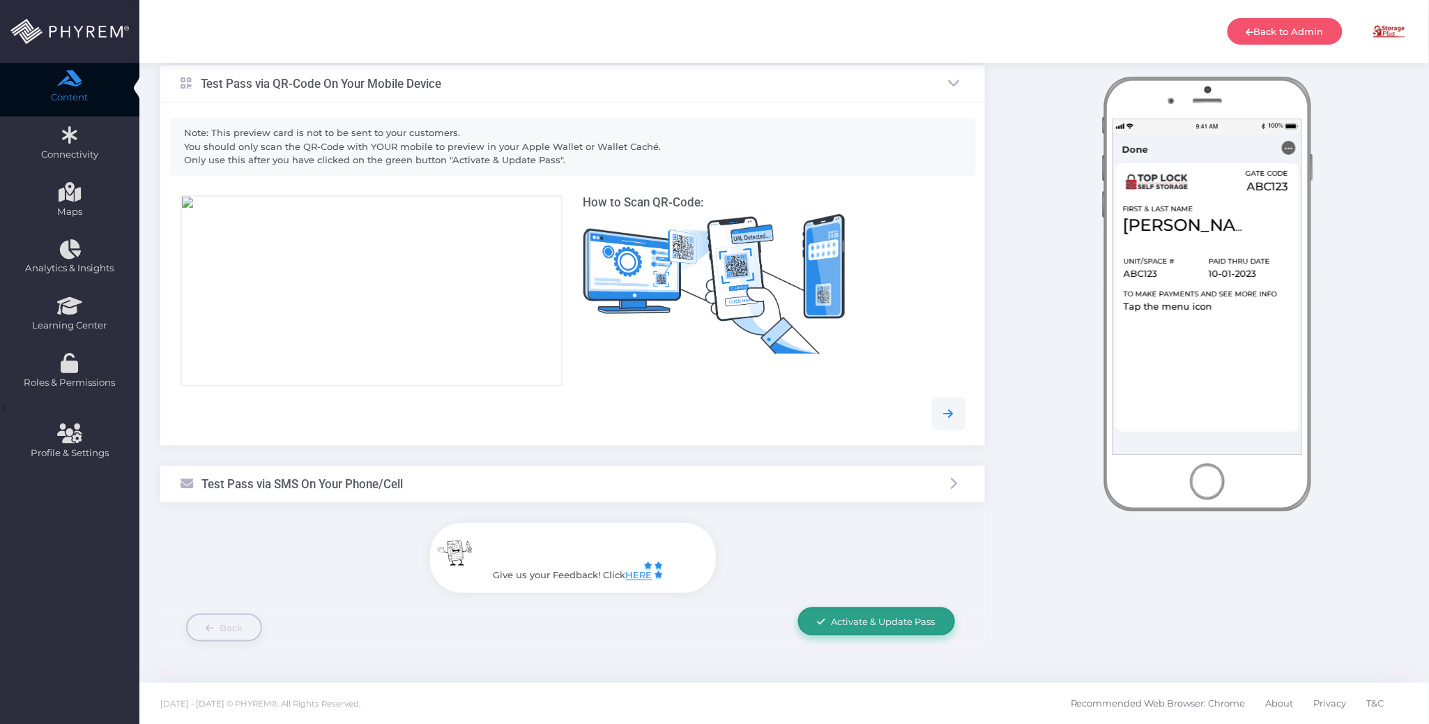
click at [862, 617] on span "Activate & Update Pass" at bounding box center [884, 621] width 104 height 11
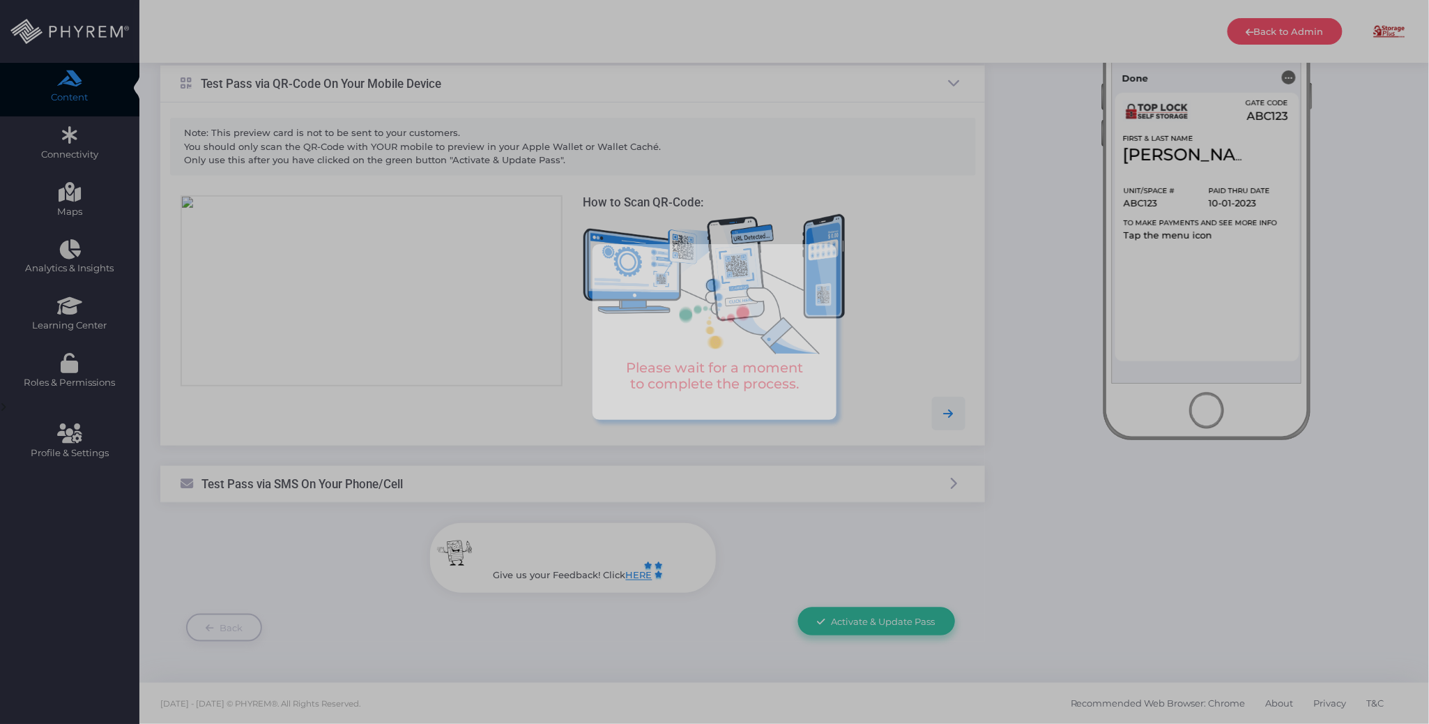
scroll to position [0, 0]
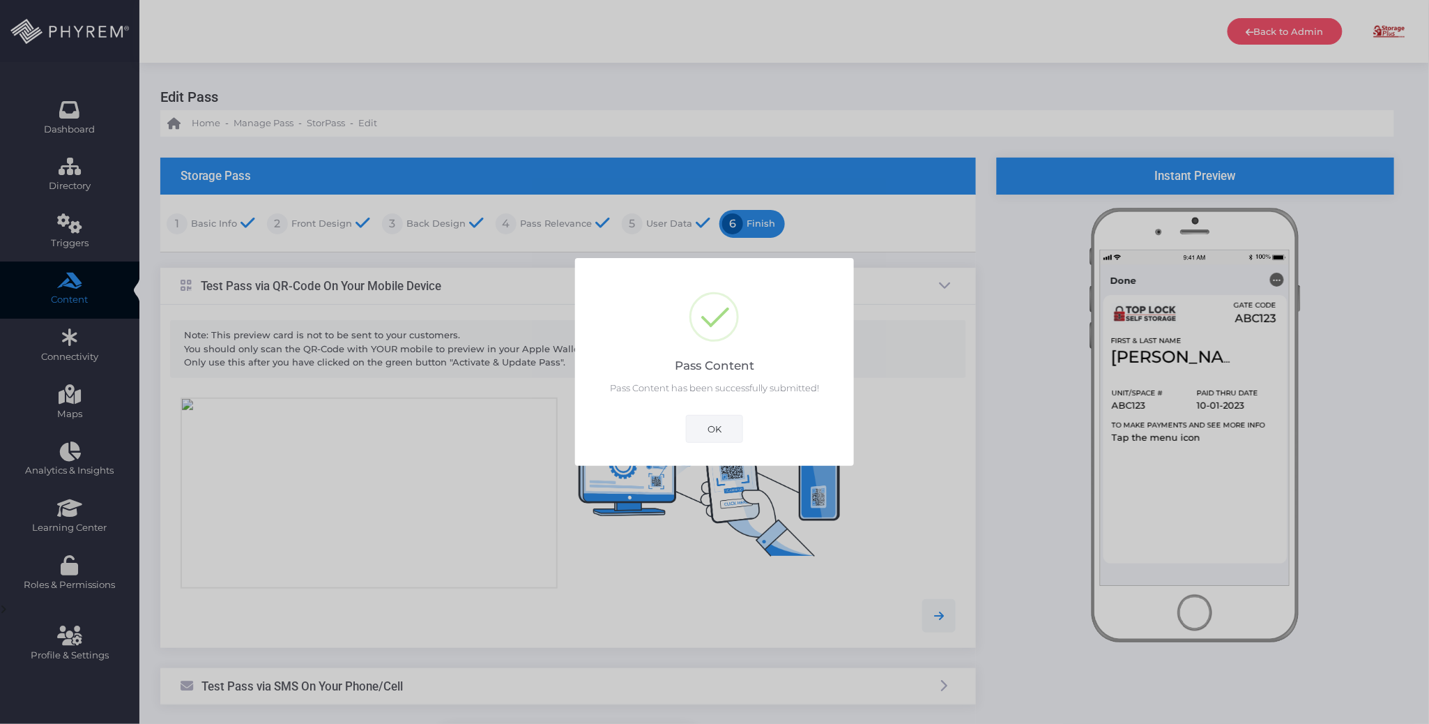
click at [715, 425] on button "OK" at bounding box center [714, 429] width 57 height 28
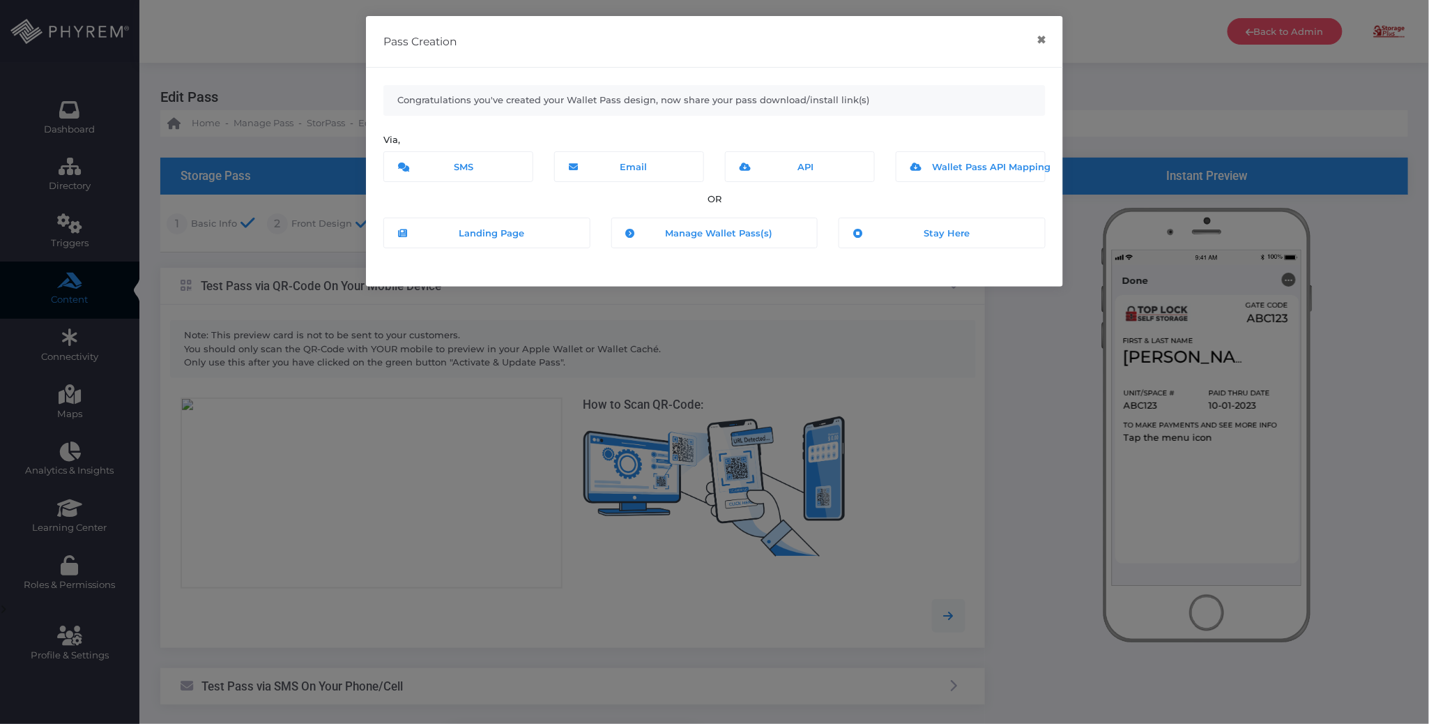
scroll to position [202, 0]
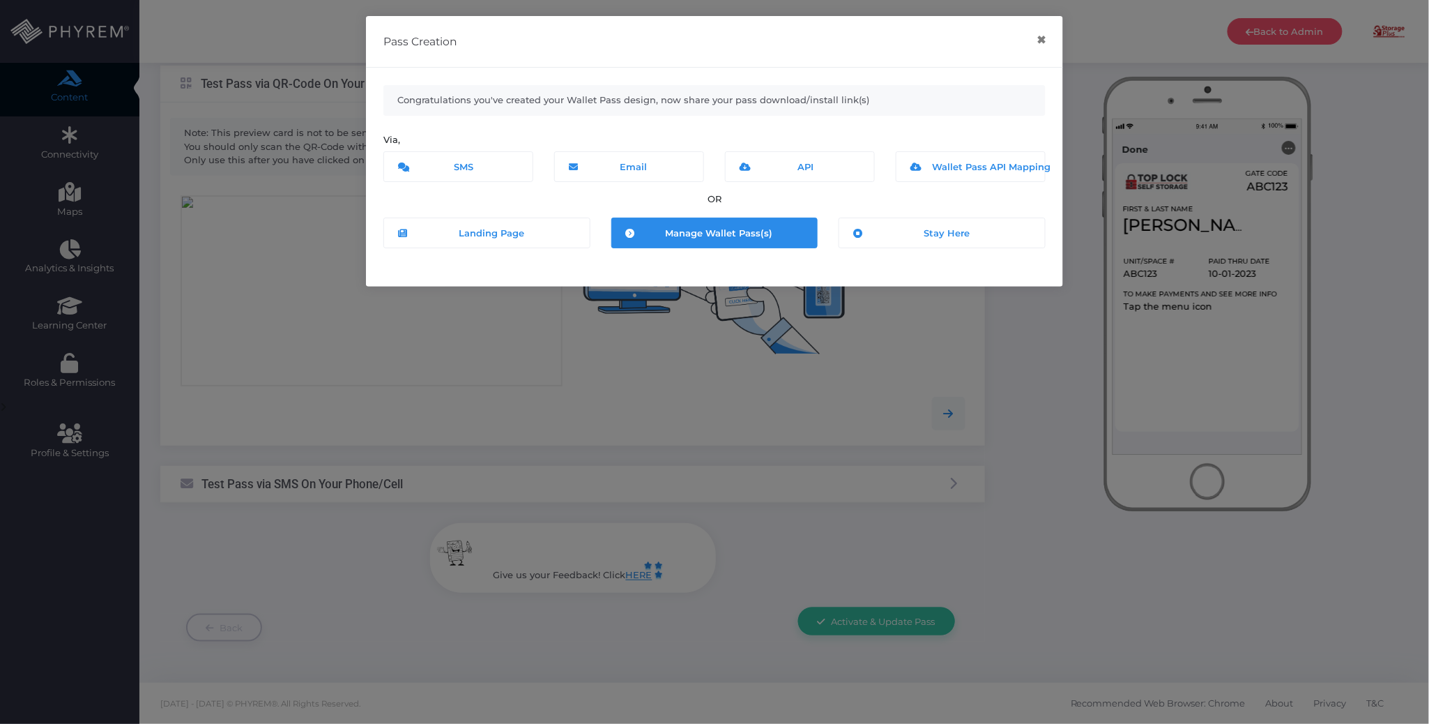
click at [723, 231] on span "Manage Wallet Pass(s)" at bounding box center [718, 232] width 107 height 11
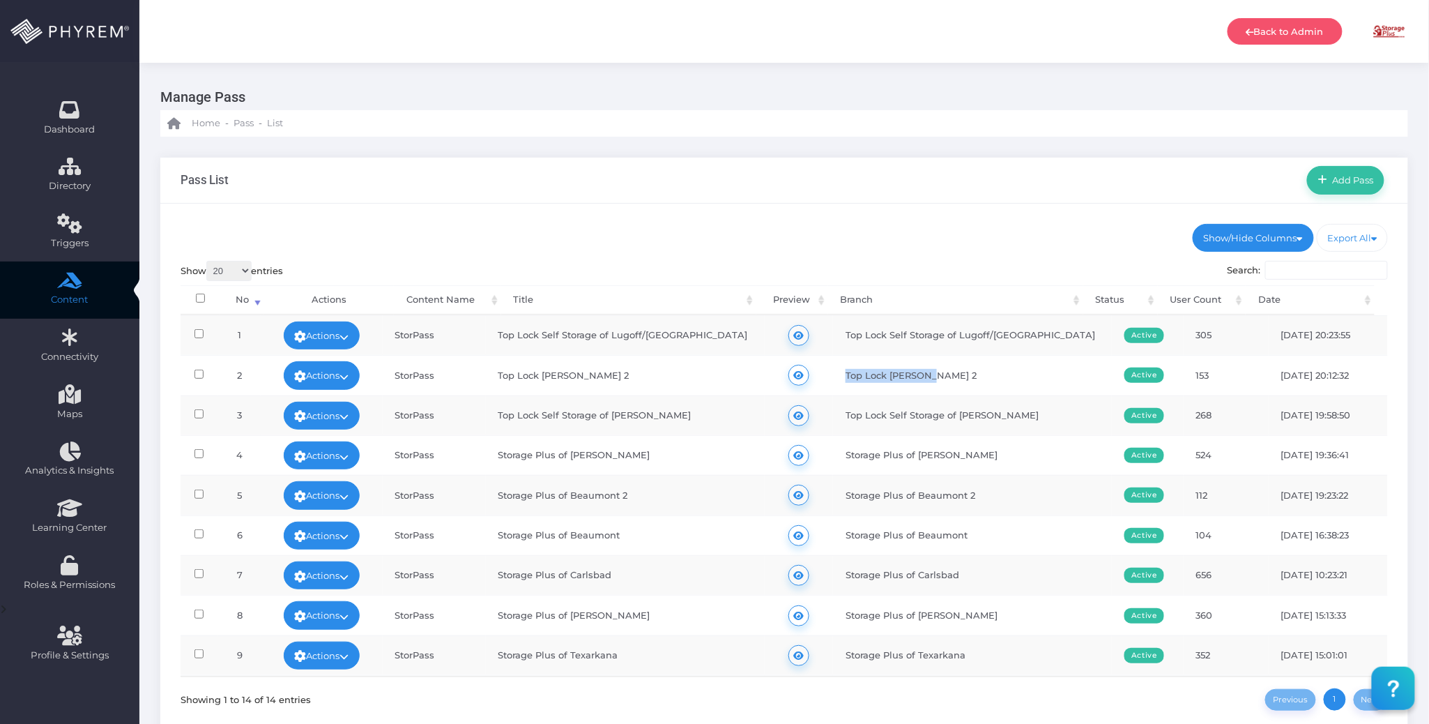
drag, startPoint x: 929, startPoint y: 372, endPoint x: 837, endPoint y: 374, distance: 92.7
click at [837, 374] on td "Top Lock [PERSON_NAME] 2" at bounding box center [972, 375] width 279 height 40
copy td "Top Lock [PERSON_NAME] 2"
click at [357, 372] on link "Actions" at bounding box center [322, 375] width 77 height 28
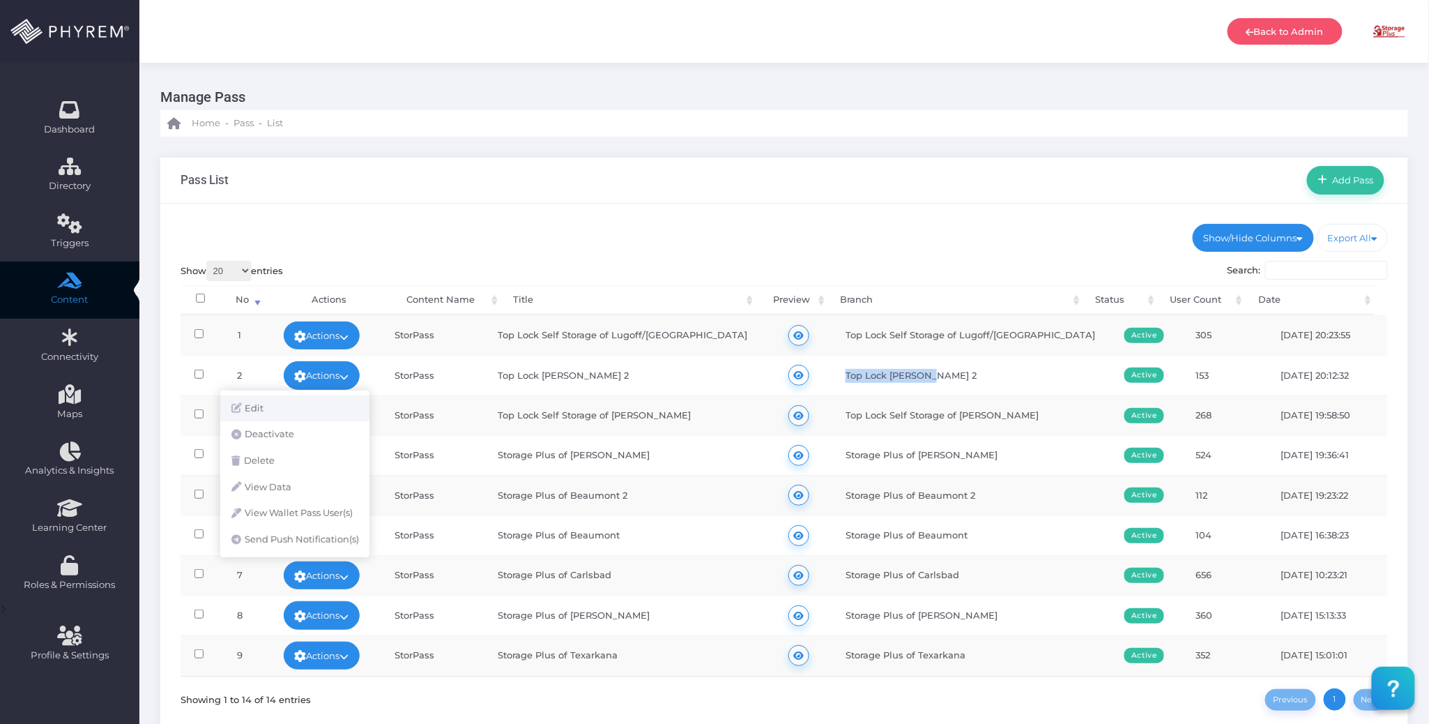
click at [316, 407] on link "Edit" at bounding box center [294, 408] width 149 height 26
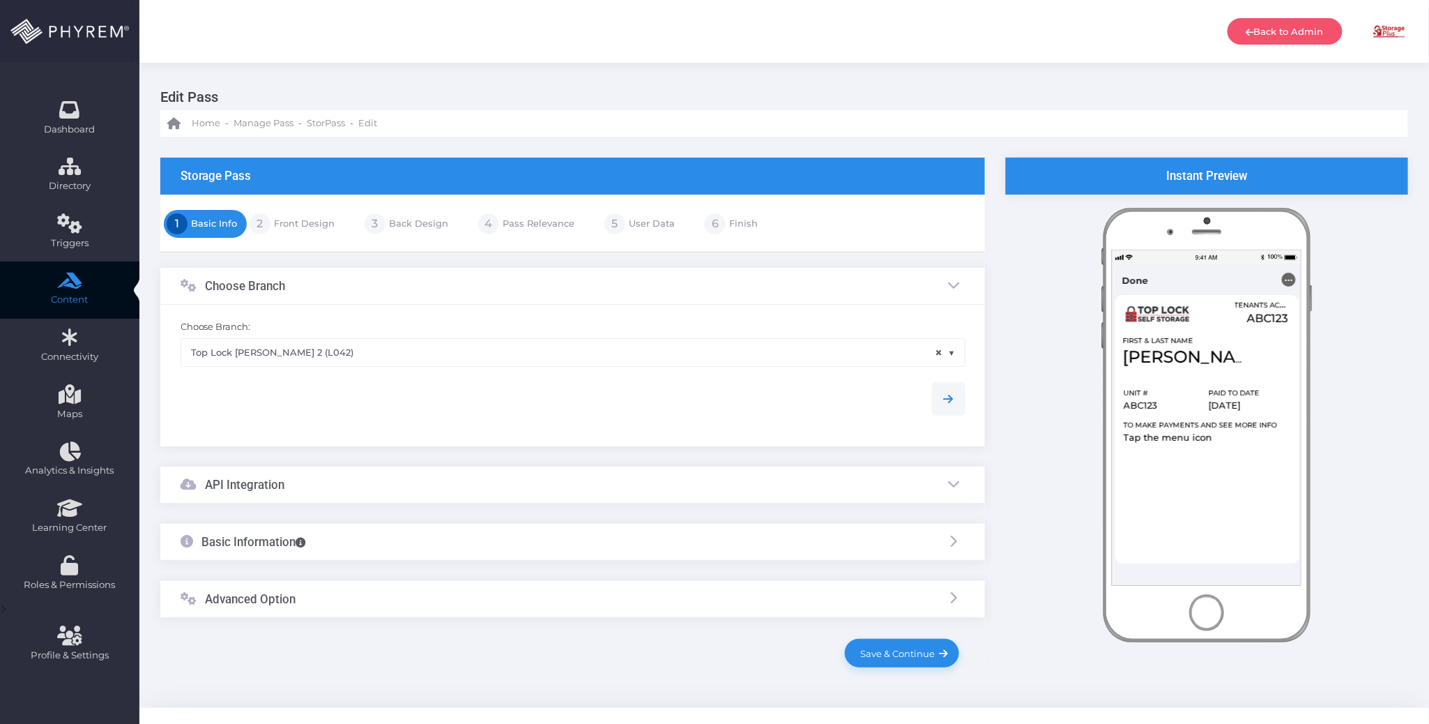
click at [461, 608] on div "Advanced Option" at bounding box center [572, 599] width 825 height 37
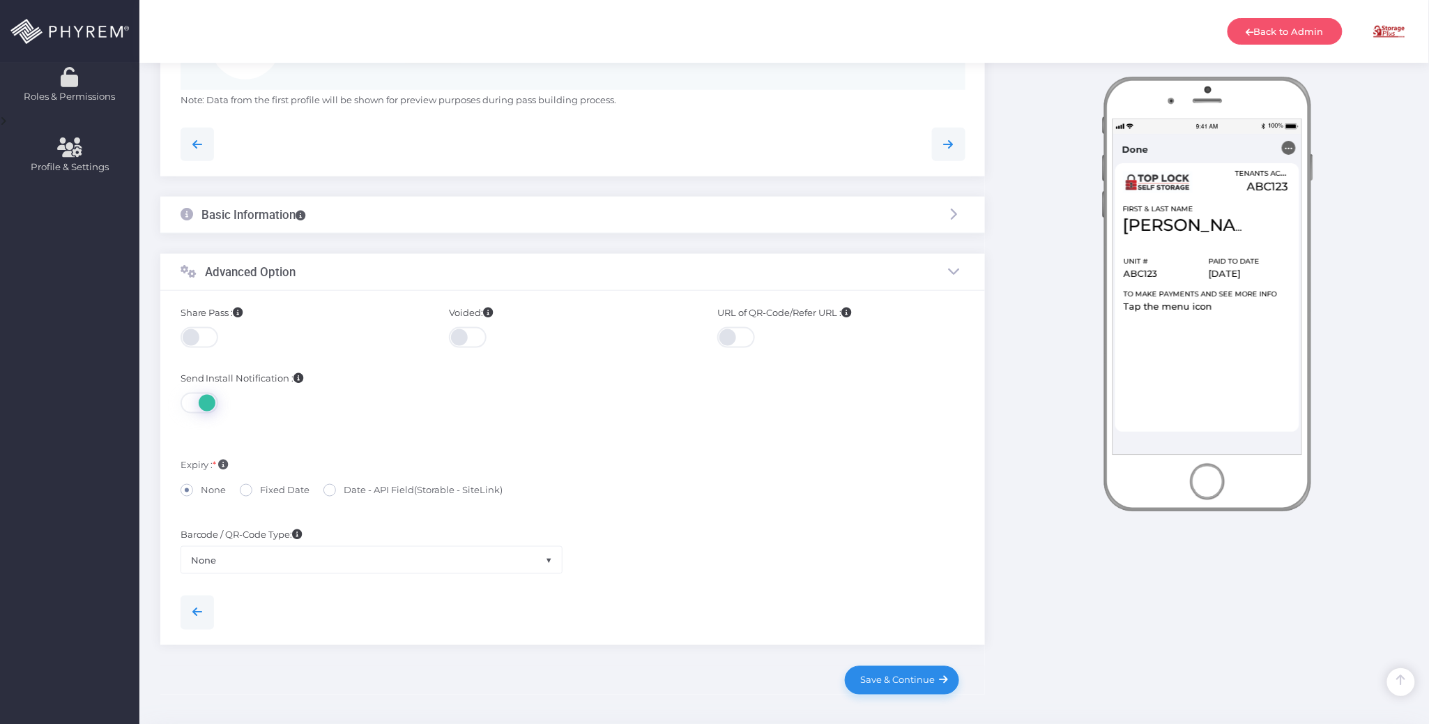
scroll to position [544, 0]
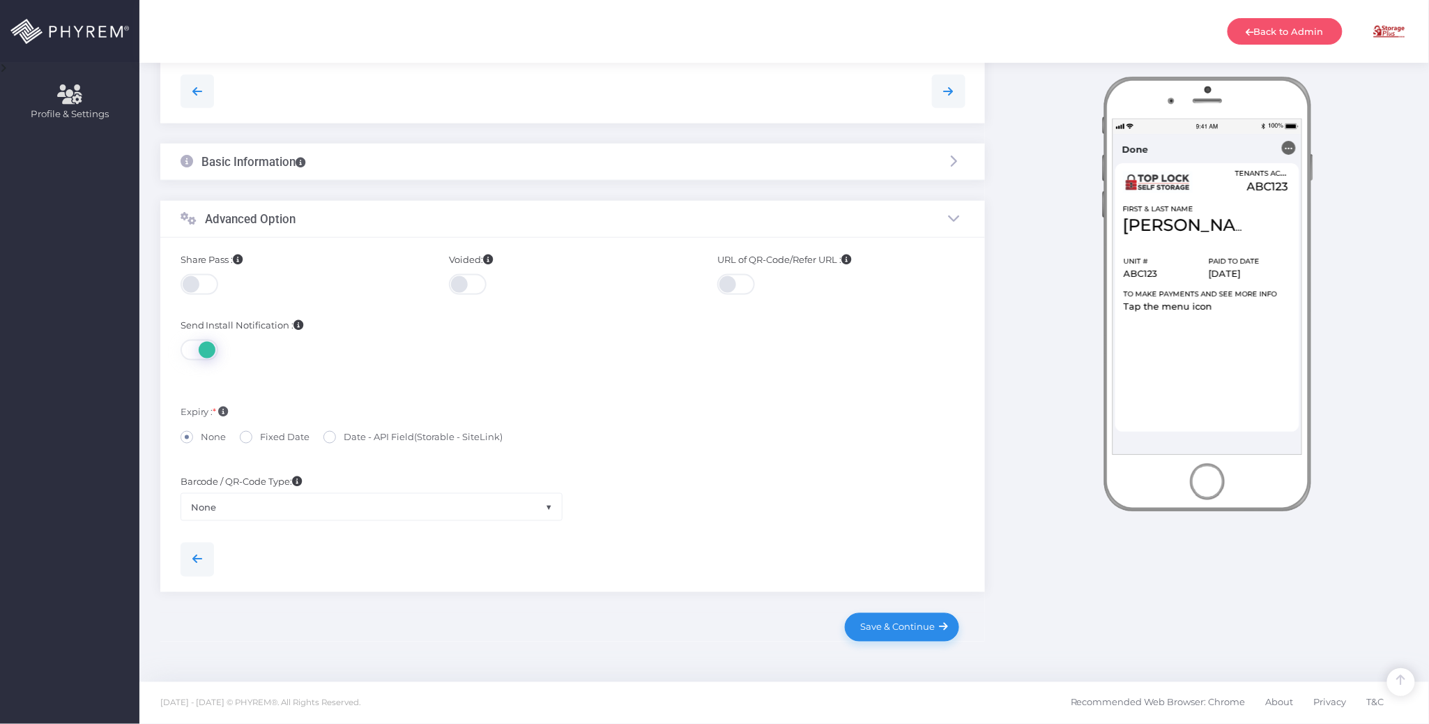
click at [701, 475] on div "Barcode / QR-Code Type: PDF417 QR-Code Aztec Code 128 None None Barcode / QR-Co…" at bounding box center [573, 492] width 806 height 56
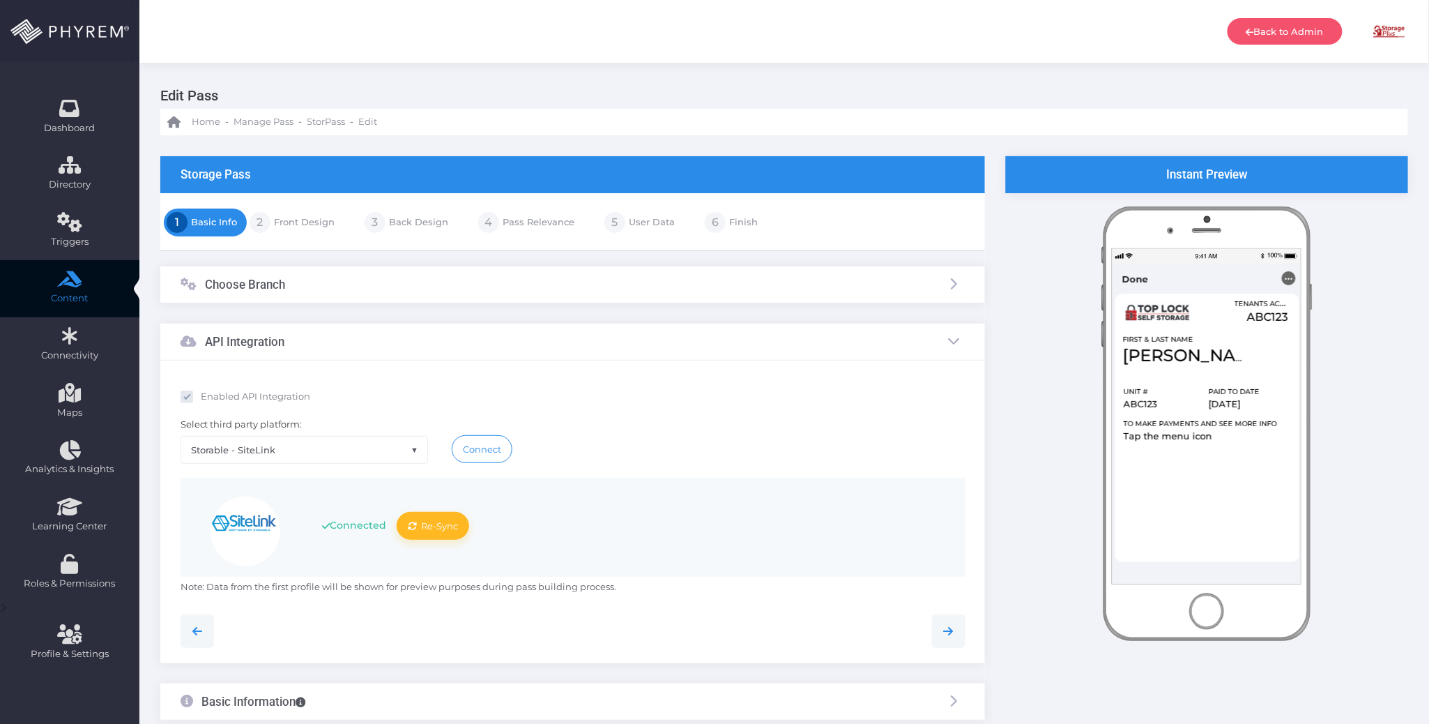
scroll to position [0, 0]
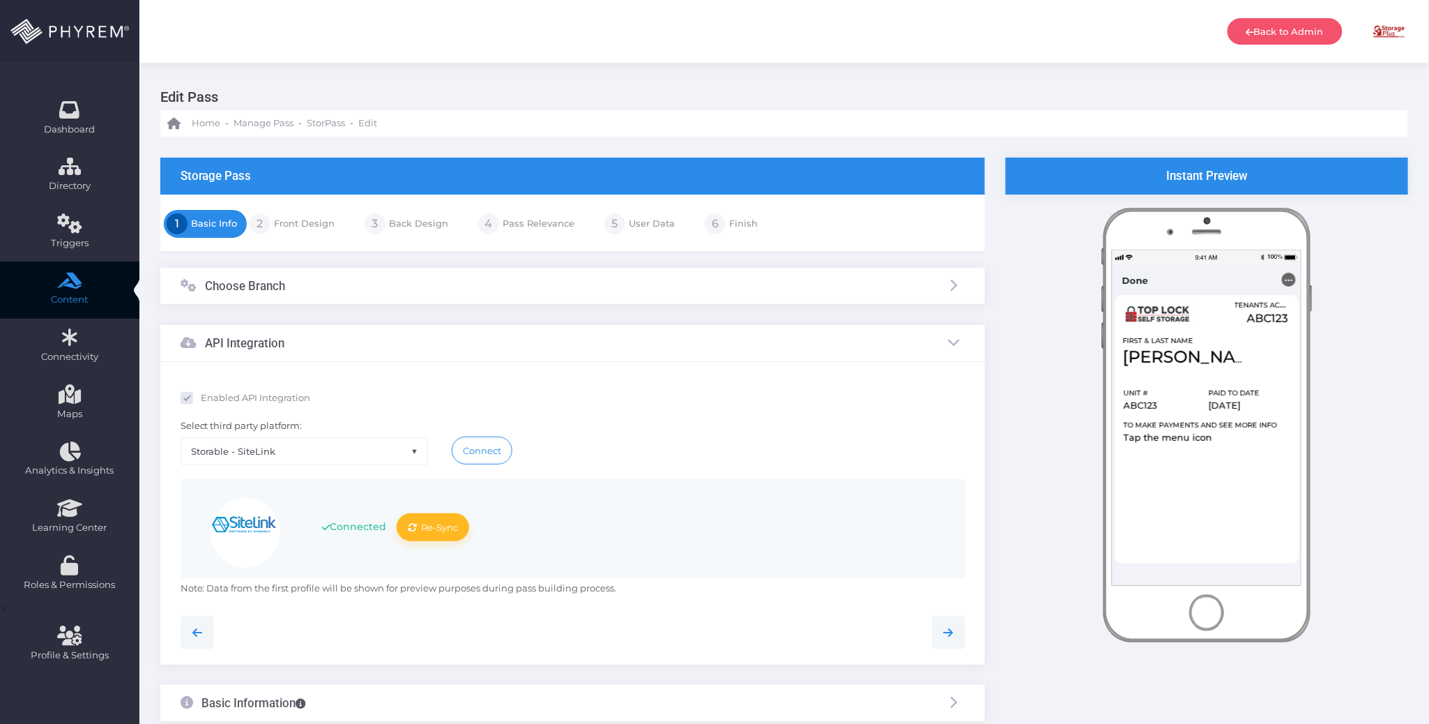
click at [313, 226] on link "Front Design" at bounding box center [302, 224] width 64 height 22
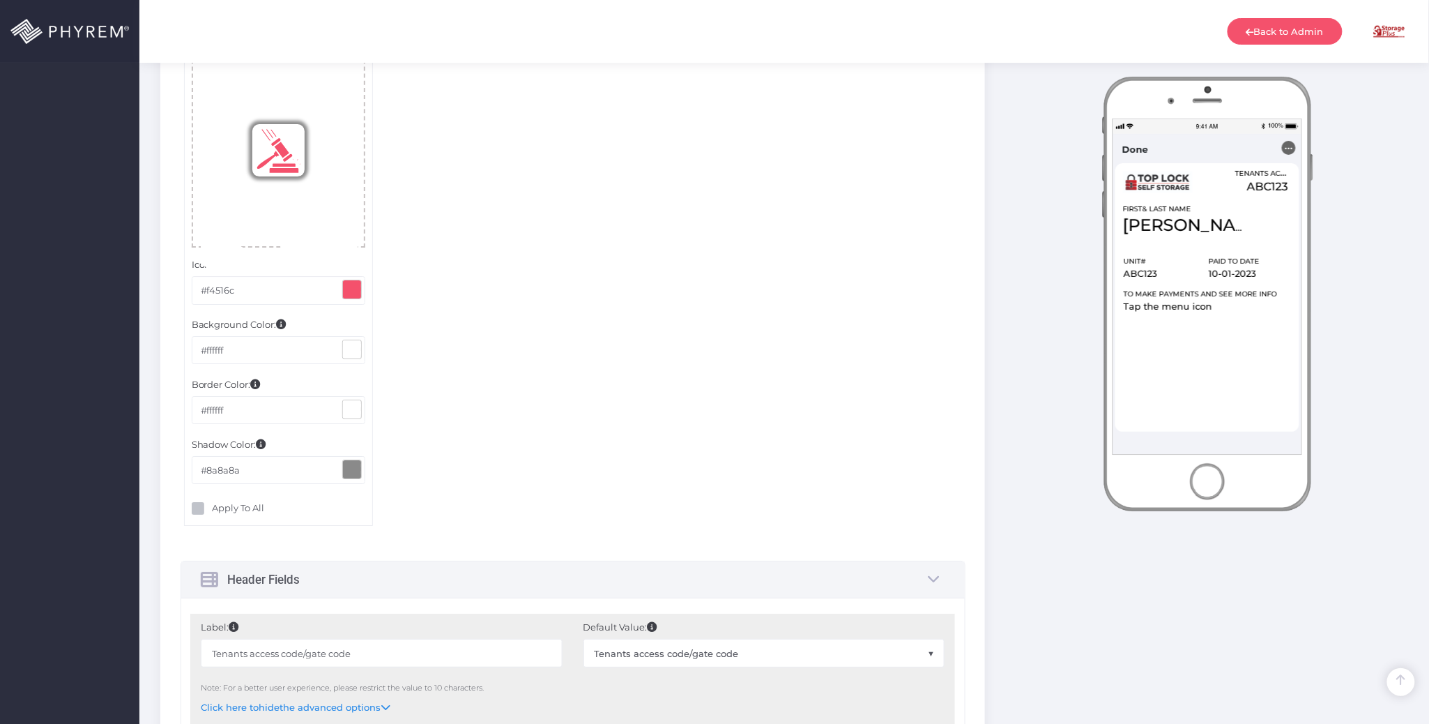
scroll to position [2137, 0]
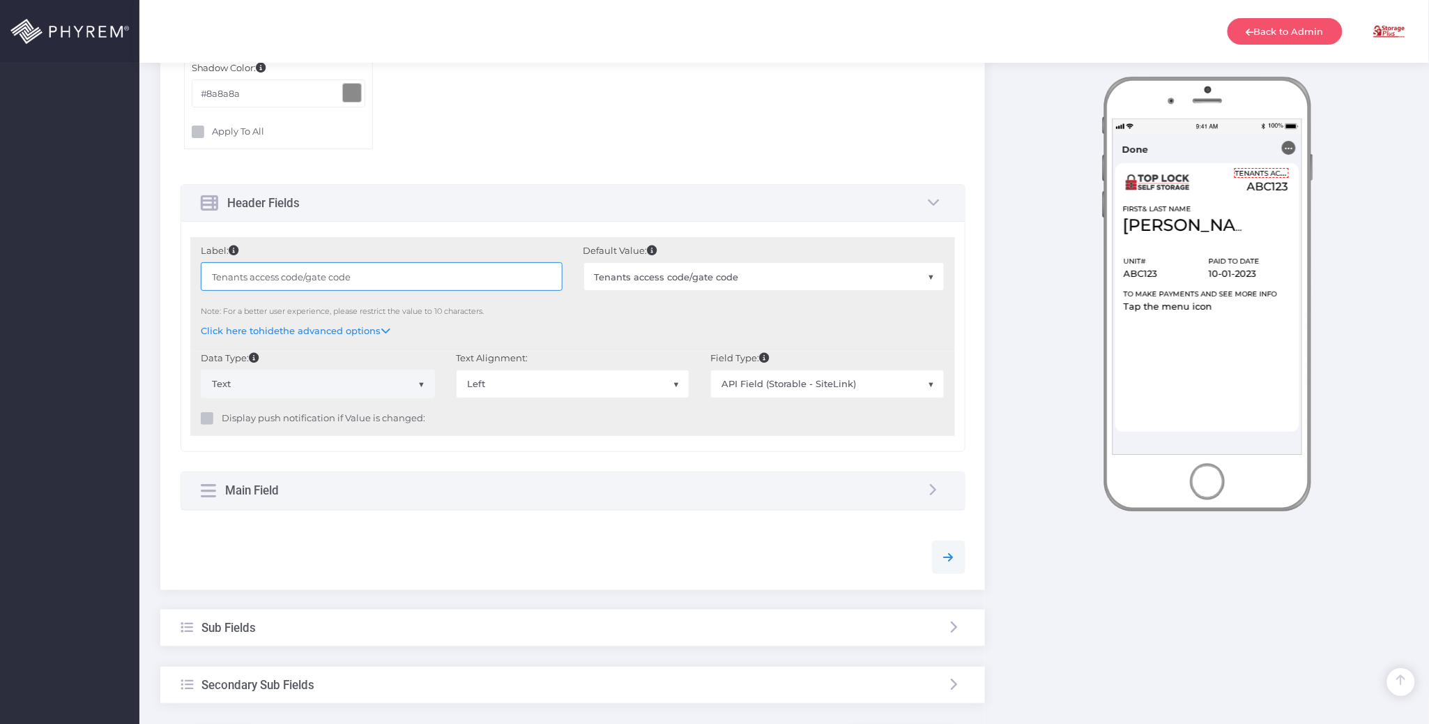
drag, startPoint x: 372, startPoint y: 274, endPoint x: 209, endPoint y: 263, distance: 163.5
click at [213, 276] on input "Tenants access code/gate code" at bounding box center [381, 276] width 361 height 28
type input "Gate Code"
click at [376, 626] on div "Sub Fields" at bounding box center [572, 627] width 825 height 37
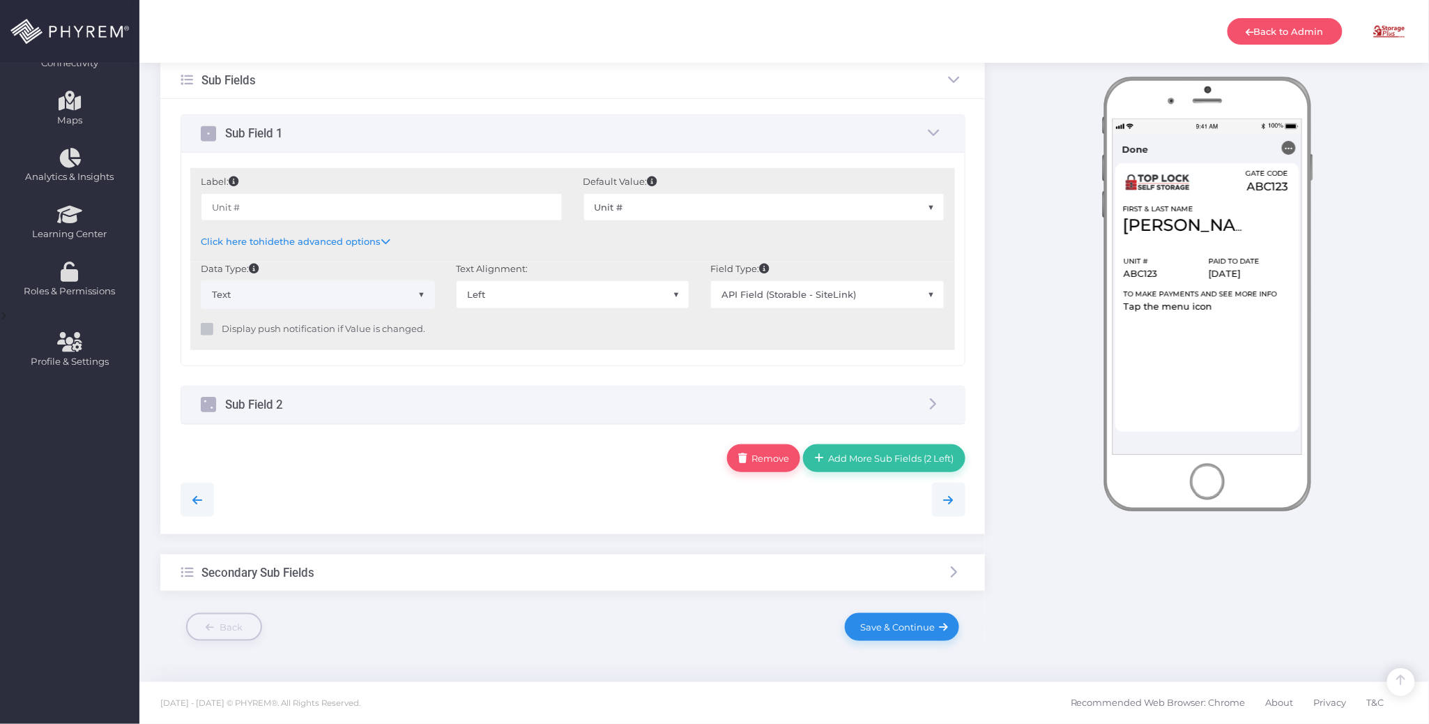
scroll to position [263, 0]
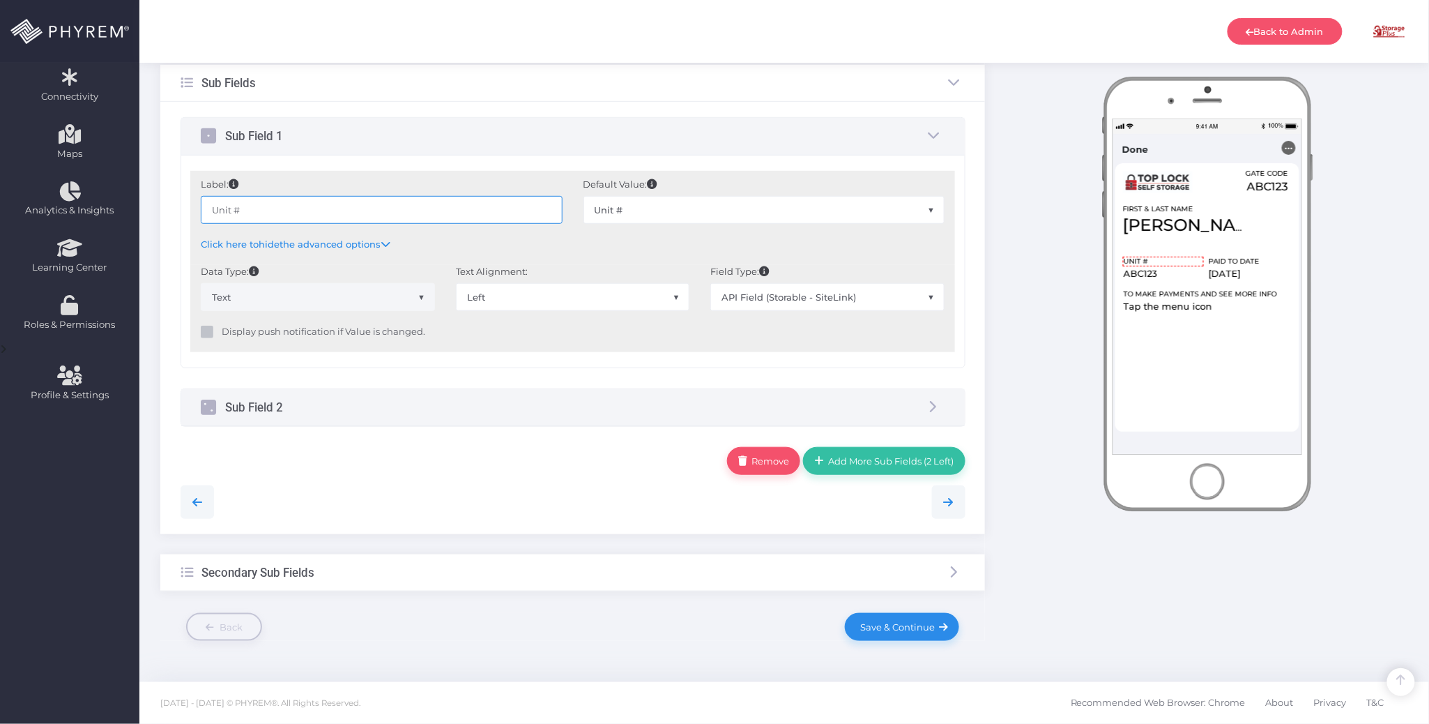
drag, startPoint x: 311, startPoint y: 207, endPoint x: 157, endPoint y: 206, distance: 154.1
click at [157, 206] on div "Storage Pass 1 Basic Info 2 3 4 5 6 ×" at bounding box center [573, 279] width 846 height 763
paste input "/Space"
type input "Unit/Space #"
click at [422, 408] on div "Sub Field 2" at bounding box center [573, 407] width 784 height 37
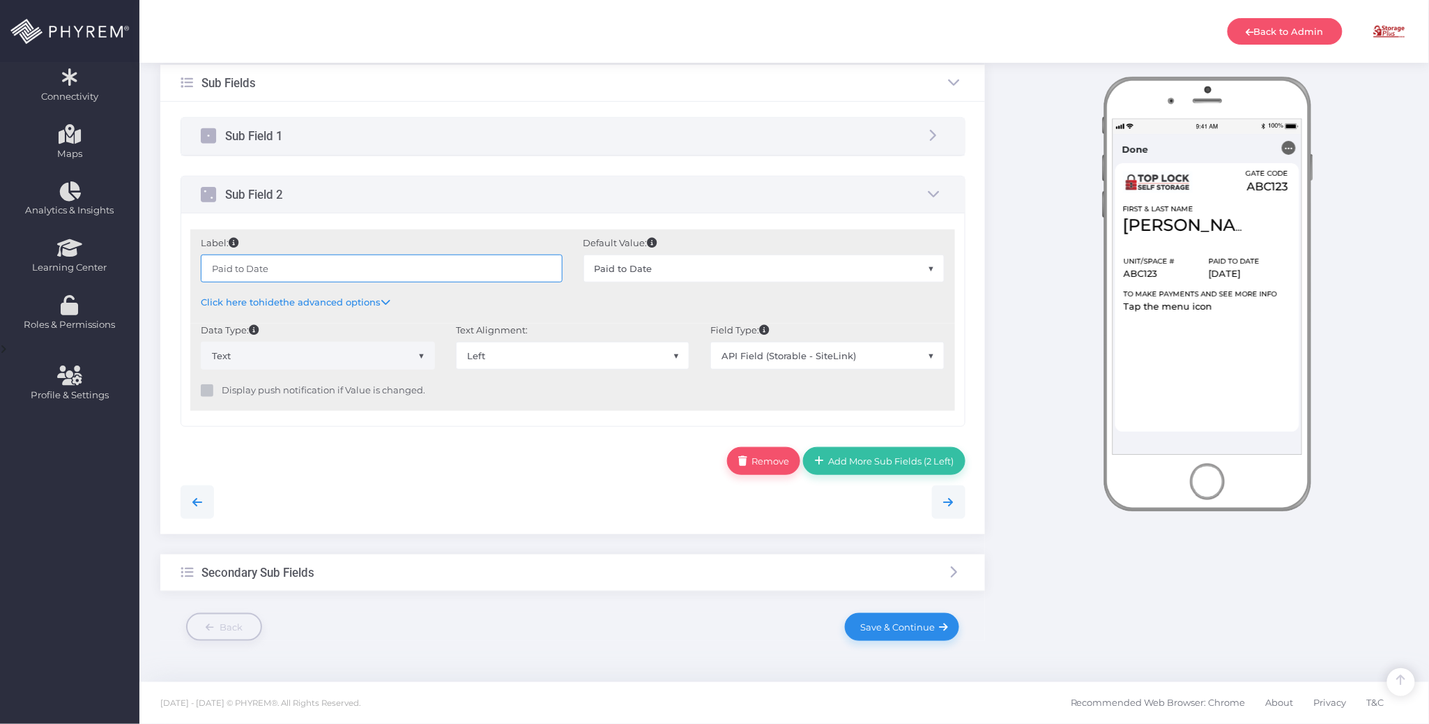
click at [343, 268] on input "Paid to Date" at bounding box center [381, 268] width 361 height 28
drag, startPoint x: 199, startPoint y: 252, endPoint x: 169, endPoint y: 252, distance: 30.7
click at [169, 252] on div "Sub Field 1 Label: Unit/Space # ABC123 None" at bounding box center [572, 318] width 825 height 432
paste input "Thru"
type input "Paid Thru Date"
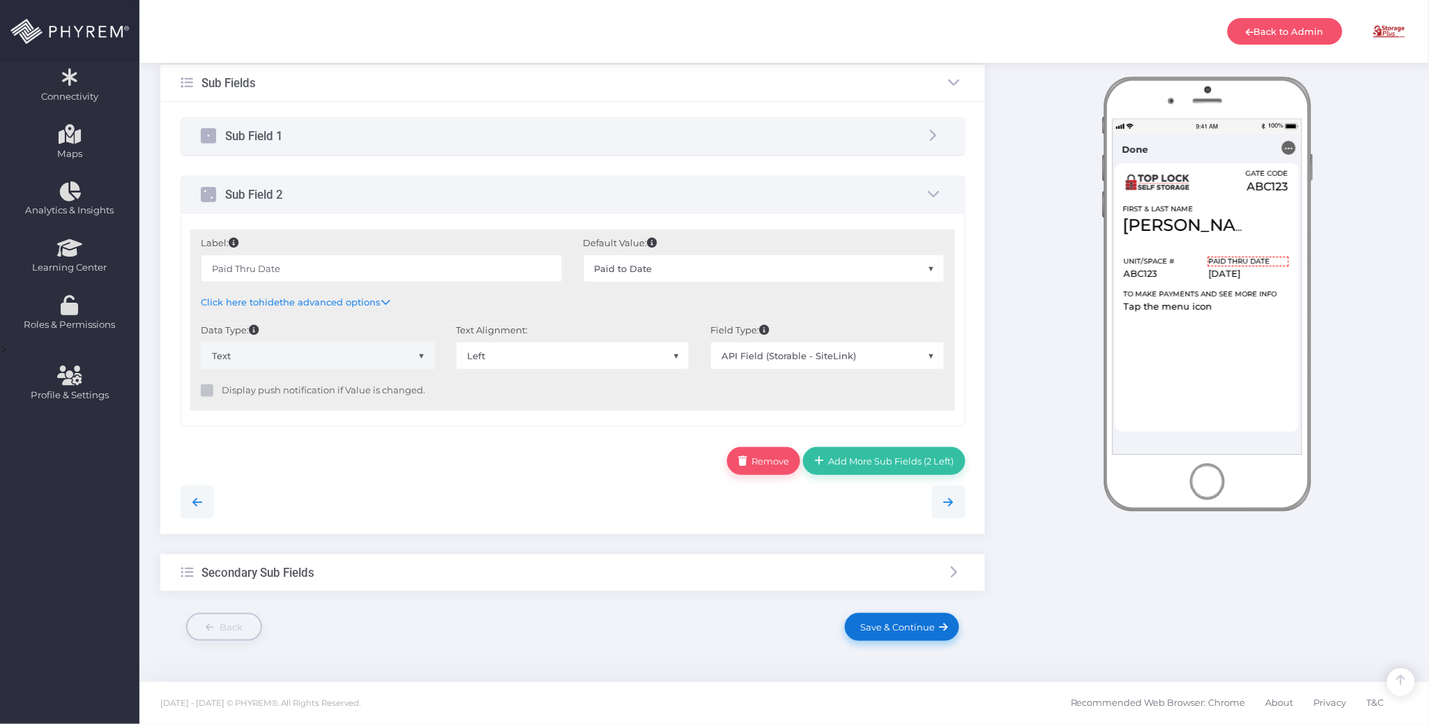
click at [910, 623] on span "Save & Continue" at bounding box center [895, 626] width 79 height 11
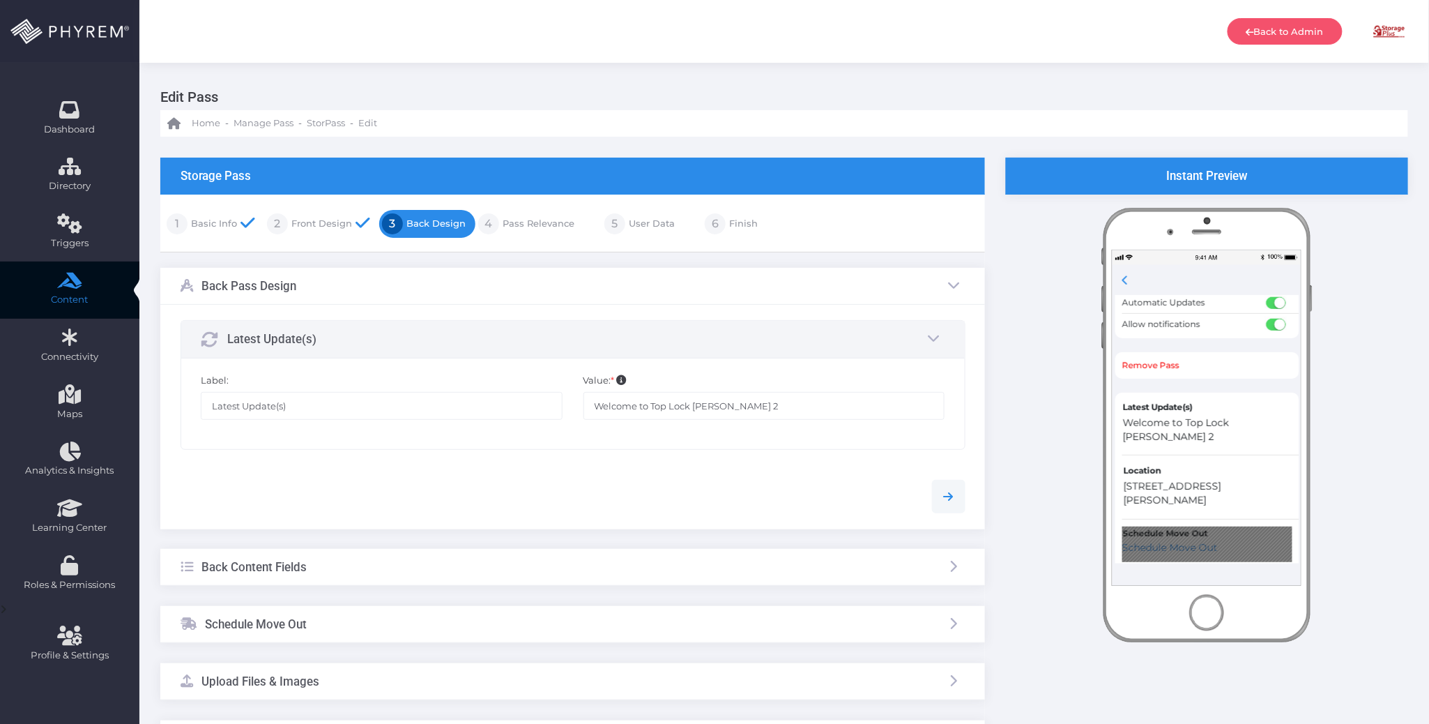
click at [550, 224] on link "Pass Relevance" at bounding box center [536, 224] width 75 height 22
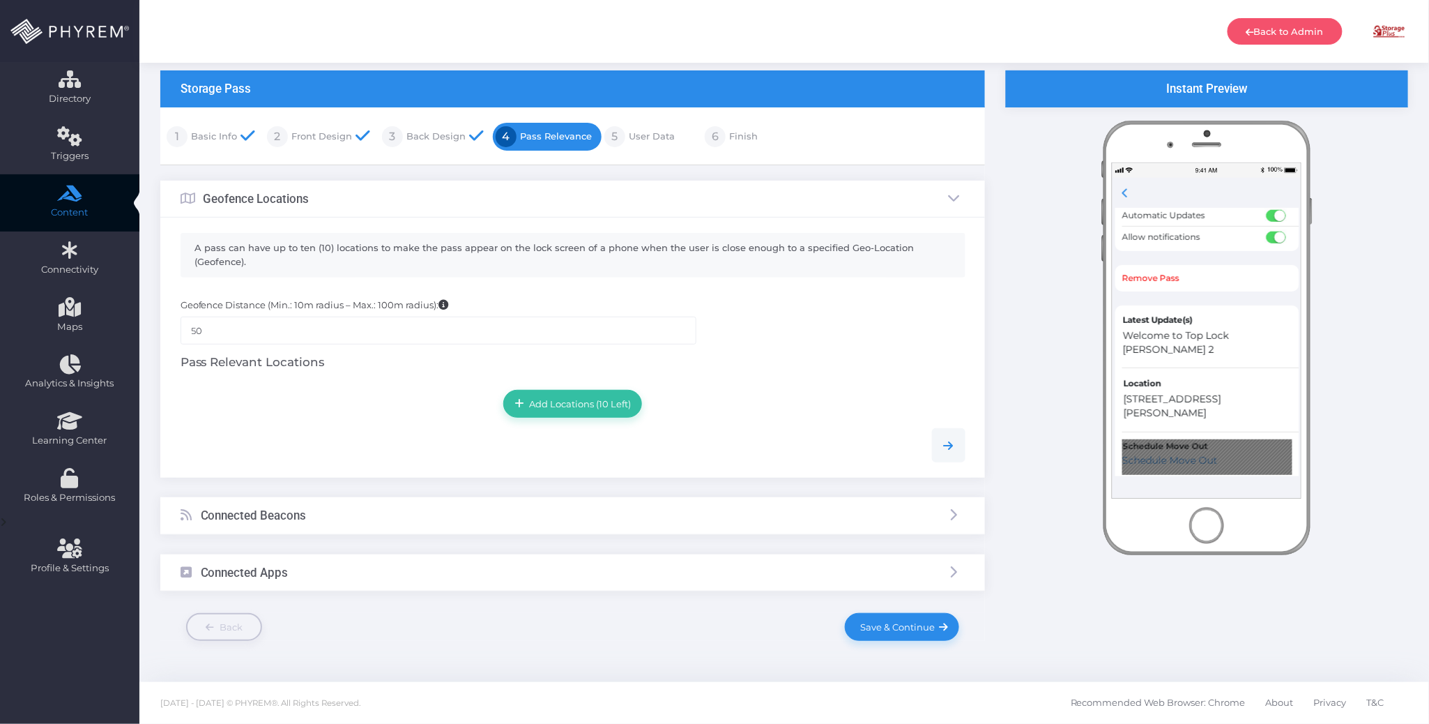
click at [381, 514] on div "Connected Beacons" at bounding box center [572, 515] width 825 height 37
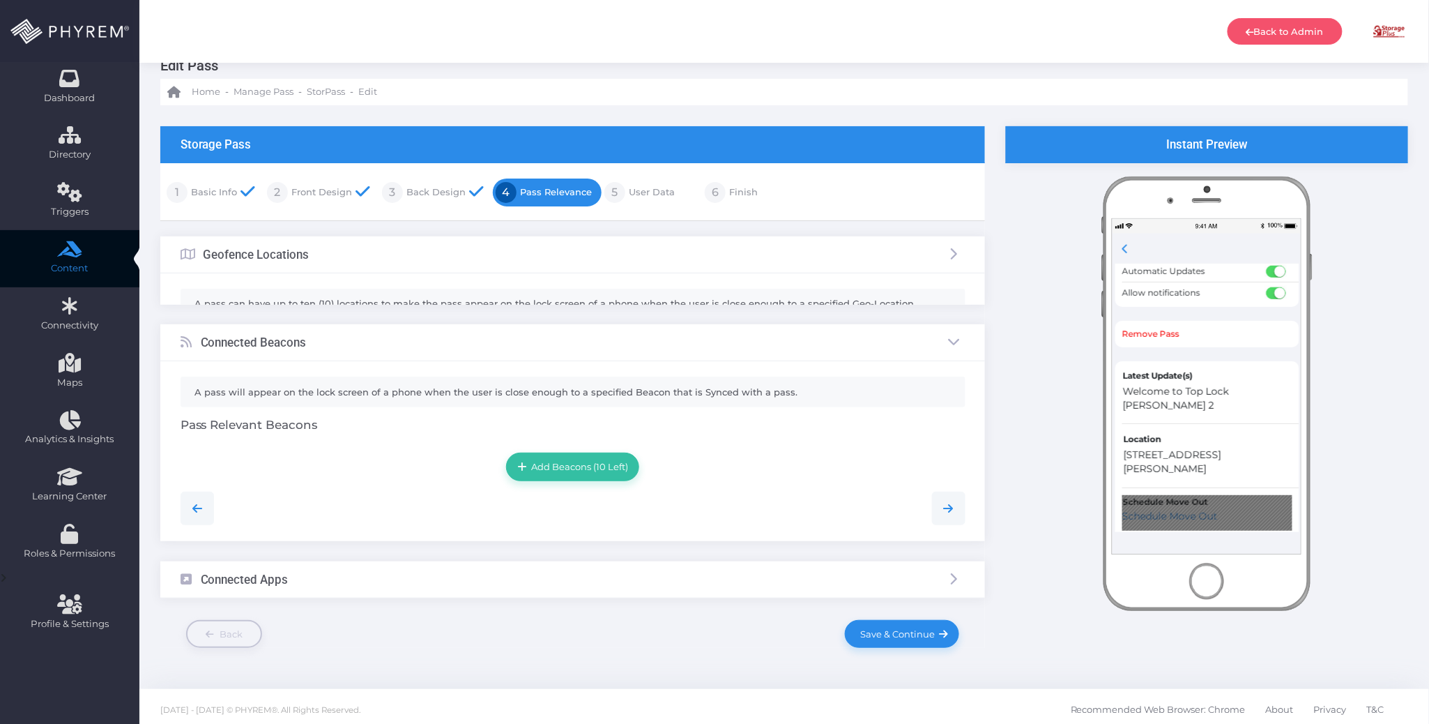
scroll to position [8, 0]
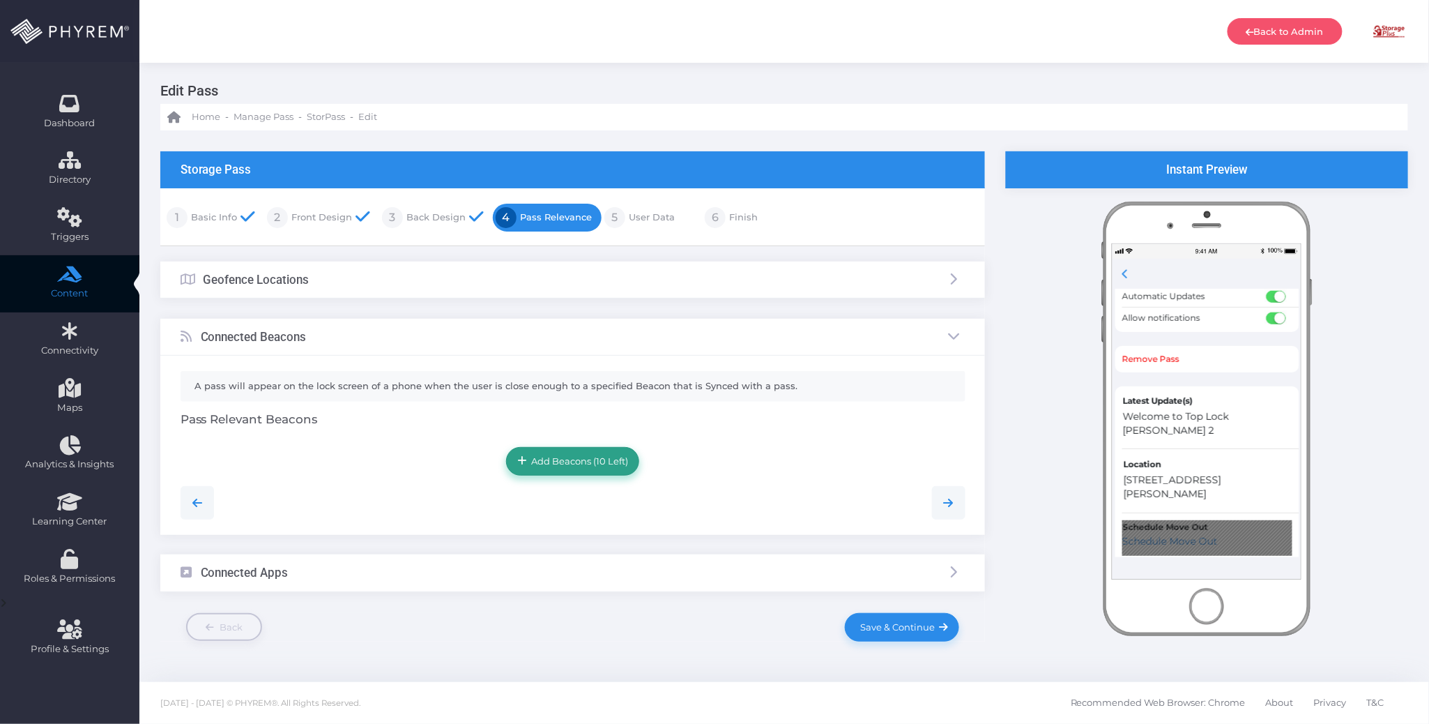
click at [540, 458] on span "Add Beacons (10 Left)" at bounding box center [578, 460] width 102 height 11
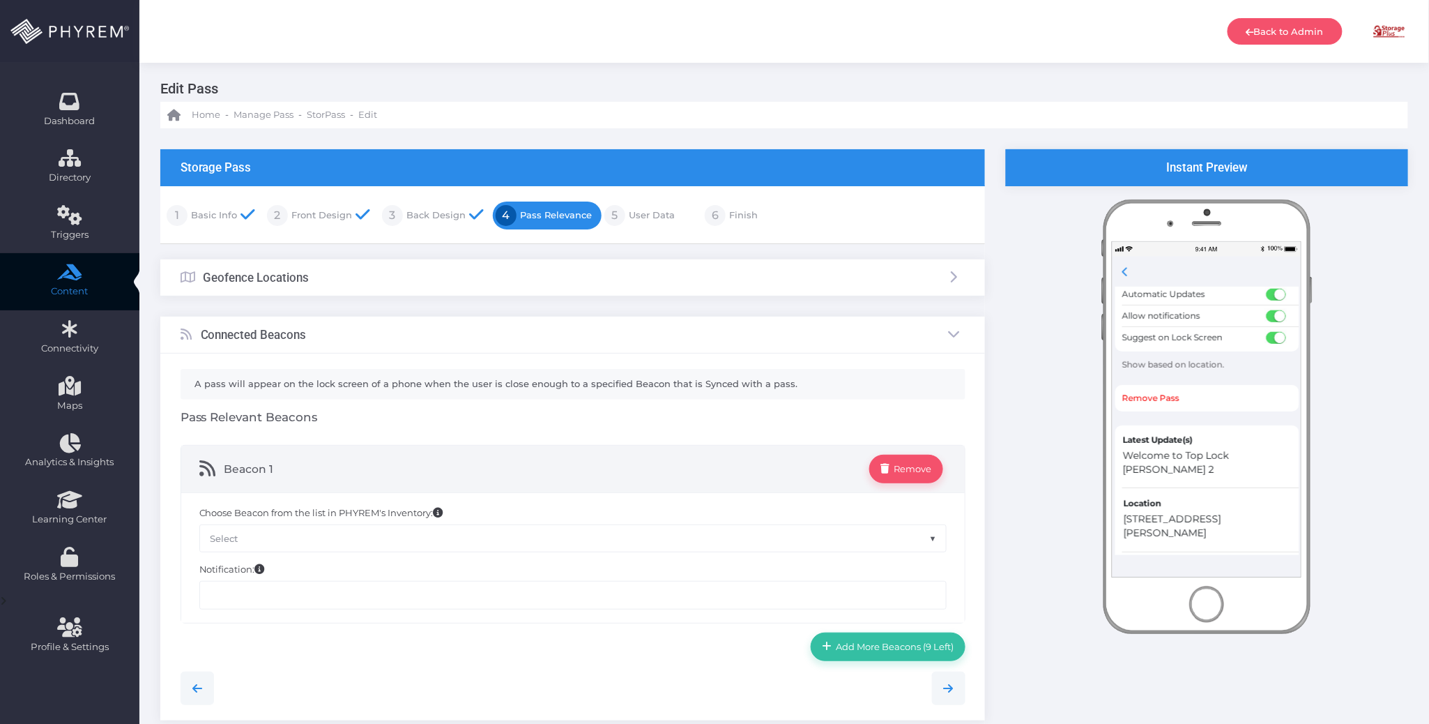
click at [768, 547] on span "Select" at bounding box center [573, 538] width 746 height 26
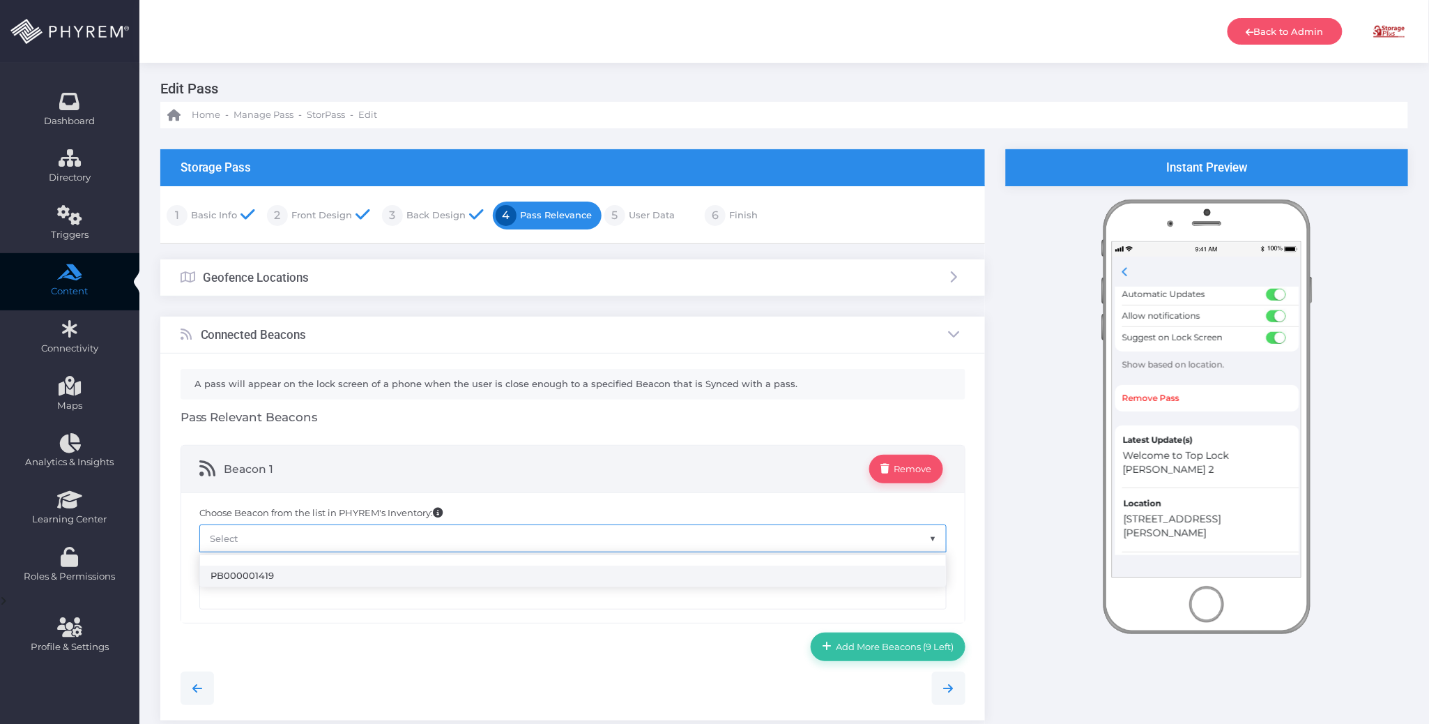
select select "1419"
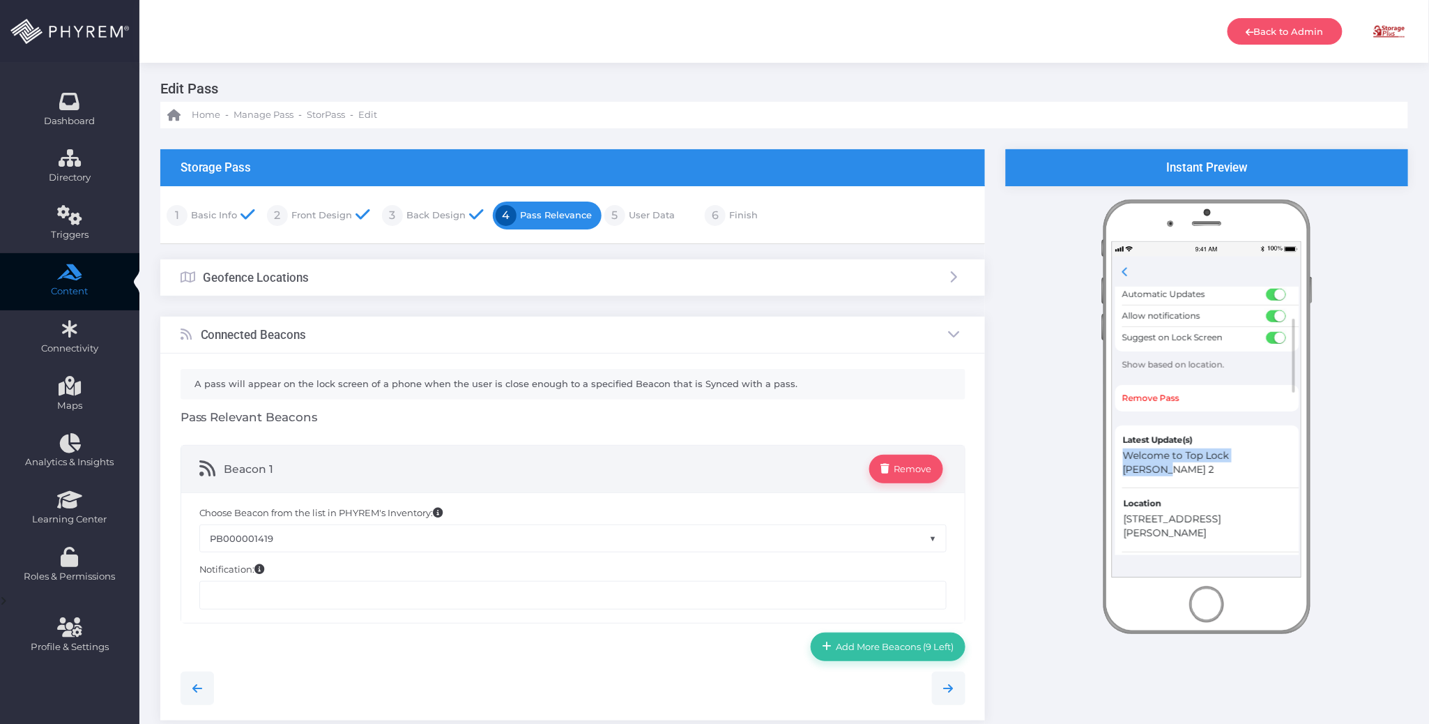
drag, startPoint x: 1269, startPoint y: 458, endPoint x: 1125, endPoint y: 460, distance: 144.3
click at [1125, 460] on div "Welcome to Top Lock Dillon 2" at bounding box center [1207, 466] width 170 height 36
copy span "Welcome to Top Lock Dillon 2"
click at [355, 602] on input "text" at bounding box center [572, 595] width 747 height 28
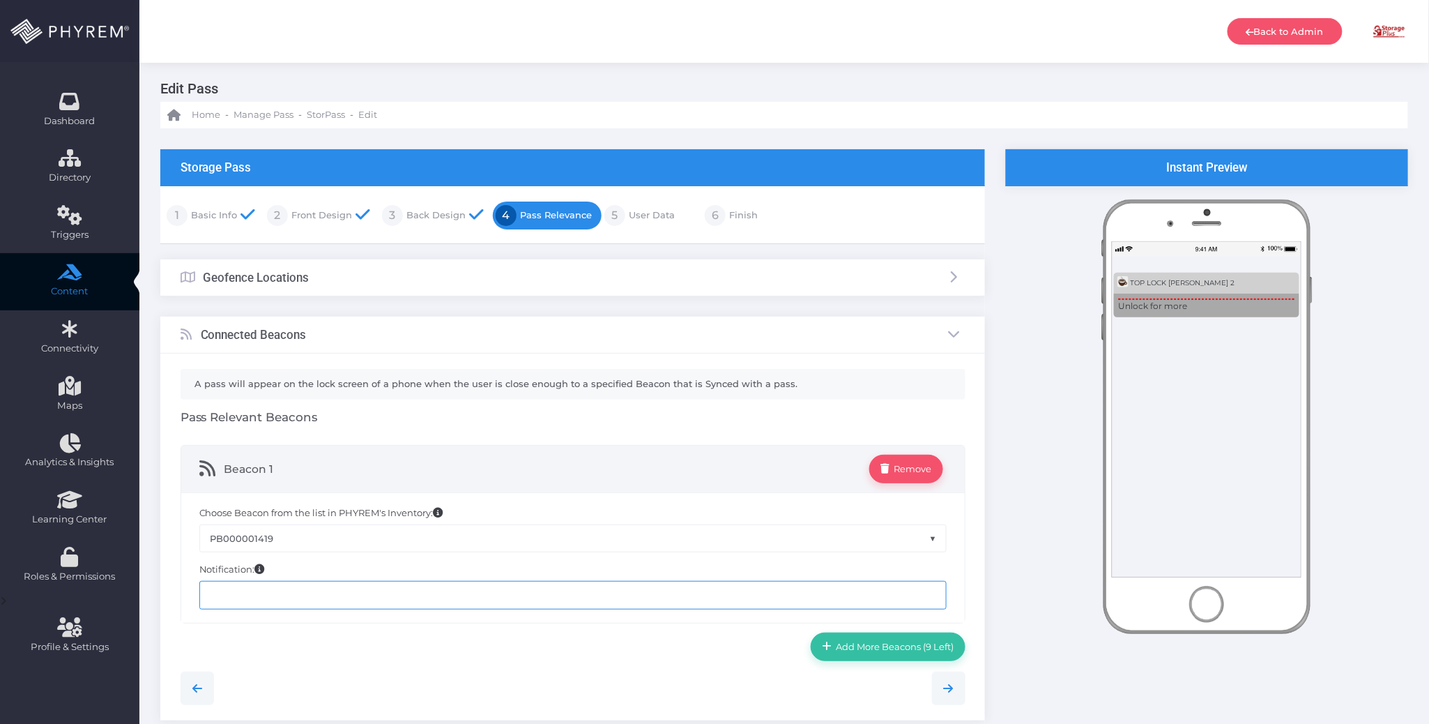
paste input "Welcome to Top Lock Dillon 2"
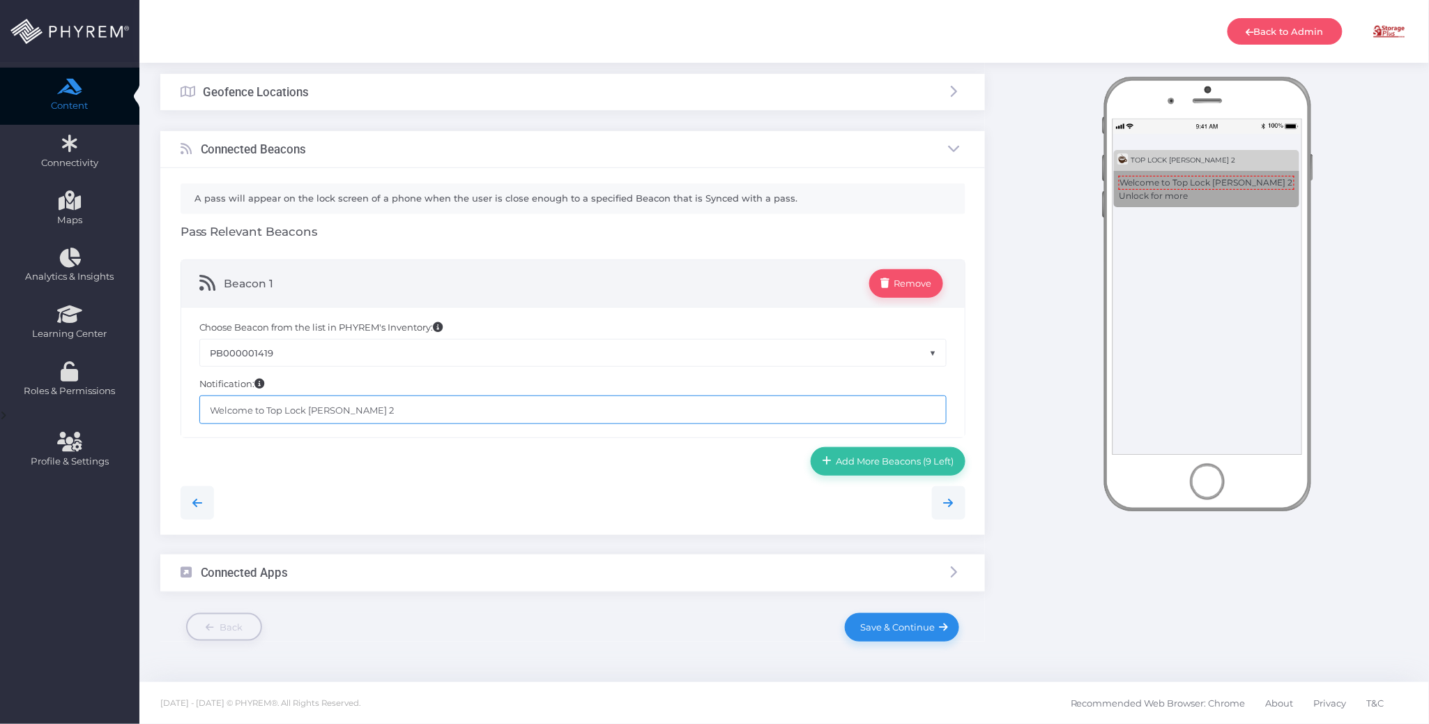
scroll to position [197, 0]
type input "Welcome to Top Lock Dillon 2"
click at [893, 629] on span "Save & Continue" at bounding box center [895, 626] width 79 height 11
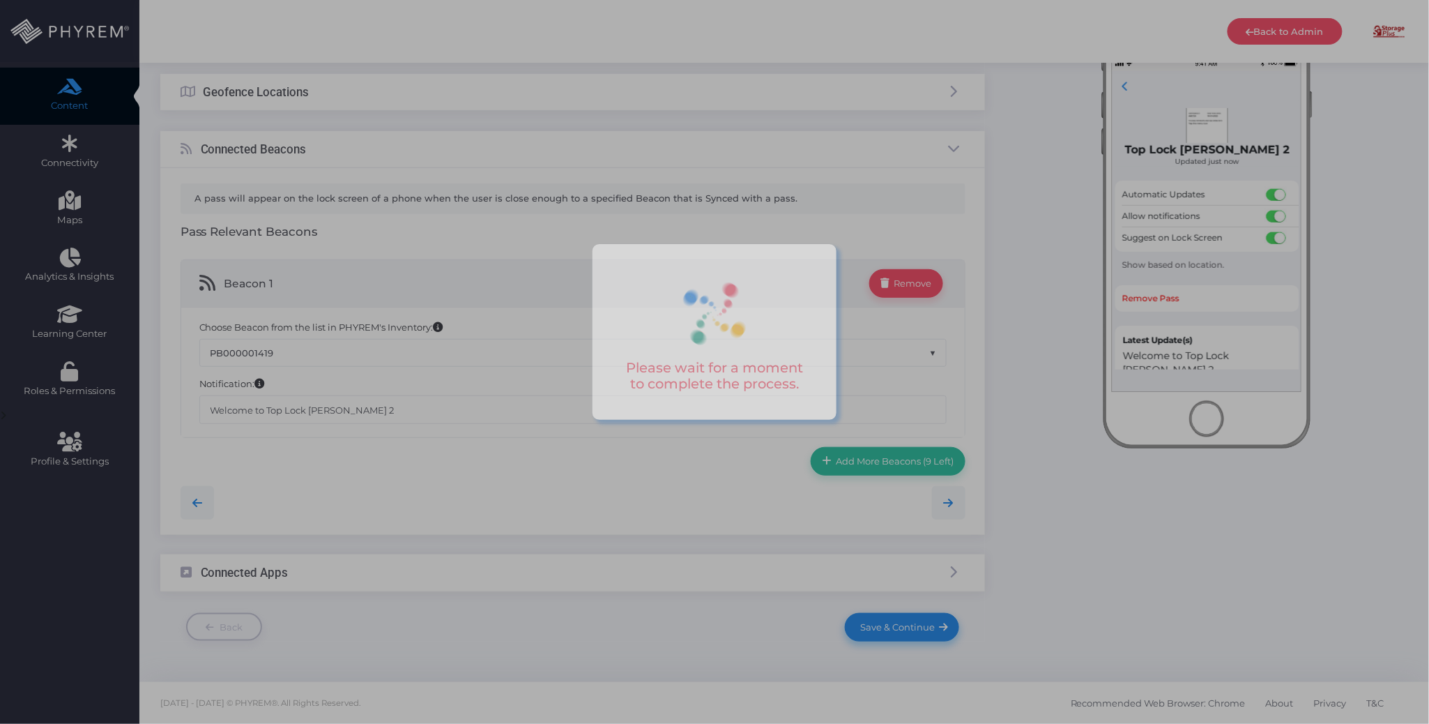
scroll to position [0, 0]
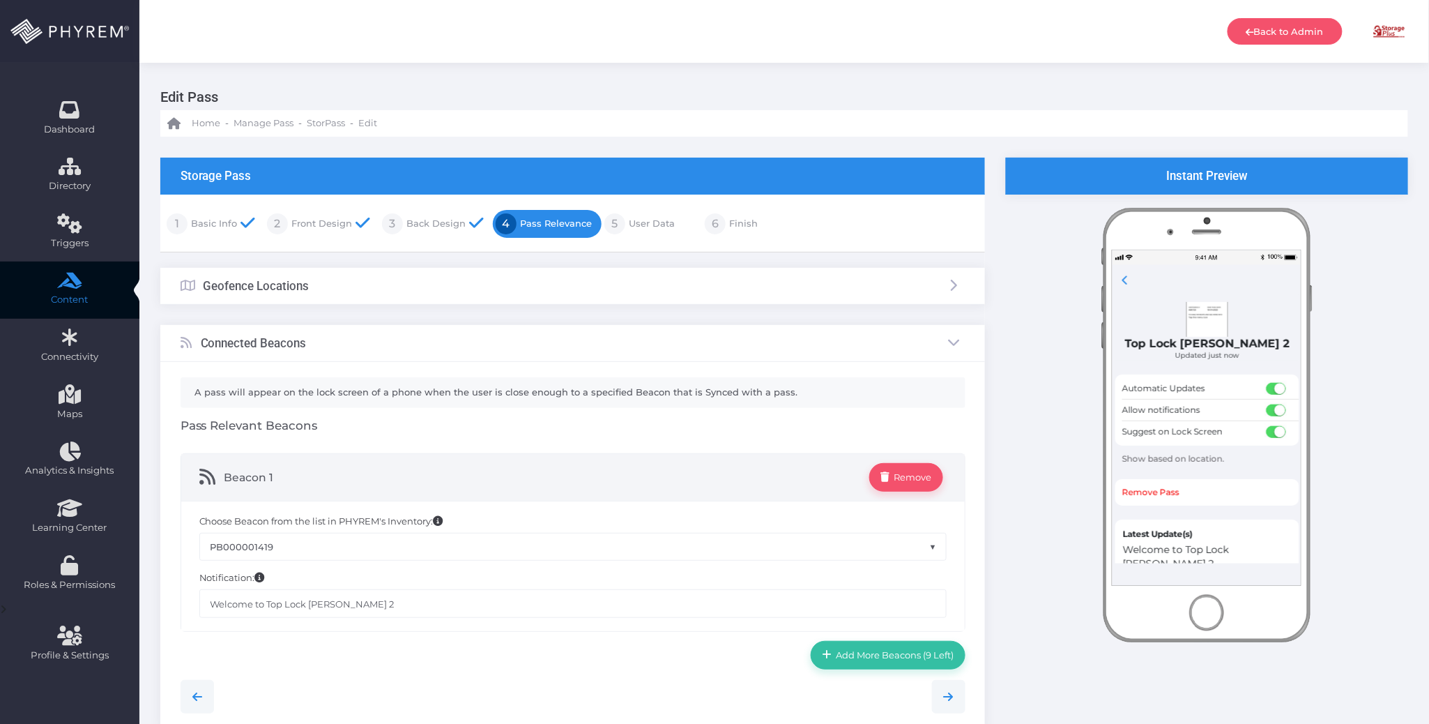
click at [737, 221] on link "Finish" at bounding box center [742, 224] width 32 height 22
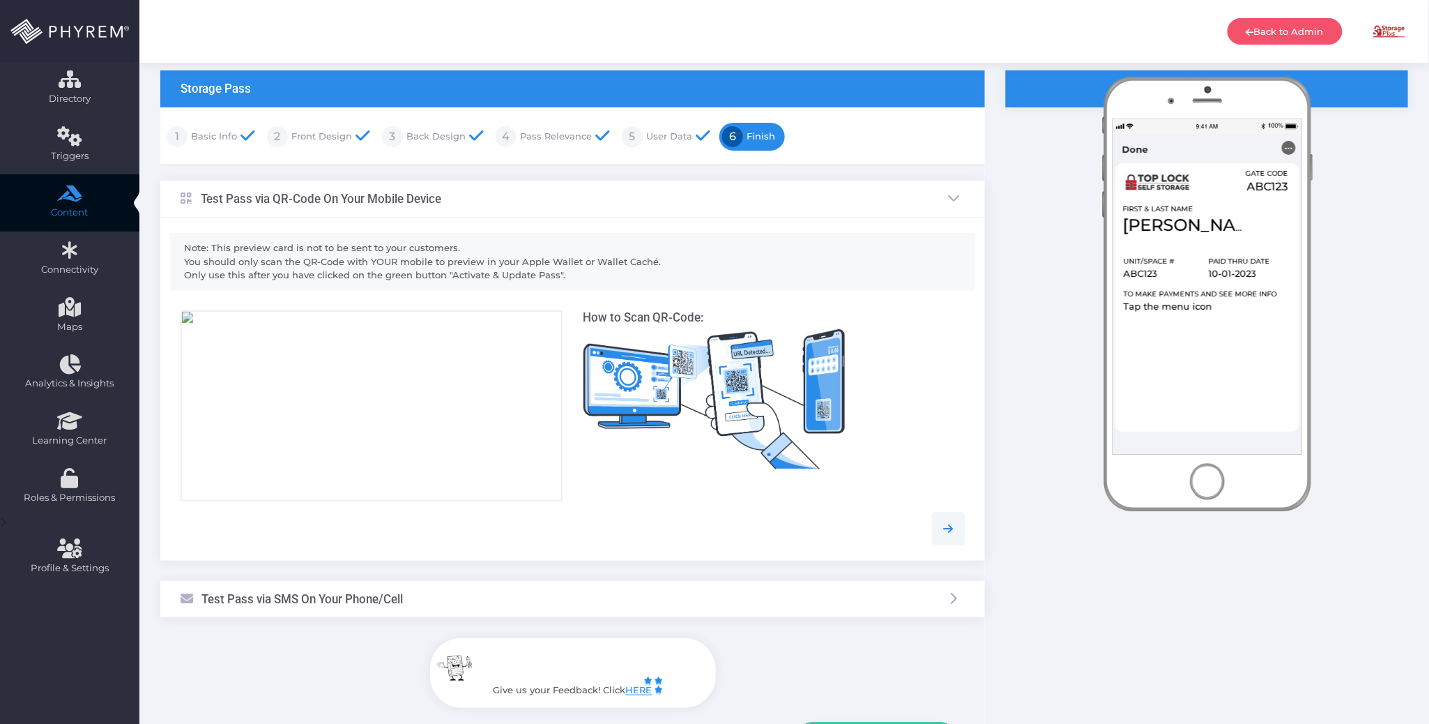
scroll to position [202, 0]
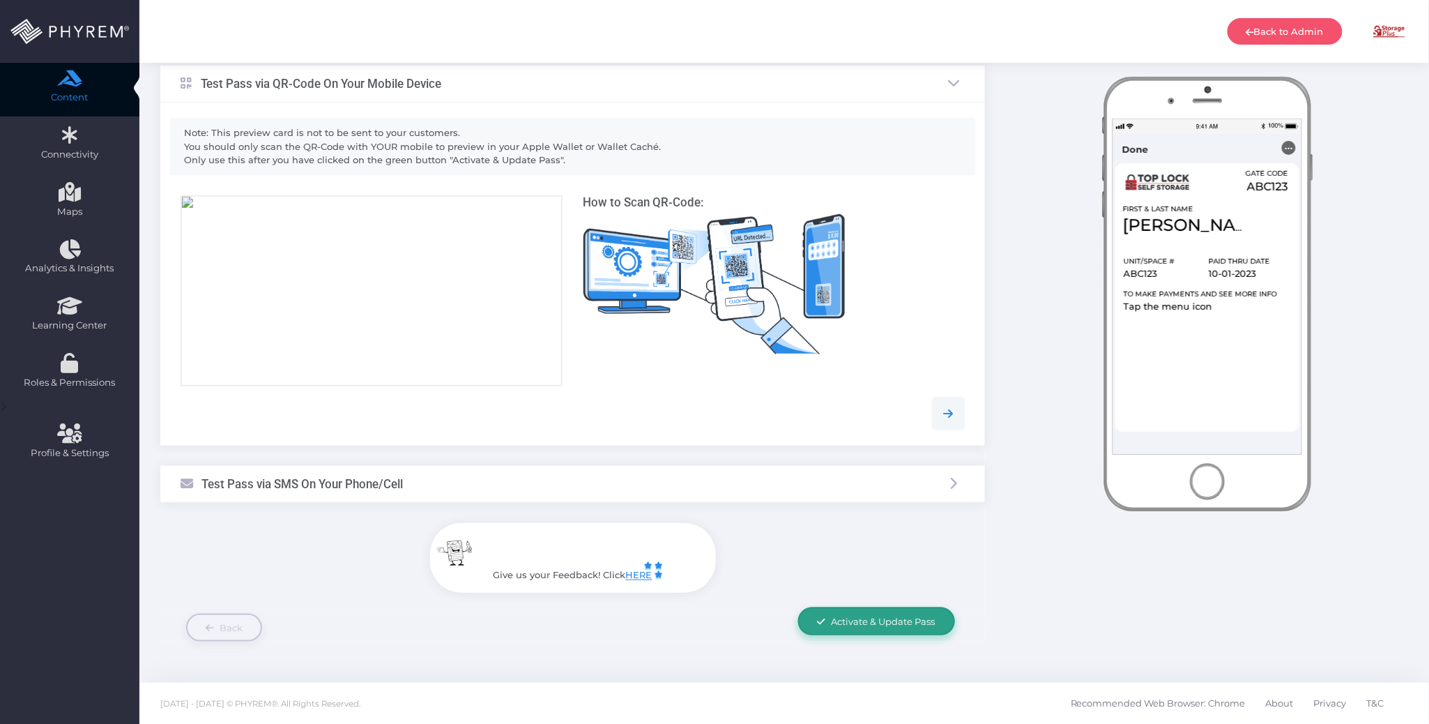
click at [896, 623] on span "Activate & Update Pass" at bounding box center [884, 621] width 104 height 11
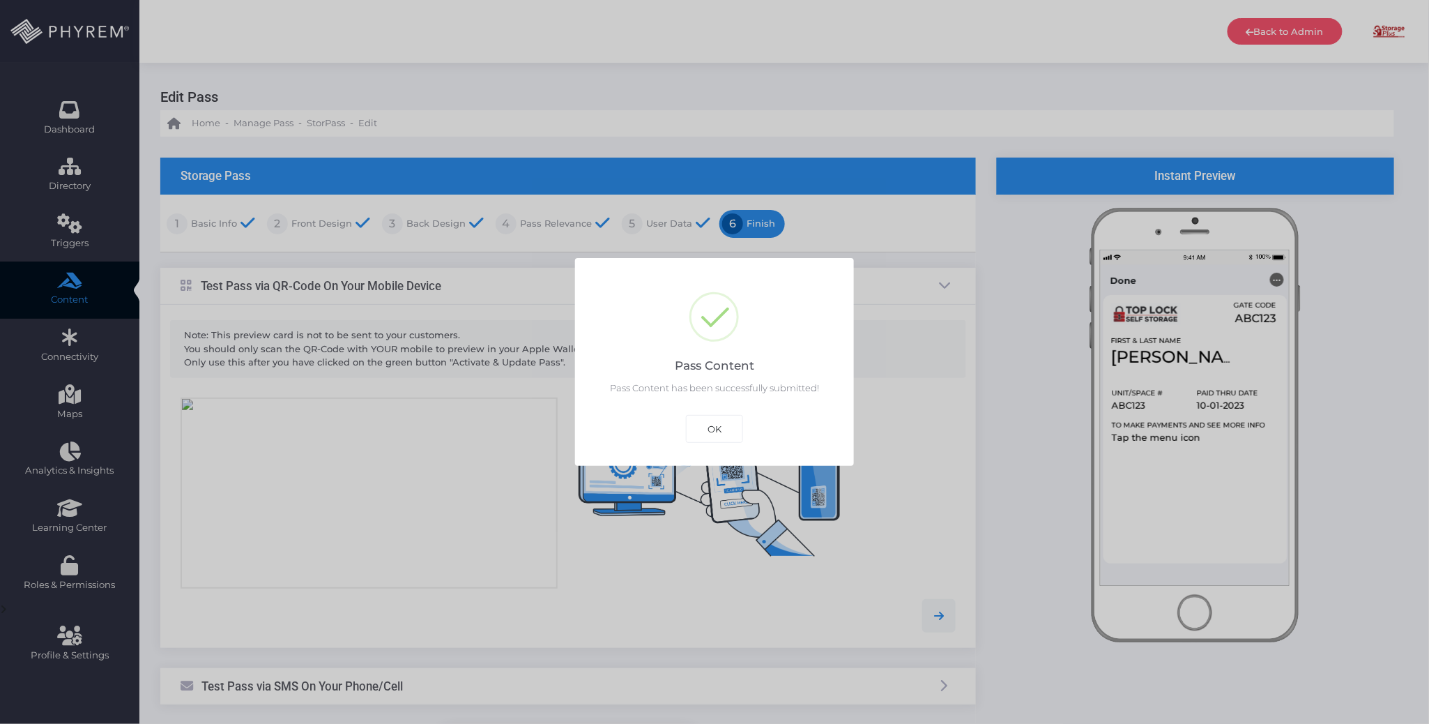
click at [717, 422] on button "OK" at bounding box center [714, 429] width 57 height 28
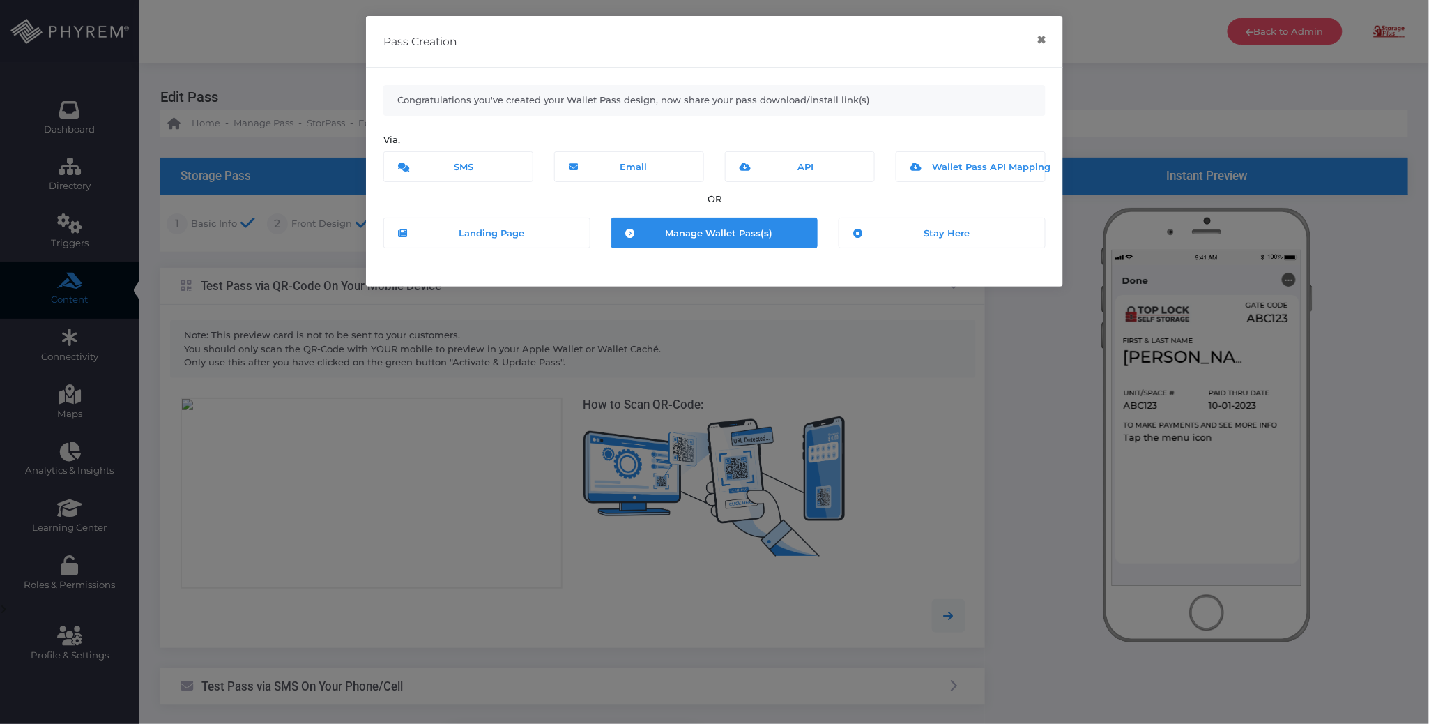
scroll to position [202, 0]
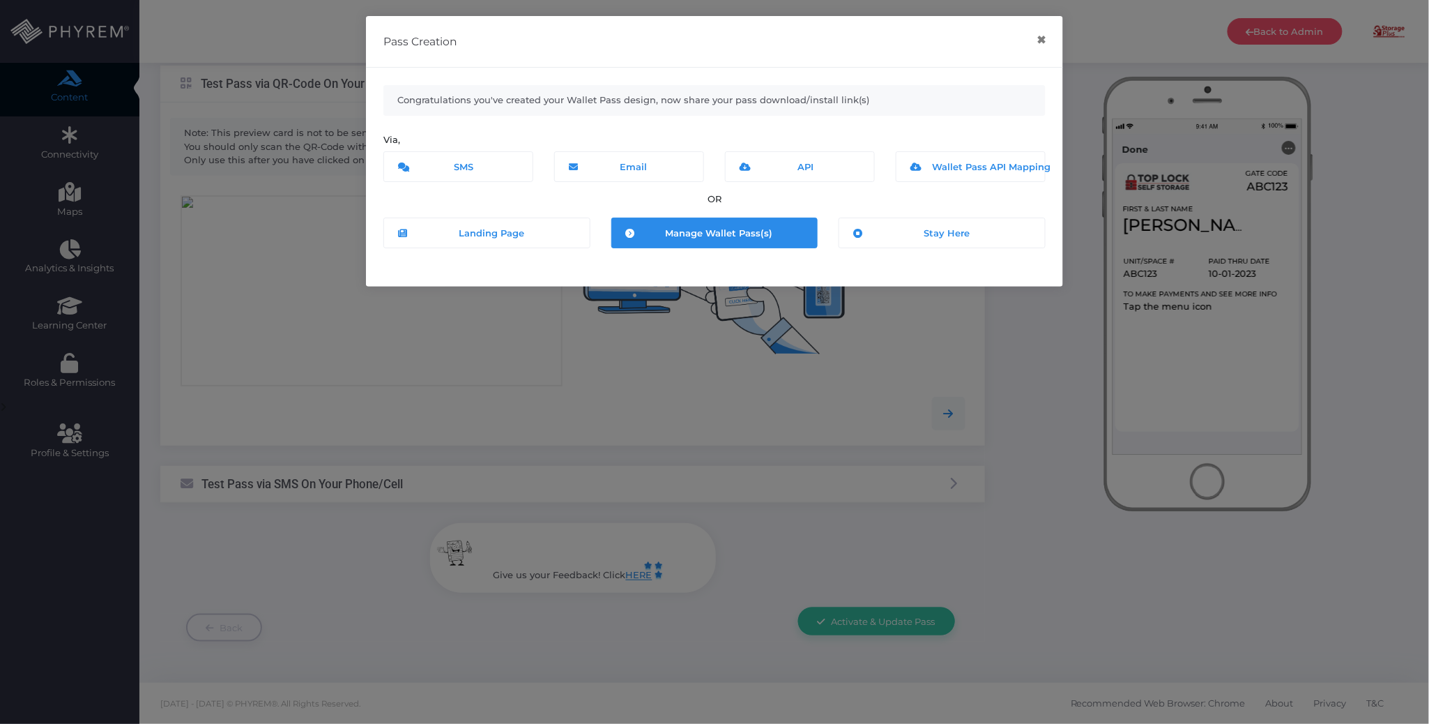
click at [734, 230] on span "Manage Wallet Pass(s)" at bounding box center [718, 232] width 107 height 11
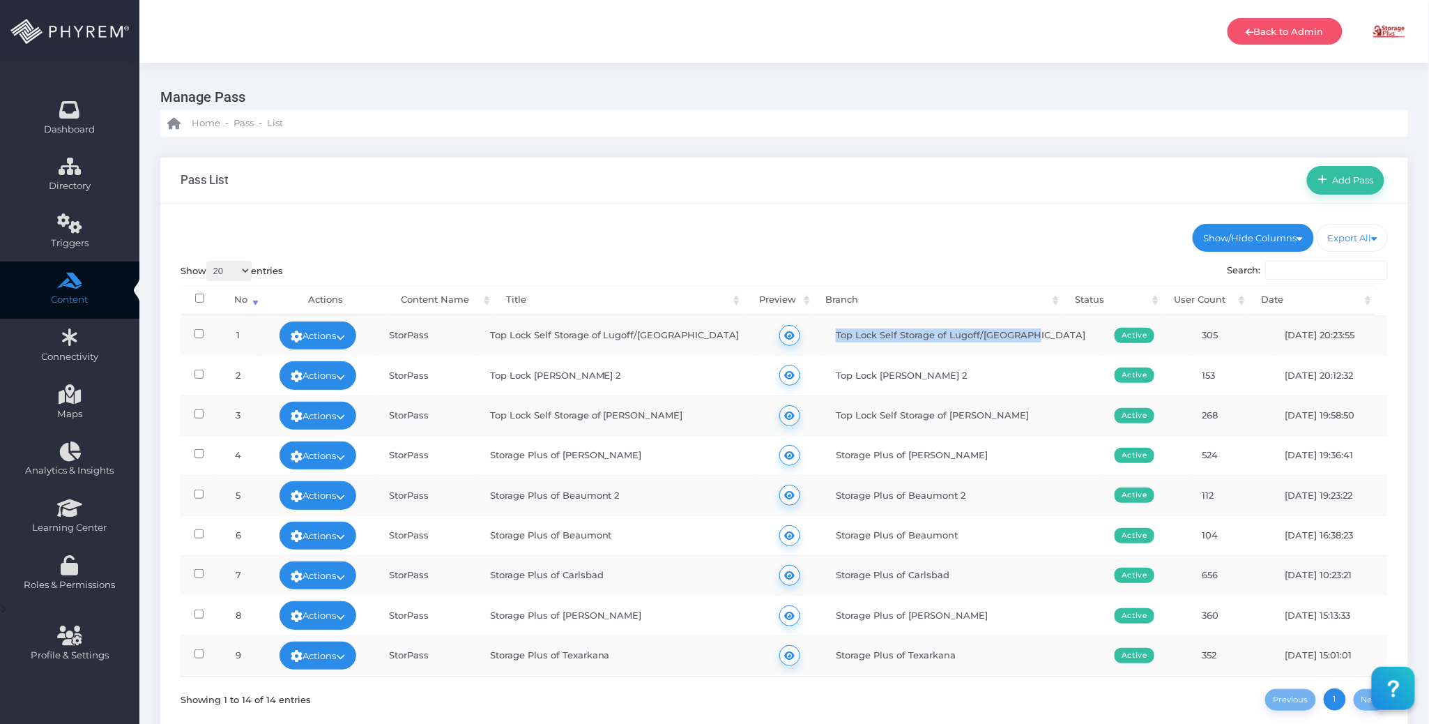
drag, startPoint x: 1029, startPoint y: 335, endPoint x: 798, endPoint y: 327, distance: 230.9
click at [798, 327] on tr "1 Actions Edit Deactivate Delete View Data View Wallet Pass User(s) Send Push N…" at bounding box center [785, 335] width 1208 height 40
copy td "Top Lock Self Storage of Lugoff/Winnsboro"
click at [354, 327] on link "Actions" at bounding box center [318, 335] width 77 height 28
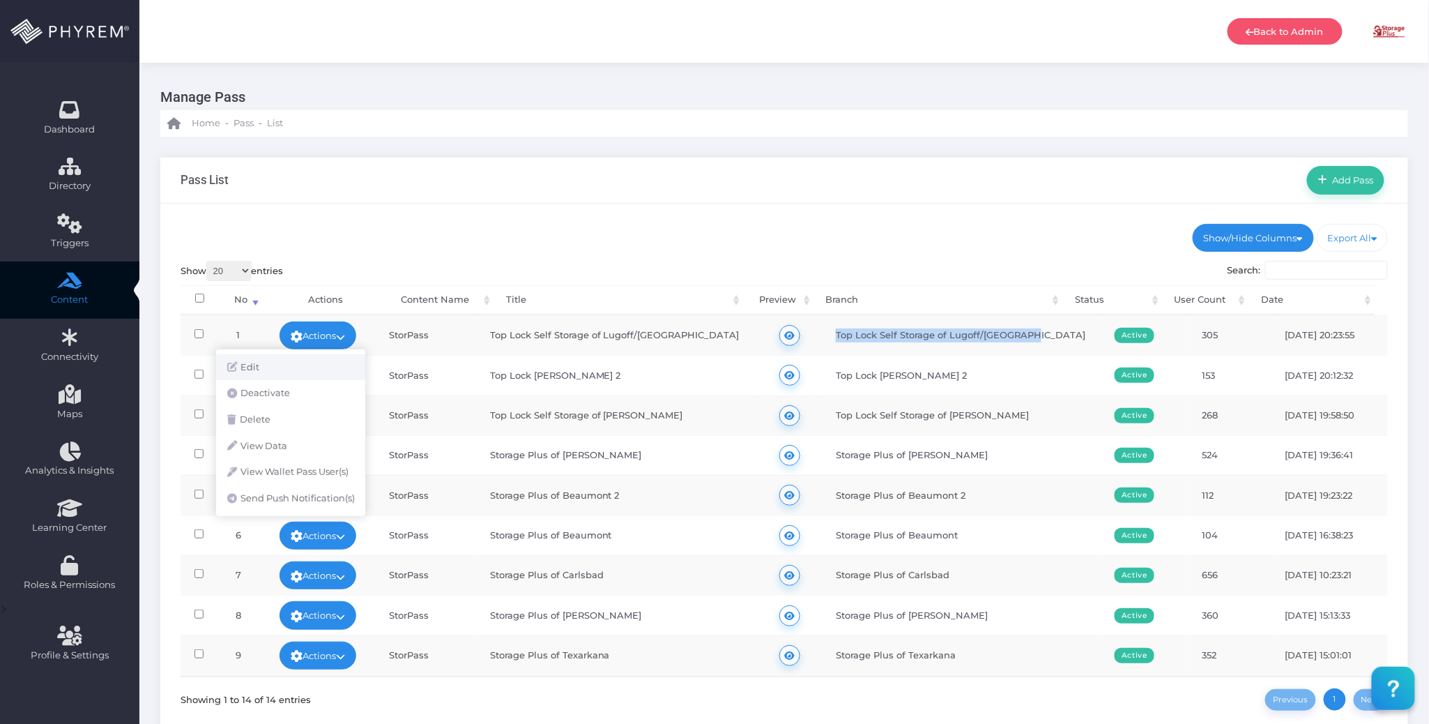
click at [330, 362] on link "Edit" at bounding box center [290, 367] width 149 height 26
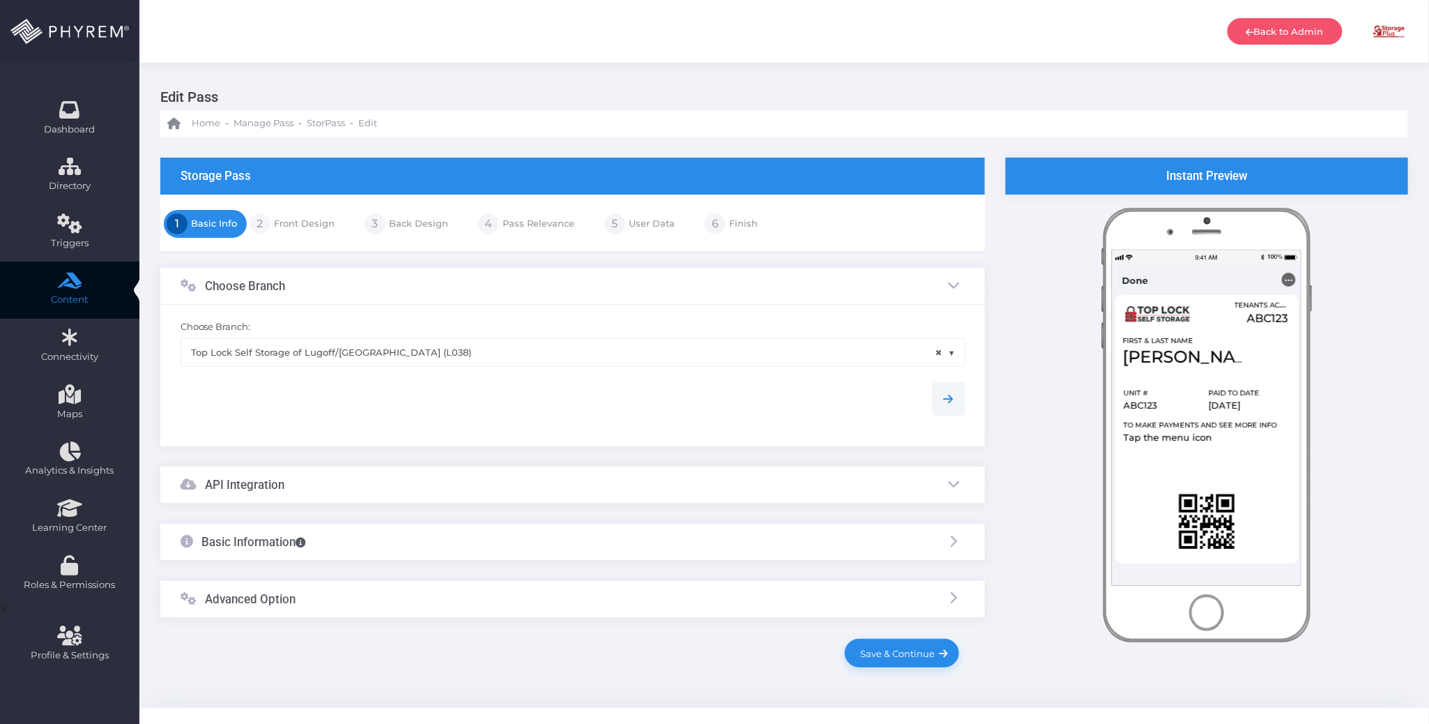
click at [521, 594] on div "Advanced Option" at bounding box center [572, 599] width 825 height 37
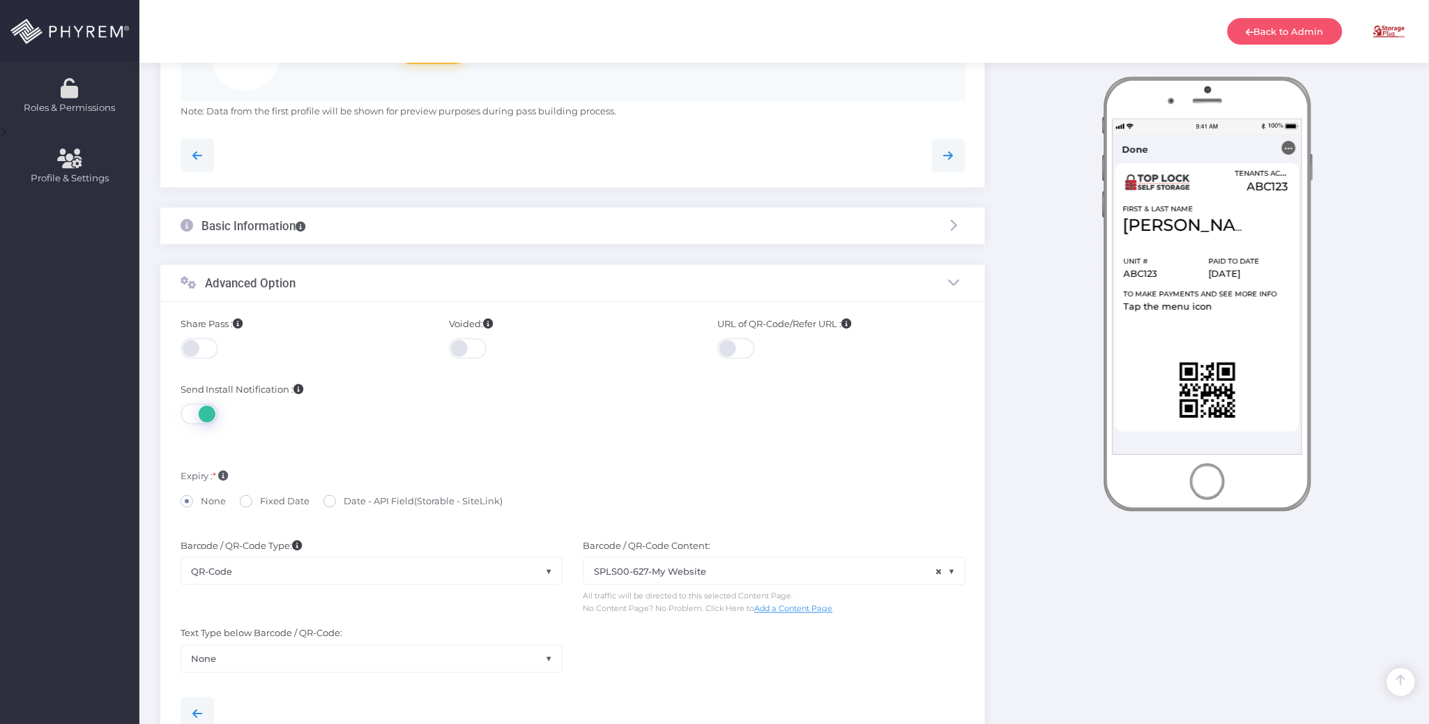
scroll to position [634, 0]
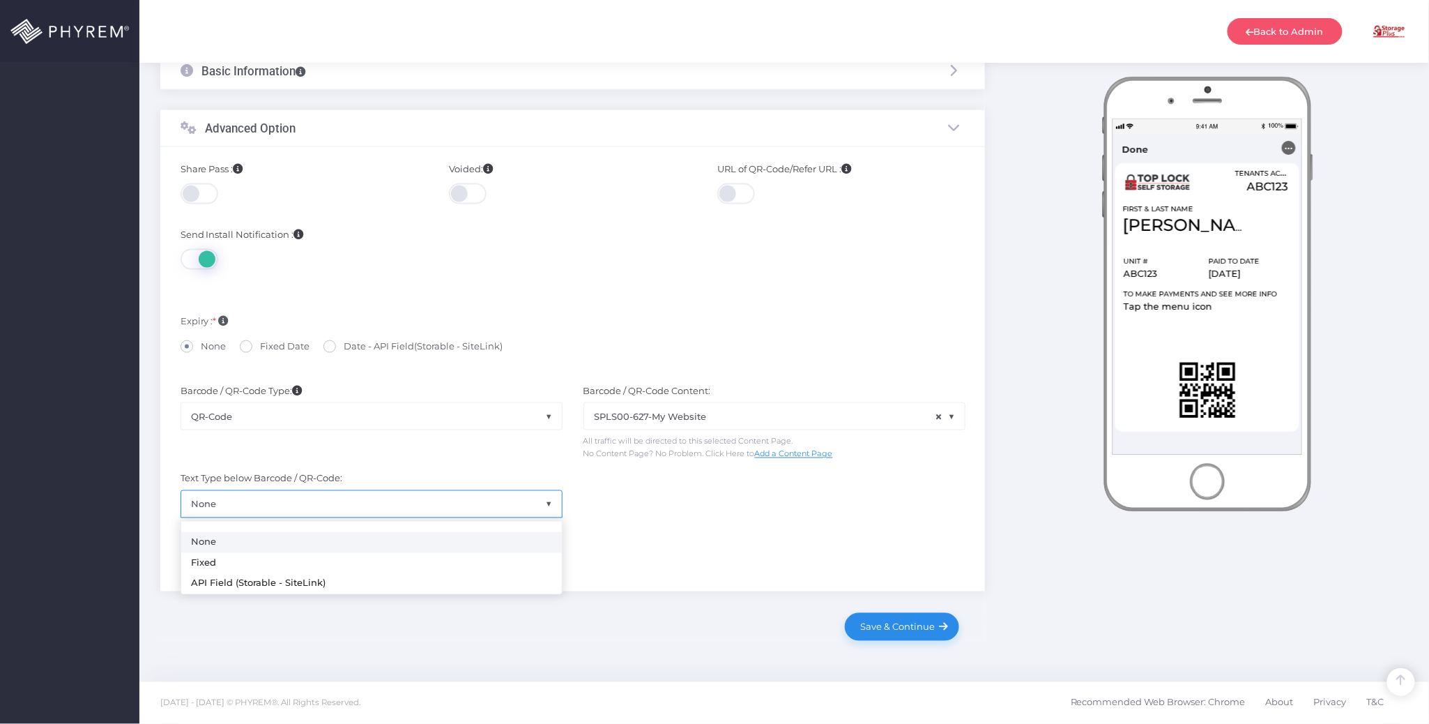
click at [433, 505] on span "None" at bounding box center [371, 504] width 381 height 26
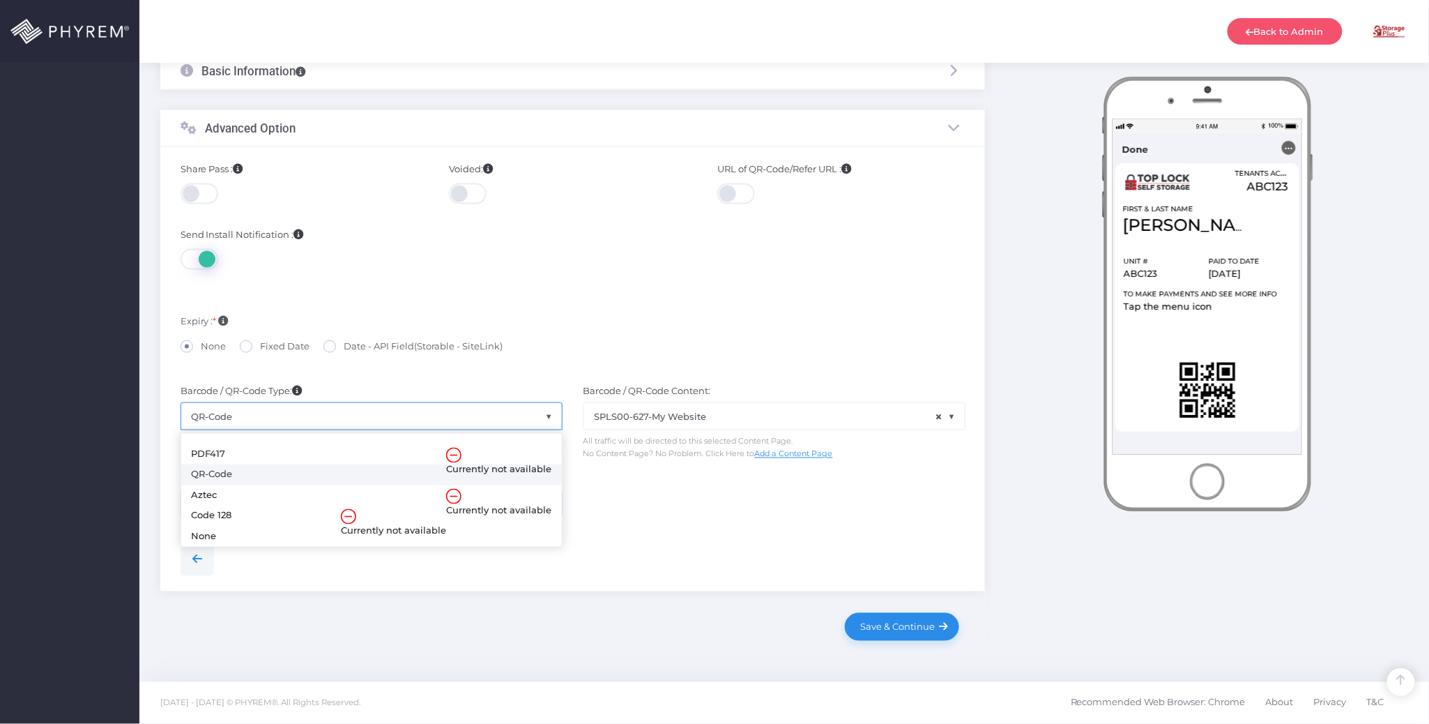
click at [418, 413] on span "QR-Code" at bounding box center [371, 416] width 381 height 26
select select "none"
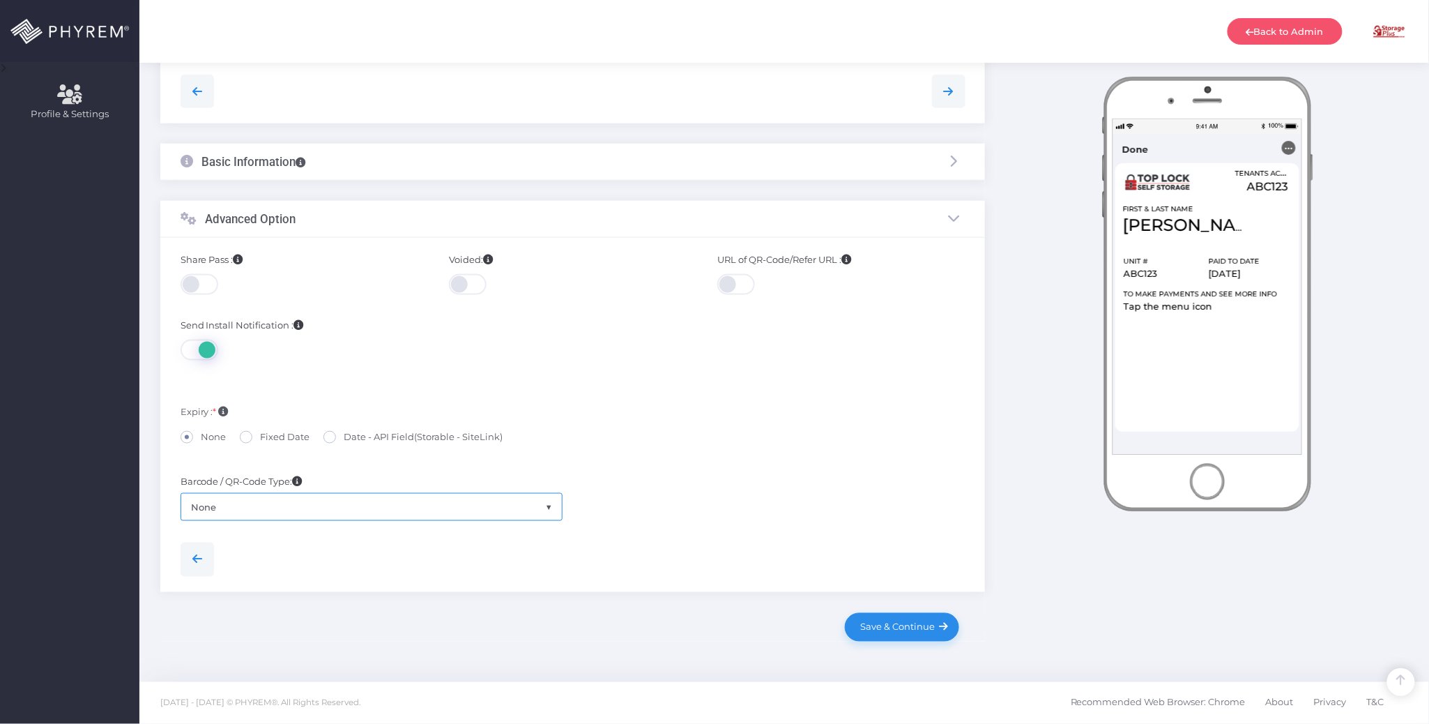
scroll to position [544, 0]
click at [745, 536] on div at bounding box center [573, 554] width 806 height 44
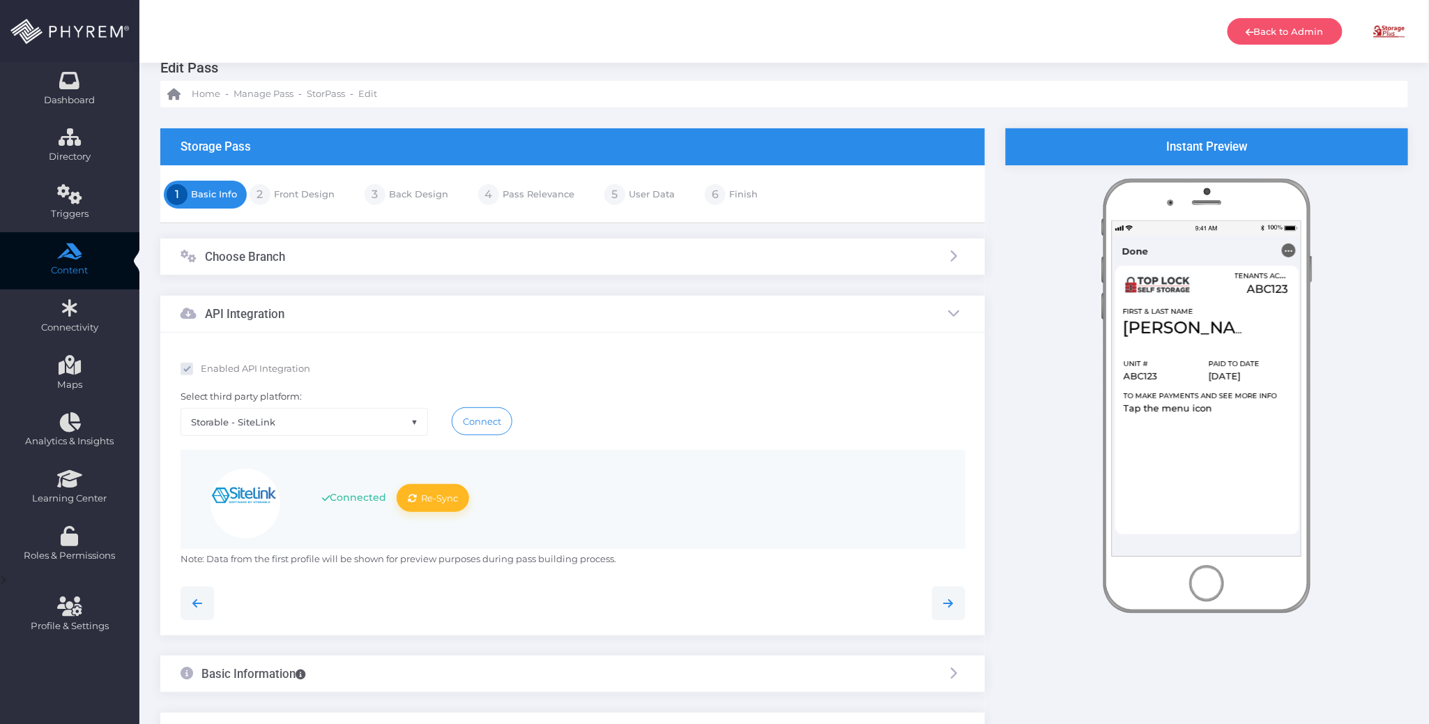
scroll to position [0, 0]
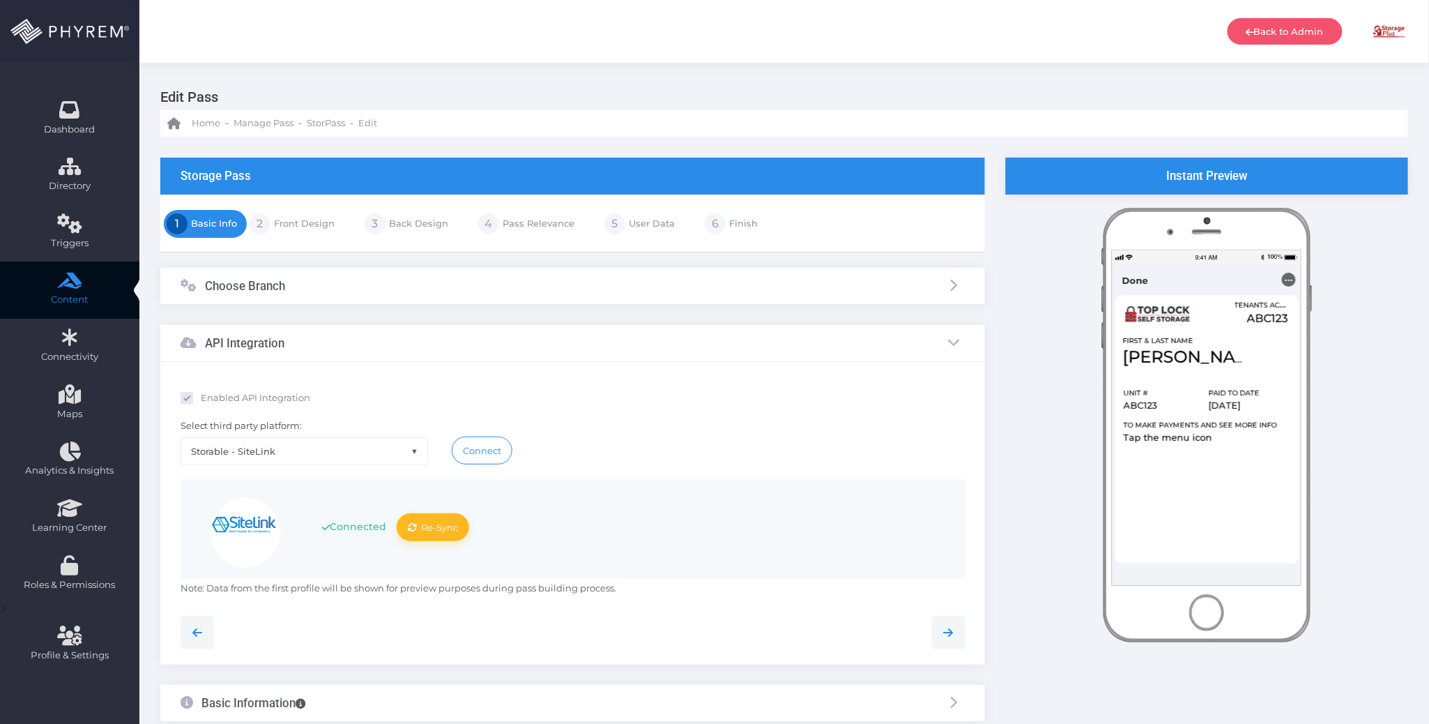
click at [304, 227] on link "Front Design" at bounding box center [302, 224] width 64 height 22
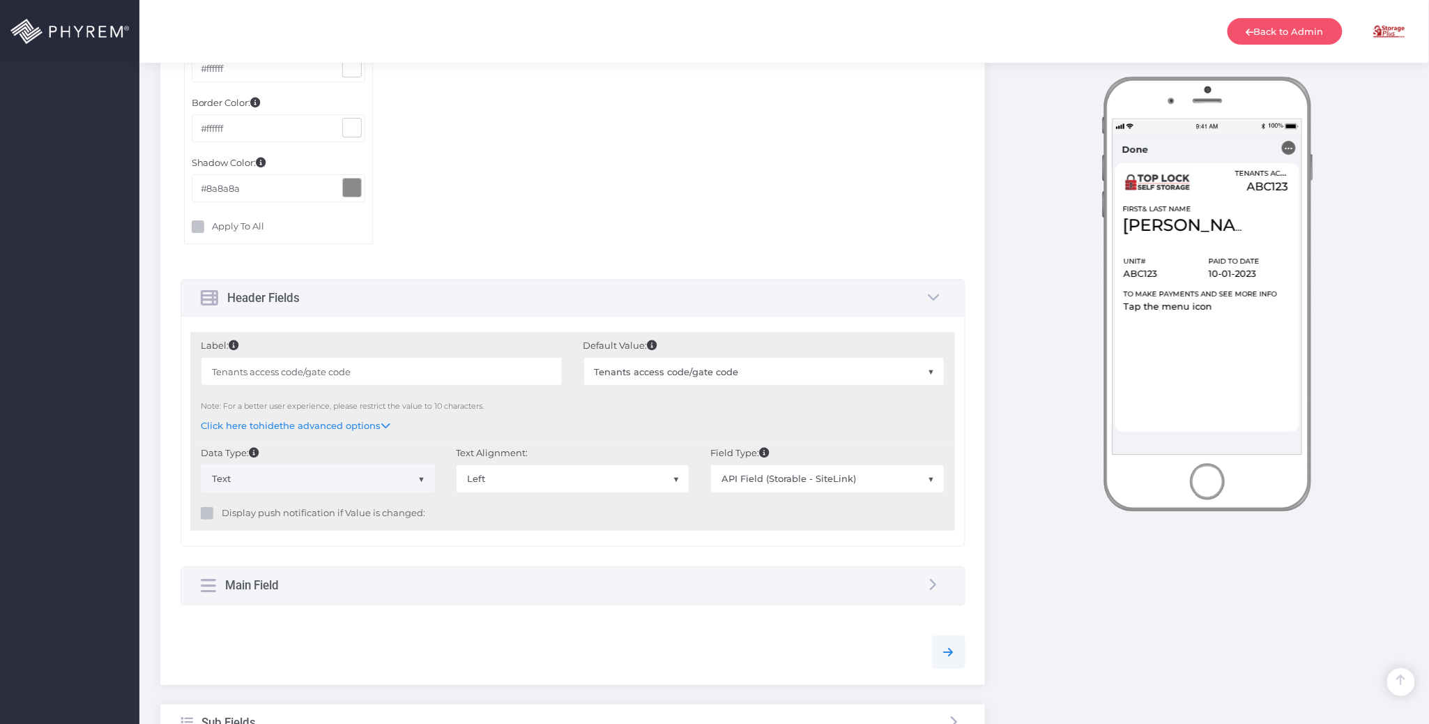
scroll to position [2045, 0]
drag, startPoint x: 380, startPoint y: 369, endPoint x: 145, endPoint y: 357, distance: 235.3
type input "Gate Code"
click at [368, 590] on div "Main Field" at bounding box center [573, 583] width 784 height 37
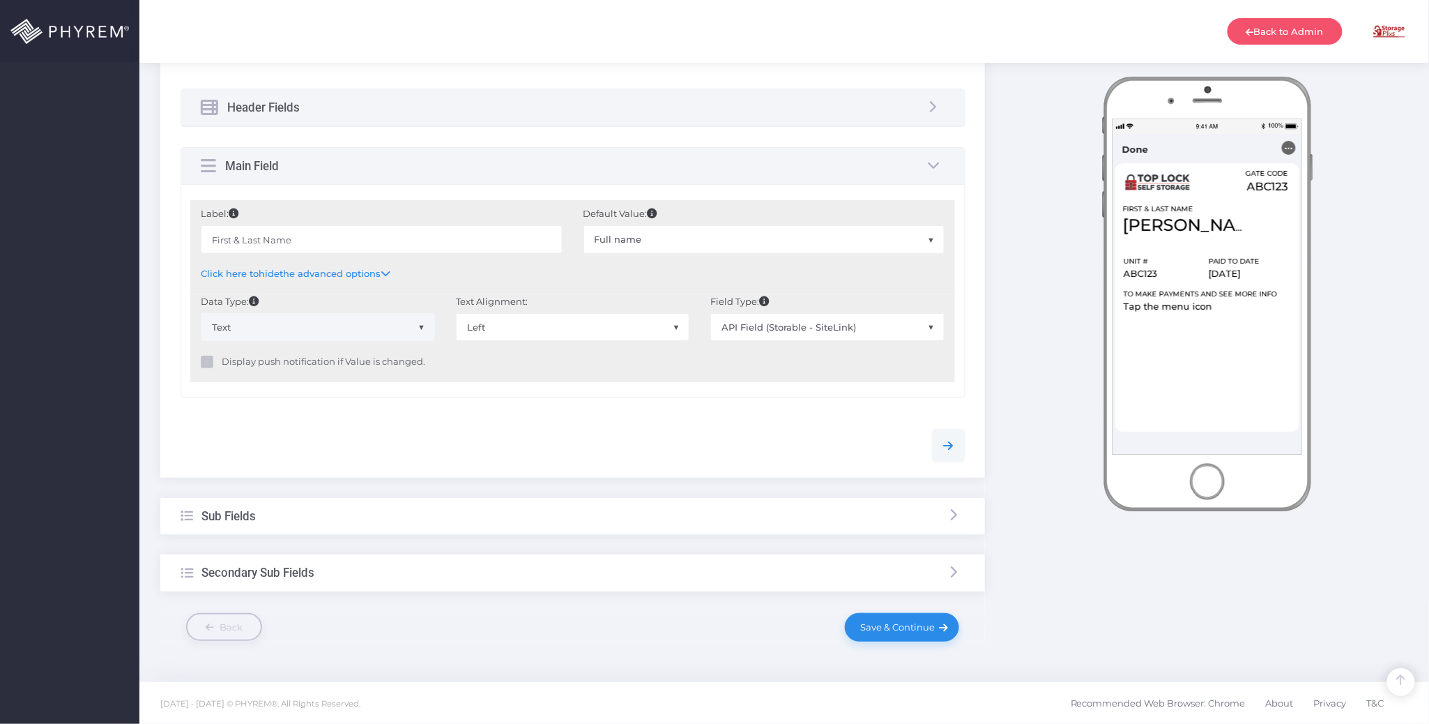
click at [409, 514] on div "Sub Fields" at bounding box center [572, 516] width 825 height 37
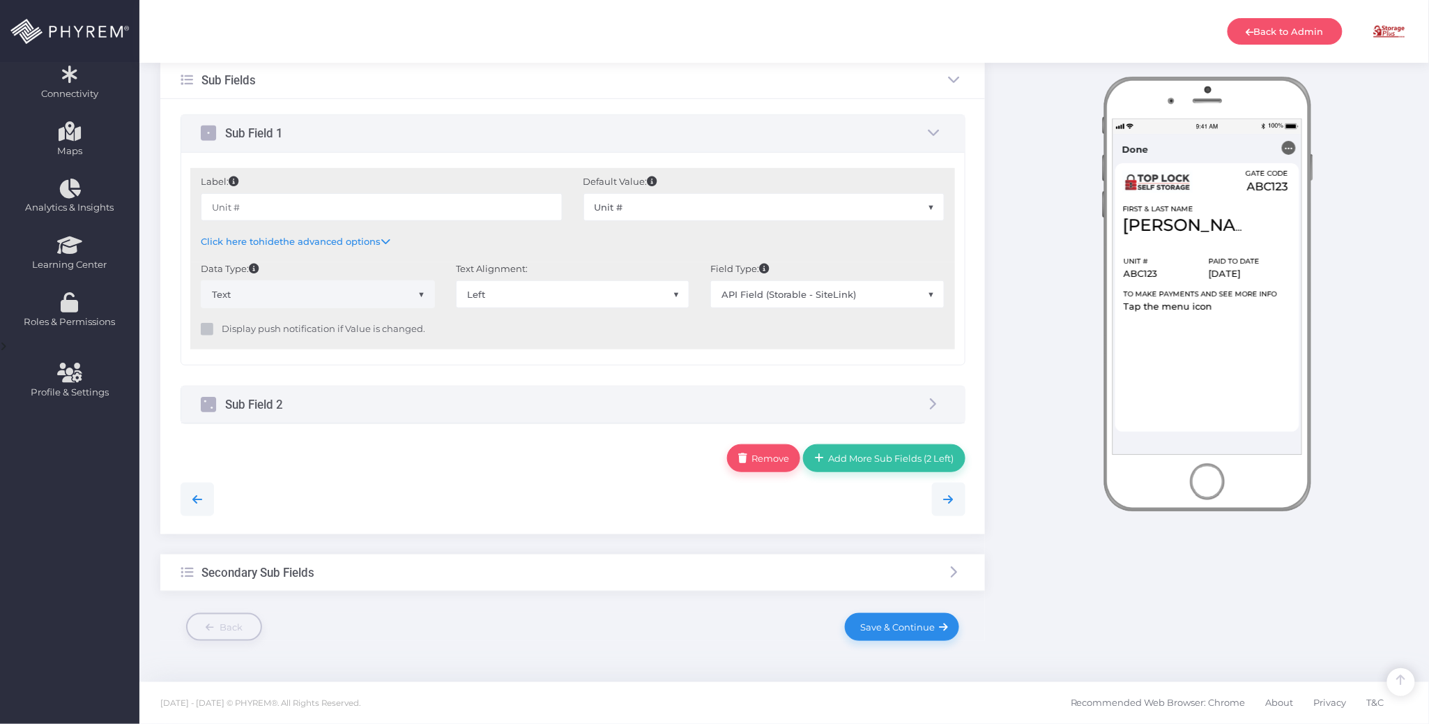
scroll to position [263, 0]
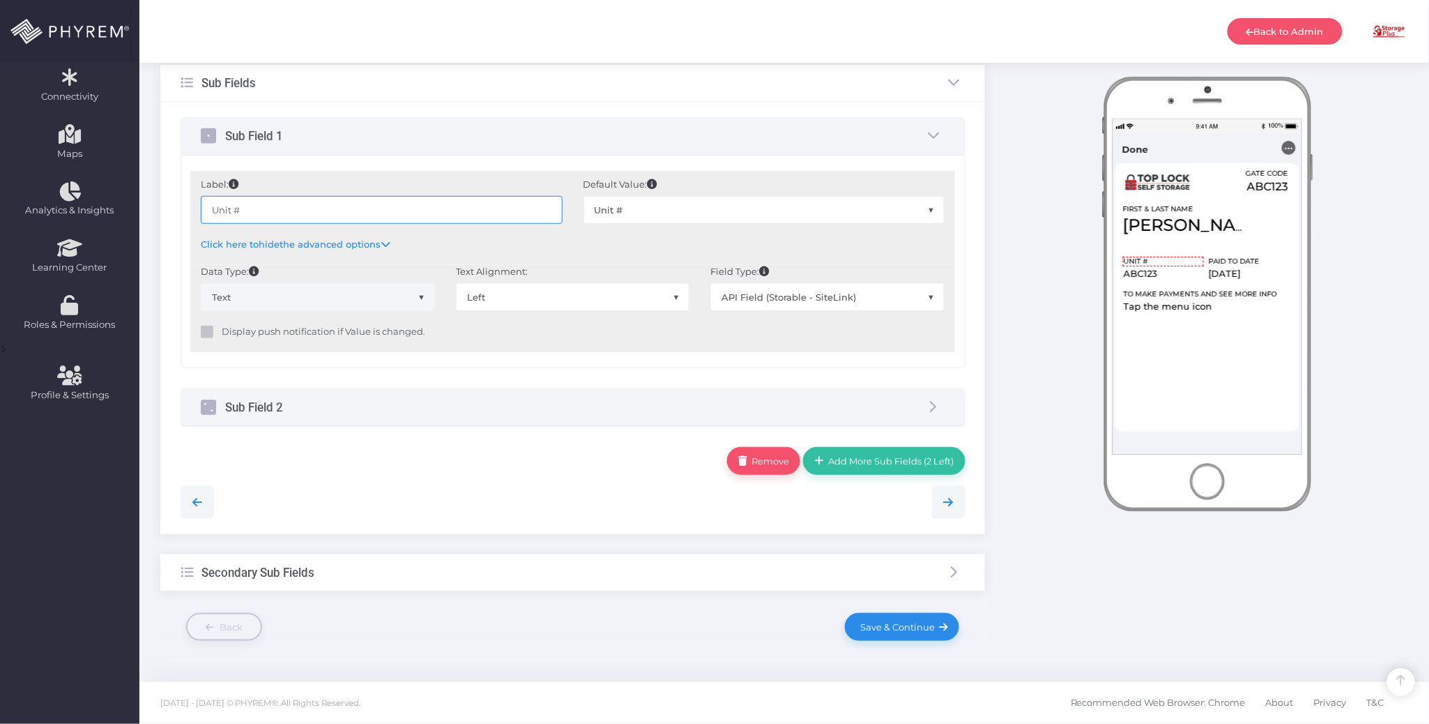
drag, startPoint x: 288, startPoint y: 204, endPoint x: 187, endPoint y: 205, distance: 101.1
click at [188, 205] on div "Label: Unit # Default Value: ABC123 Default Value: None Tenant ID Site ID of th…" at bounding box center [573, 261] width 784 height 213
paste input "/Space"
type input "Unit/Space #"
click at [588, 399] on div "Sub Field 2" at bounding box center [573, 407] width 784 height 37
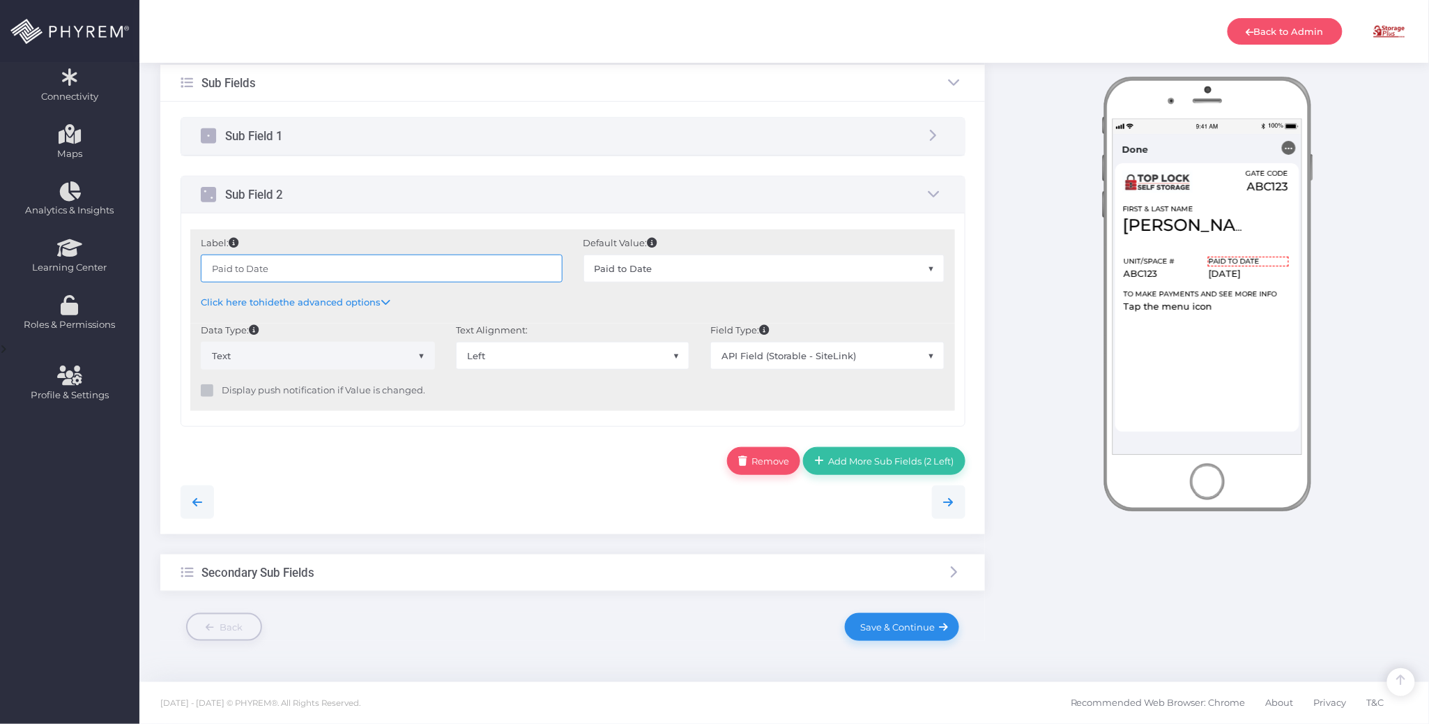
drag, startPoint x: 310, startPoint y: 260, endPoint x: 173, endPoint y: 258, distance: 137.3
click at [173, 258] on div "Sub Field 1 Label: Unit/Space # ABC123 None" at bounding box center [572, 318] width 825 height 432
paste input "Thru"
type input "Paid Thru Date"
click at [896, 628] on span "Save & Continue" at bounding box center [895, 626] width 79 height 11
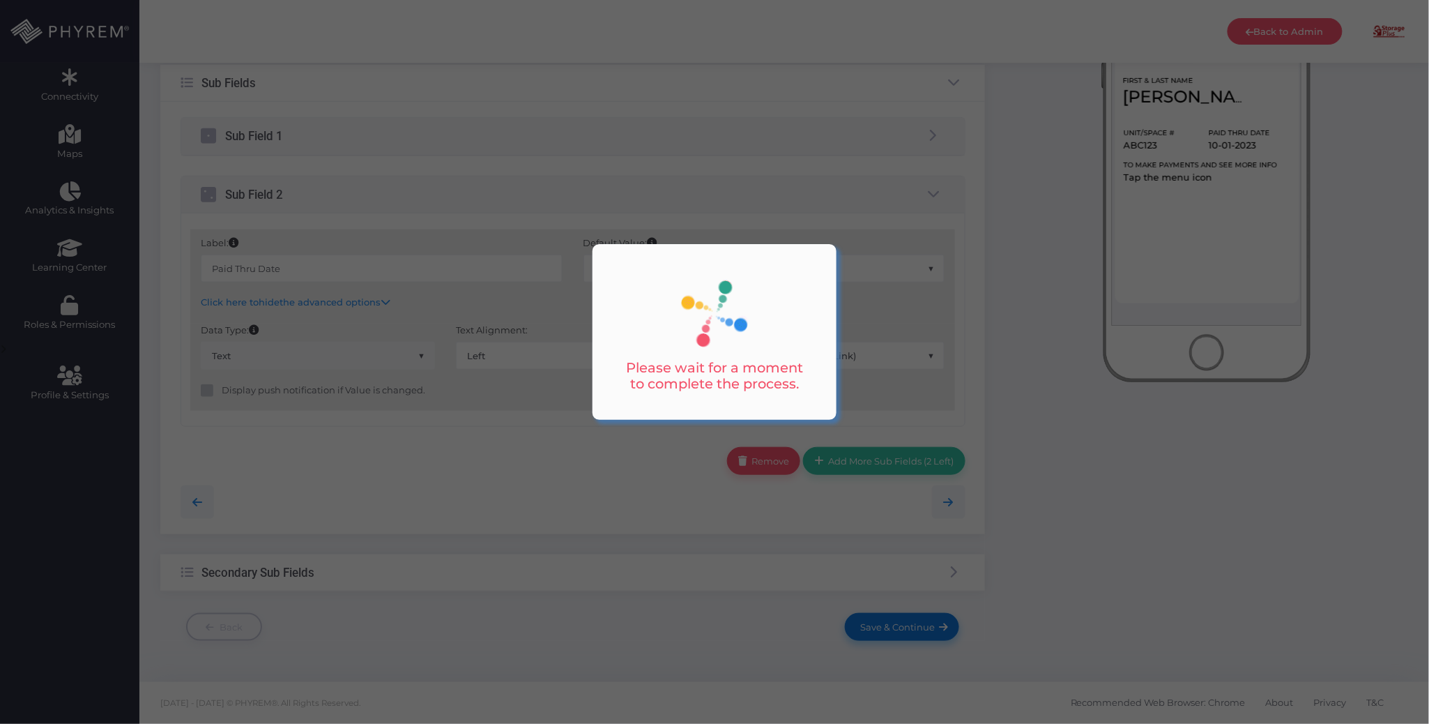
scroll to position [0, 0]
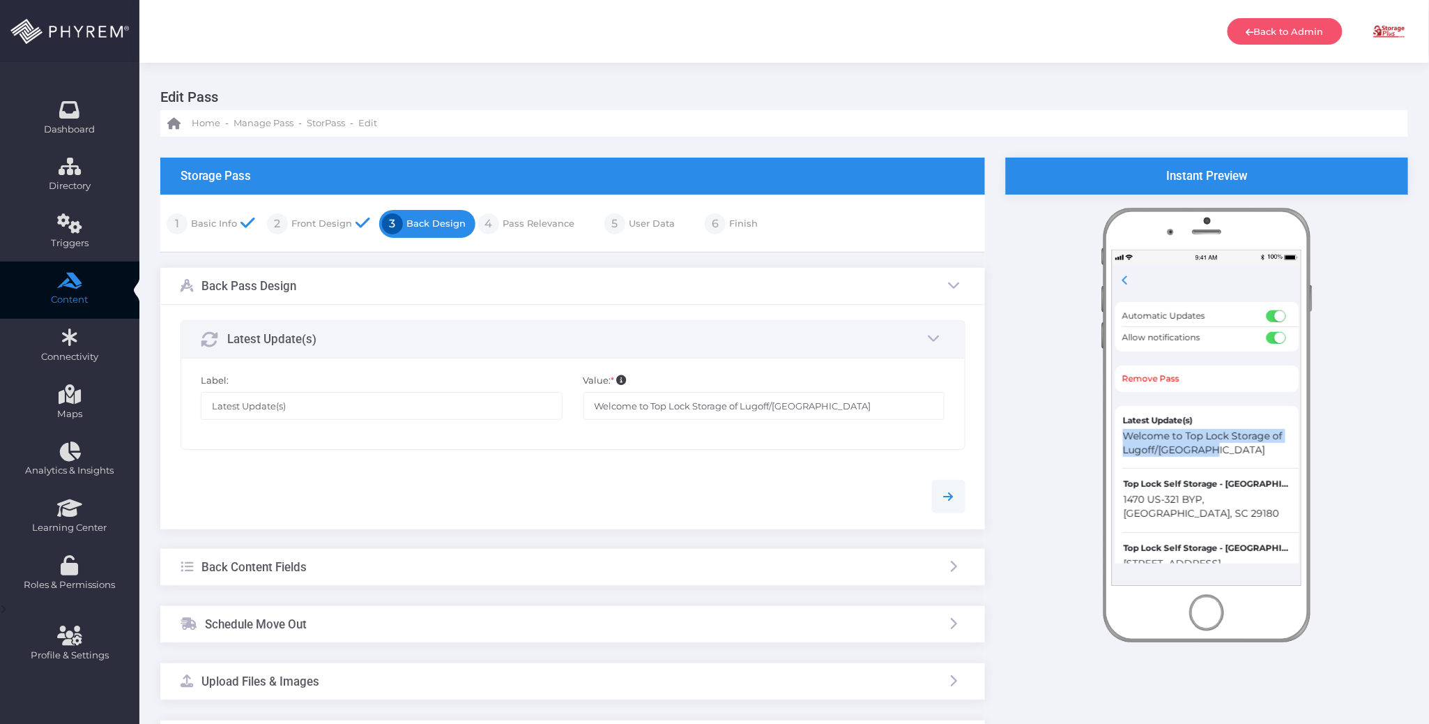
drag, startPoint x: 1220, startPoint y: 453, endPoint x: 1113, endPoint y: 427, distance: 109.9
copy span "Welcome to Top Lock Storage of Lugoff/[GEOGRAPHIC_DATA]"
click at [538, 220] on link "Pass Relevance" at bounding box center [536, 224] width 75 height 22
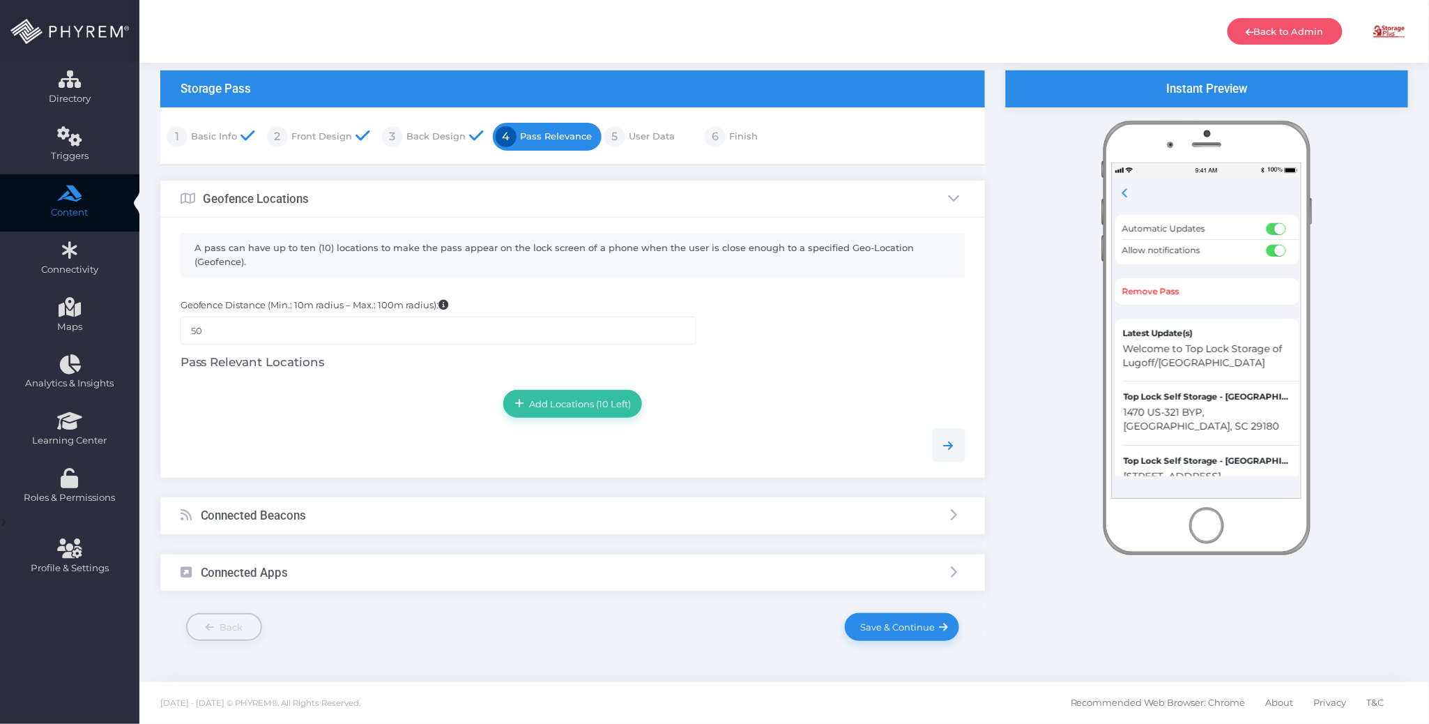
click at [427, 510] on div "Connected Beacons" at bounding box center [572, 515] width 825 height 37
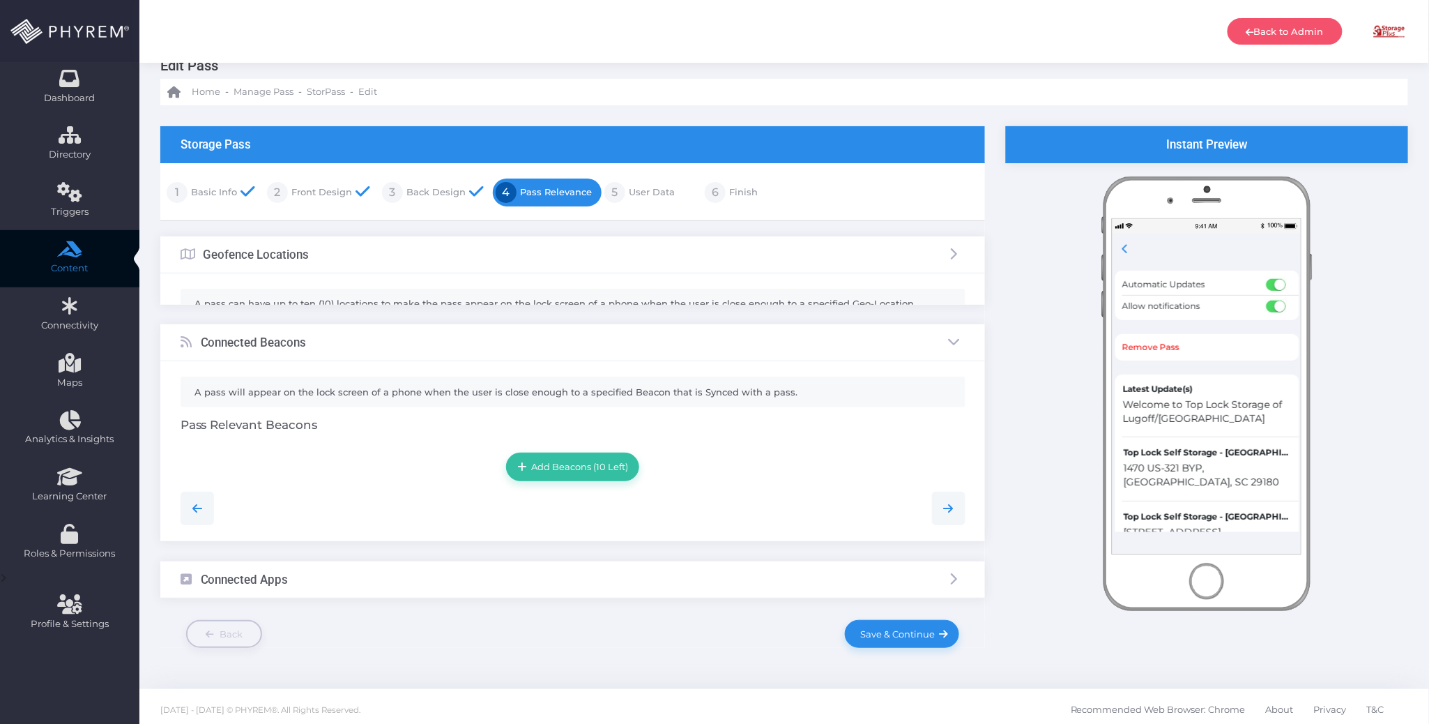
scroll to position [8, 0]
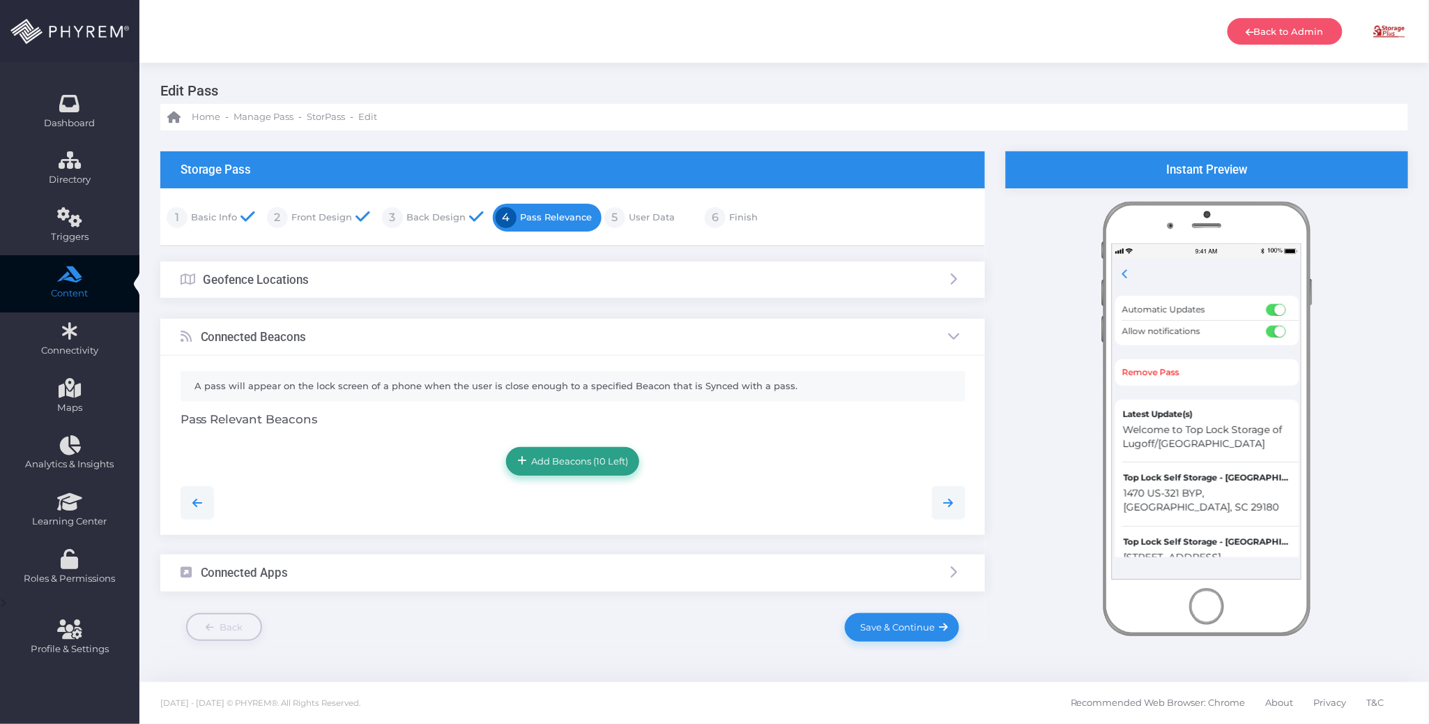
click at [588, 471] on link "Add Beacons (10 Left)" at bounding box center [572, 461] width 133 height 28
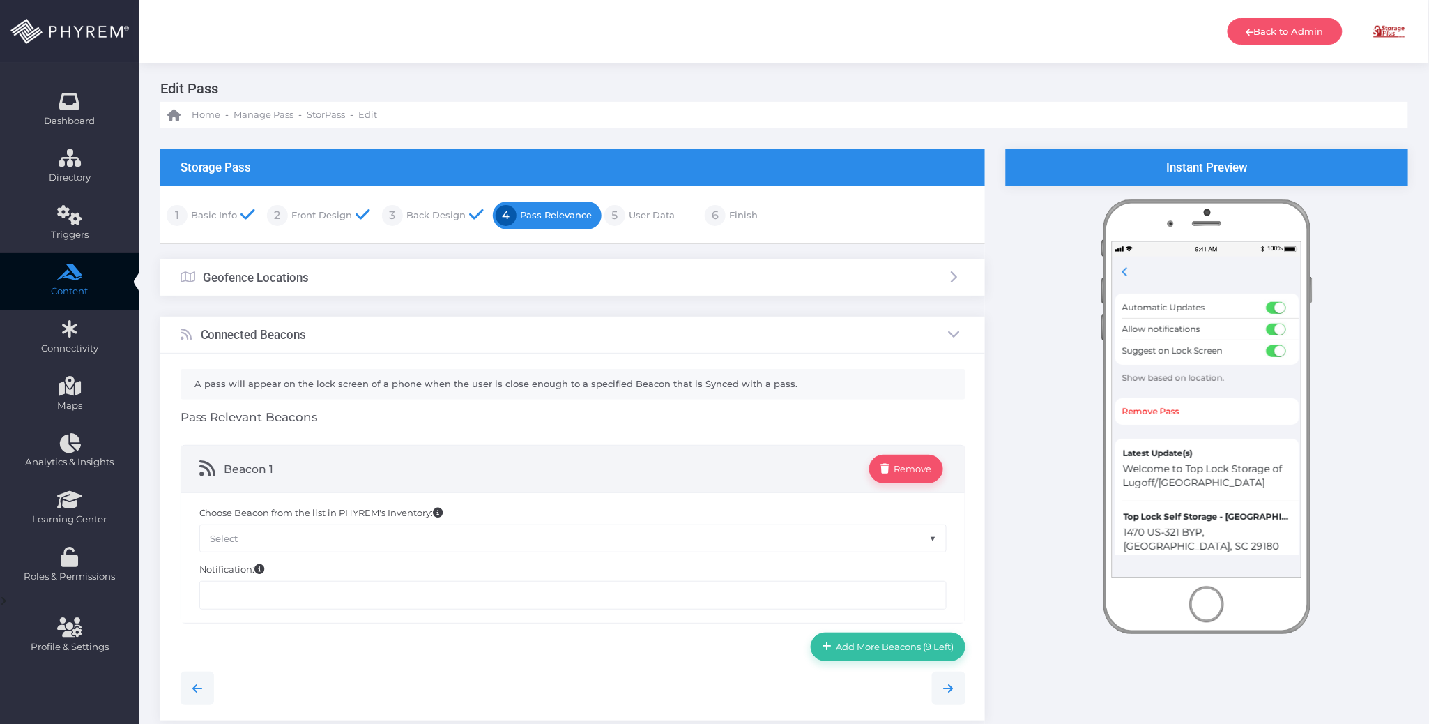
click at [341, 537] on span "Select" at bounding box center [573, 538] width 746 height 26
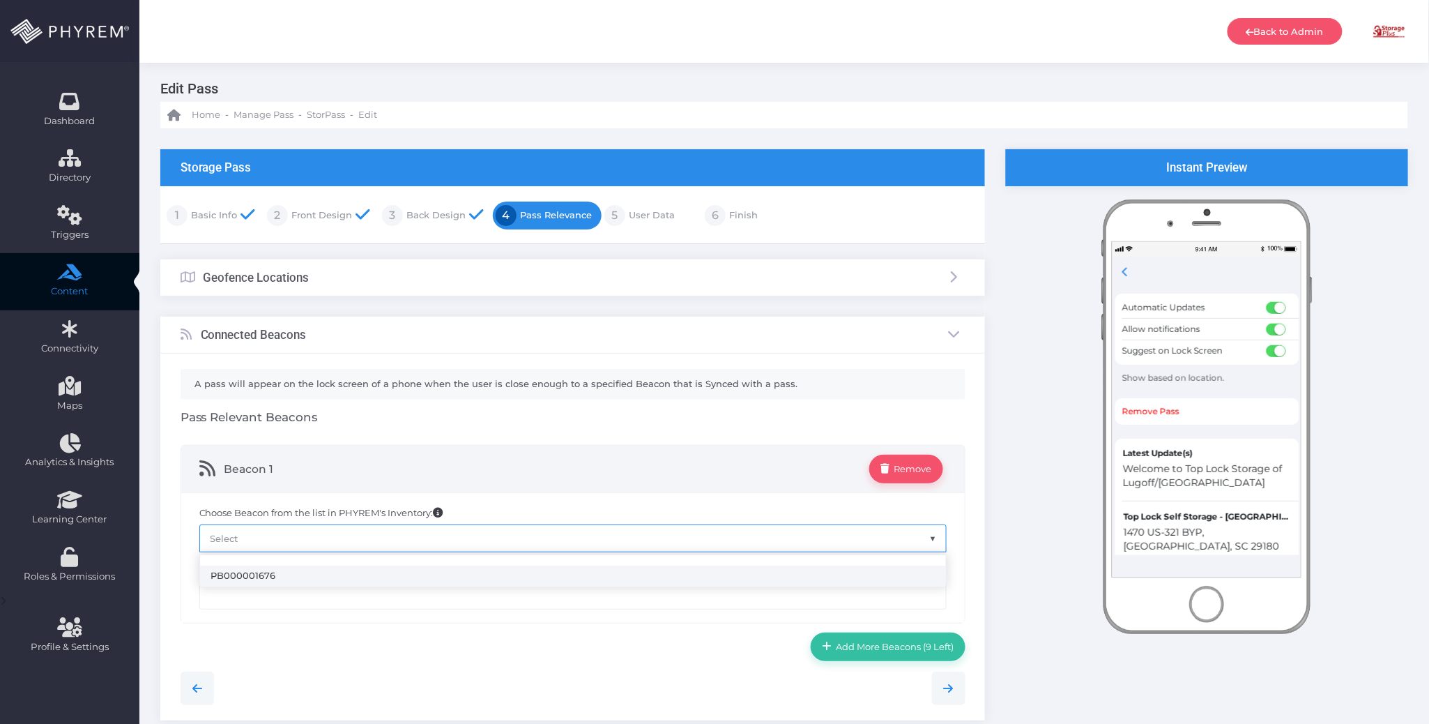
select select "1676"
click at [323, 600] on input "text" at bounding box center [572, 595] width 747 height 28
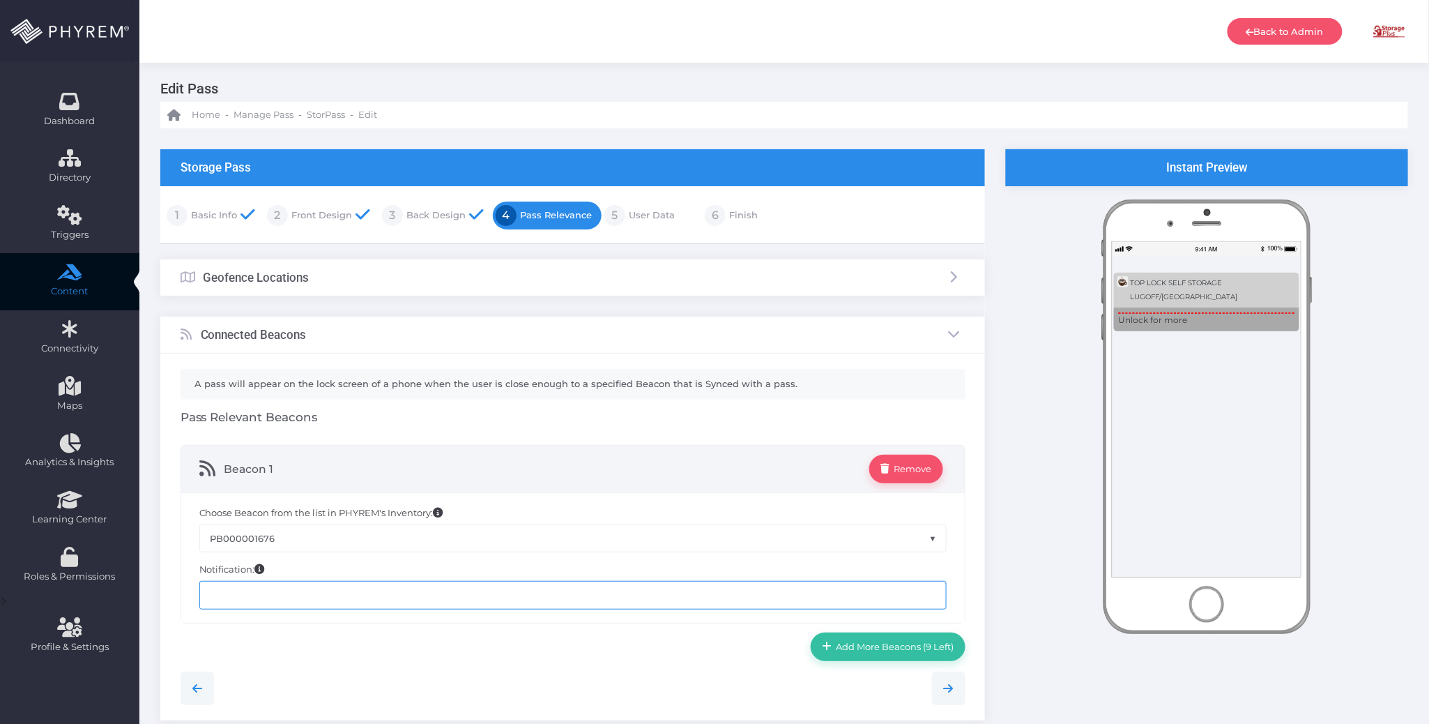
paste input "Welcome to Top Lock Storage of Lugoff/[GEOGRAPHIC_DATA]"
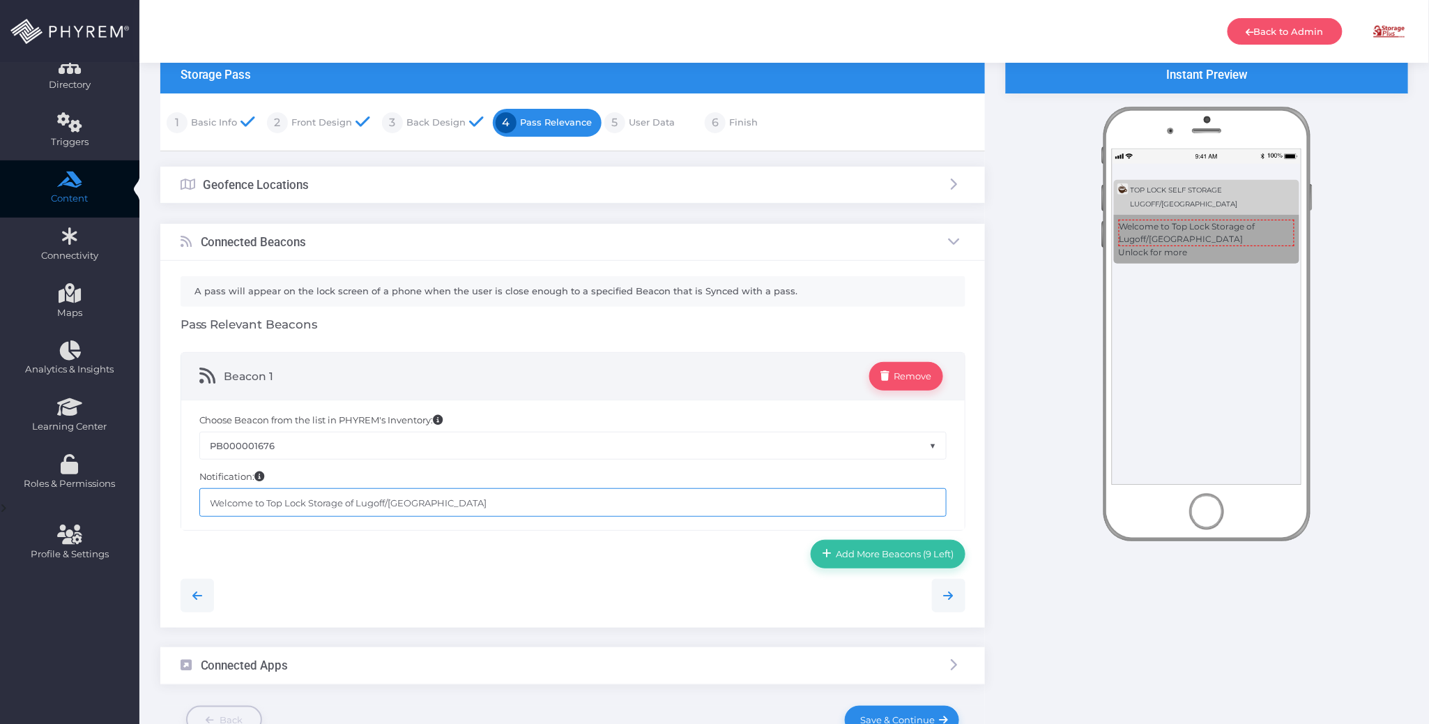
scroll to position [197, 0]
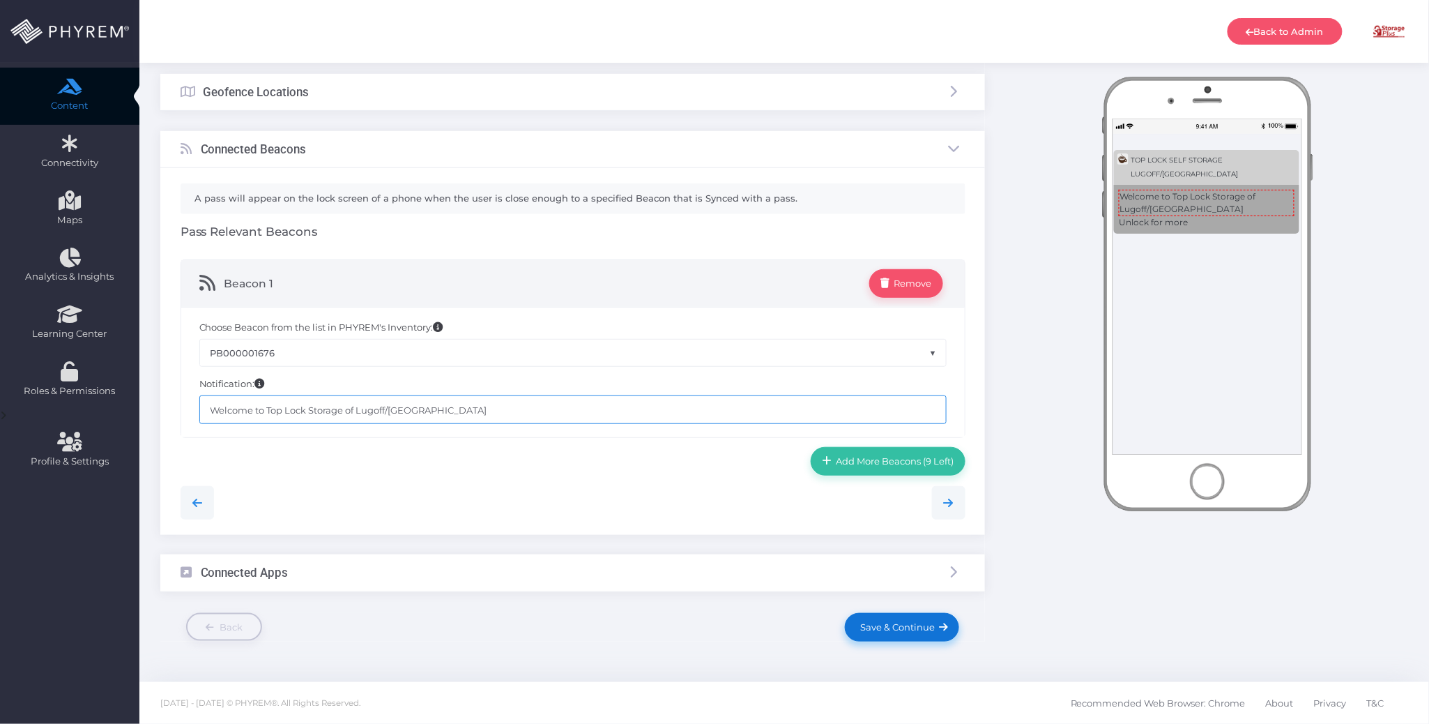
type input "Welcome to Top Lock Storage of Lugoff/[GEOGRAPHIC_DATA]"
click at [873, 615] on link "Save & Continue" at bounding box center [902, 627] width 114 height 28
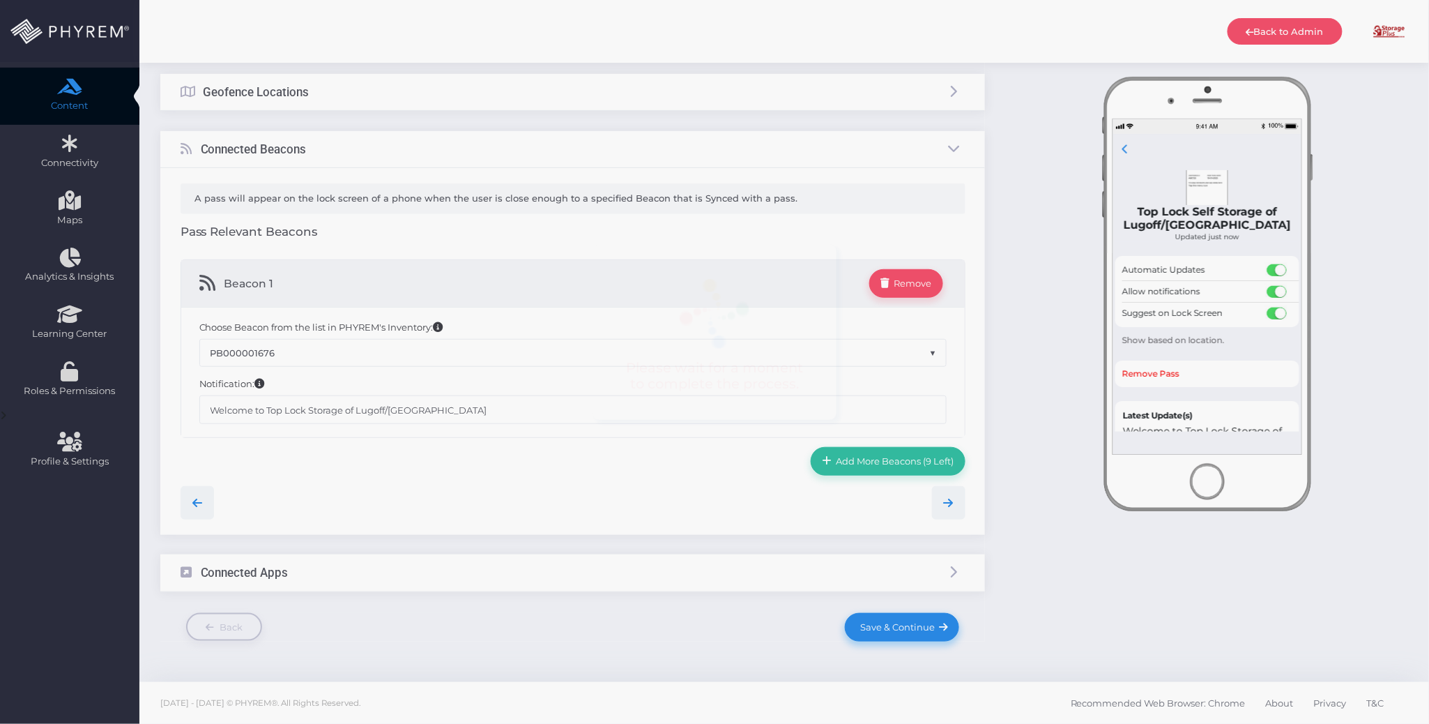
scroll to position [0, 0]
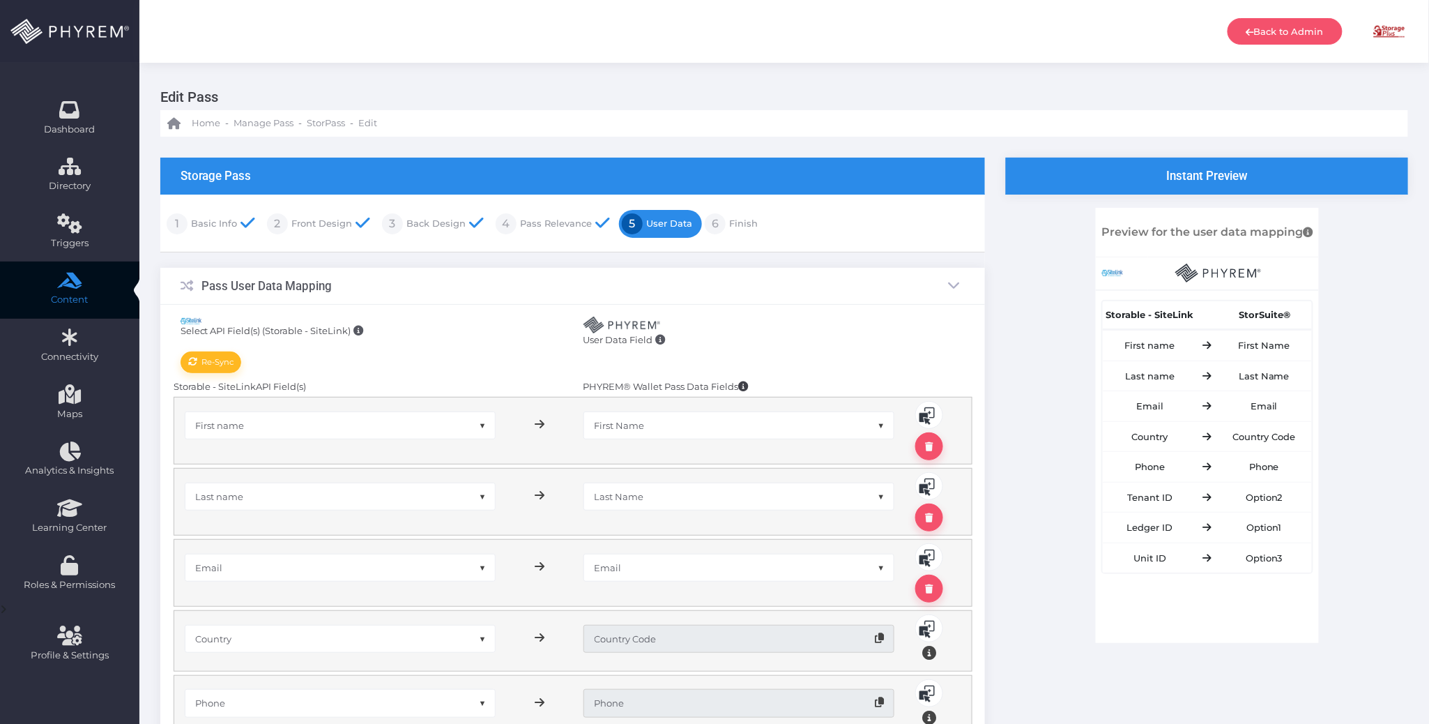
click at [751, 226] on link "Finish" at bounding box center [742, 224] width 32 height 22
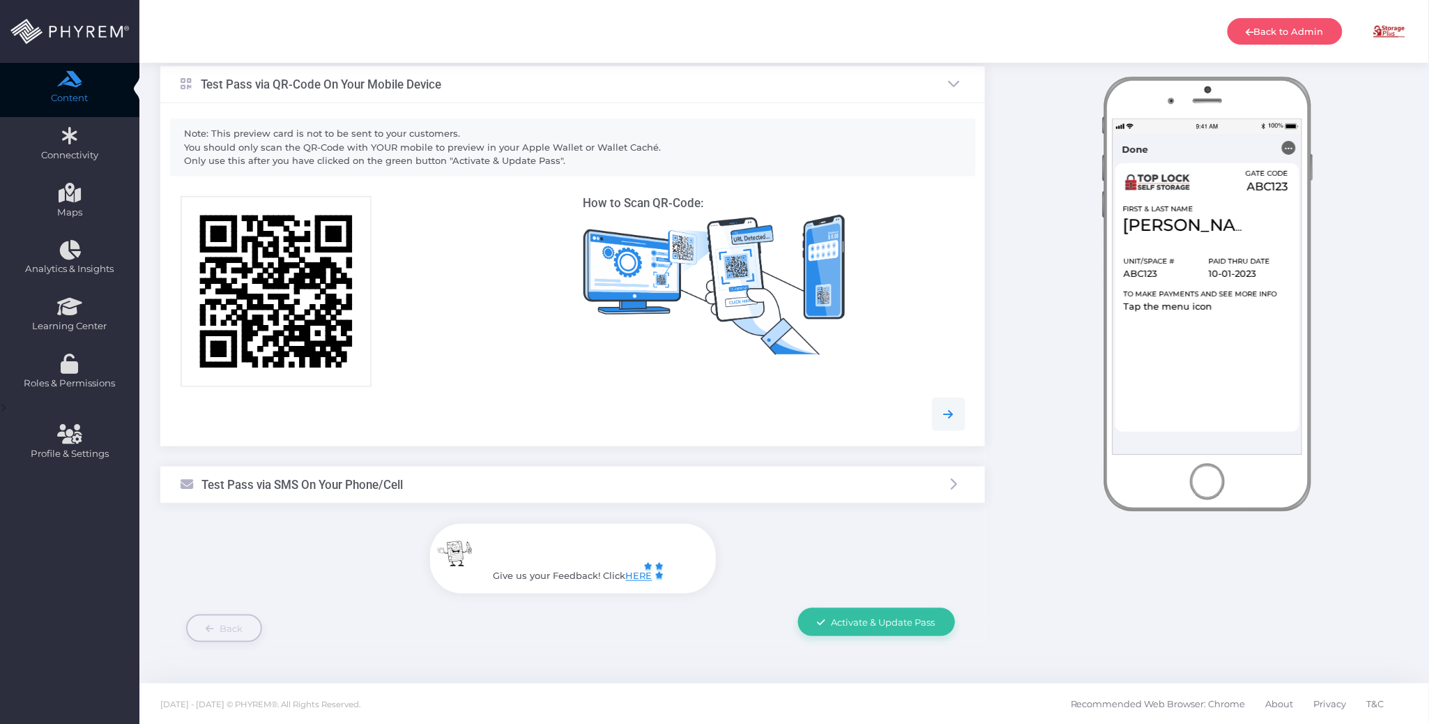
scroll to position [202, 0]
click at [877, 620] on span "Activate & Update Pass" at bounding box center [884, 621] width 104 height 11
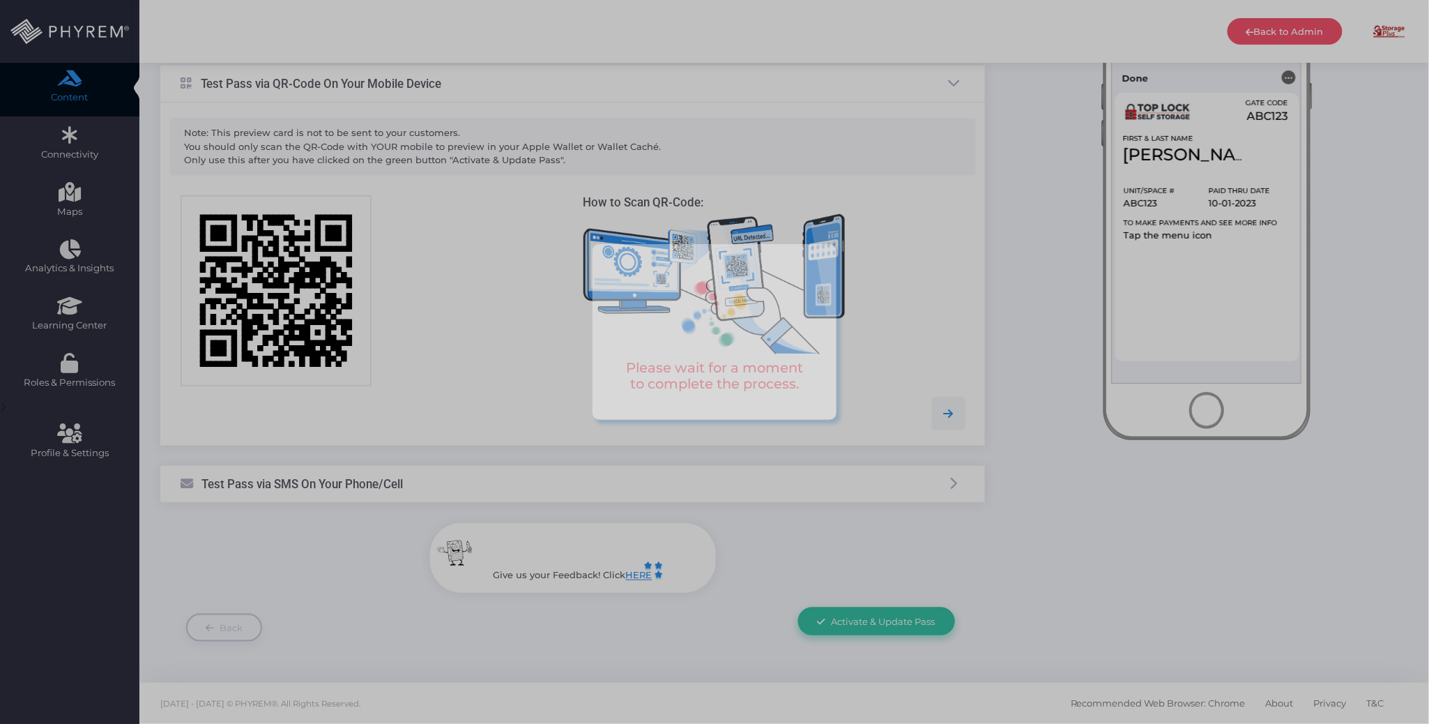
scroll to position [0, 0]
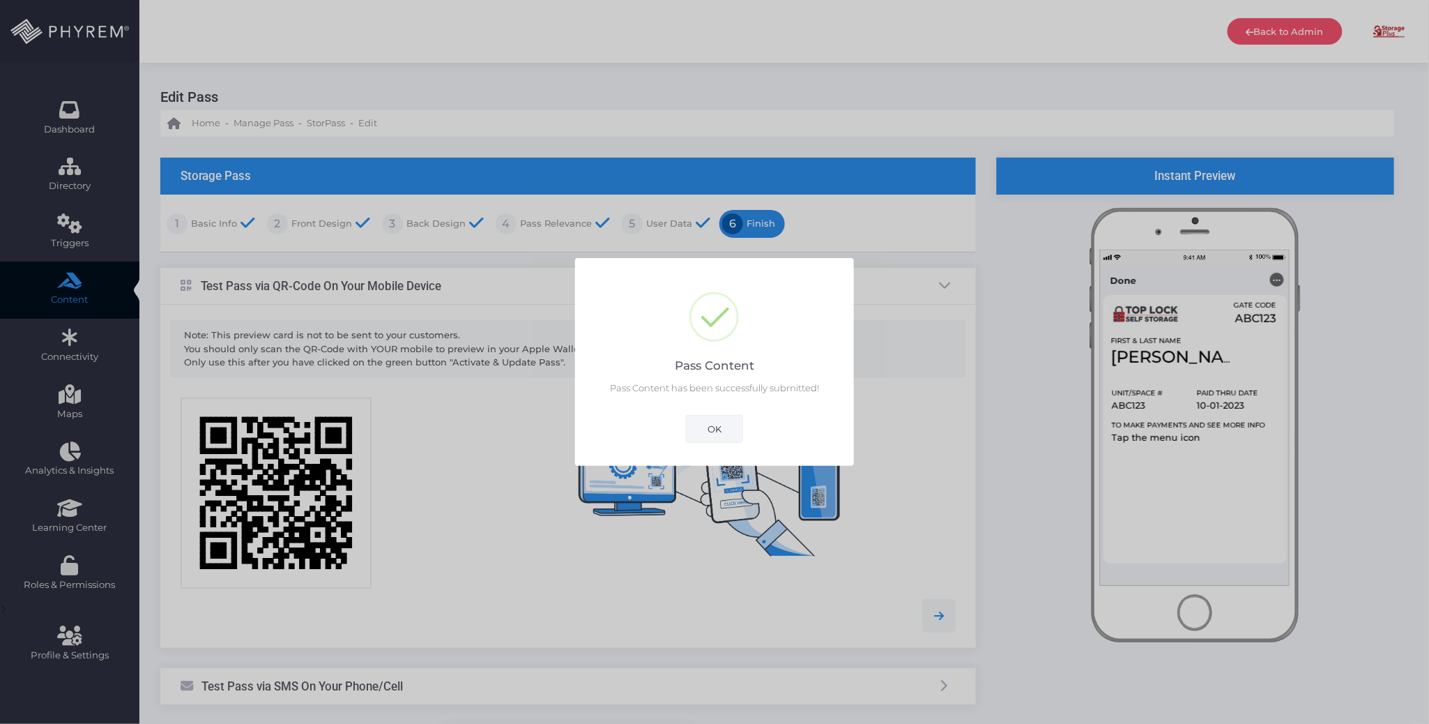
click at [715, 418] on button "OK" at bounding box center [714, 429] width 57 height 28
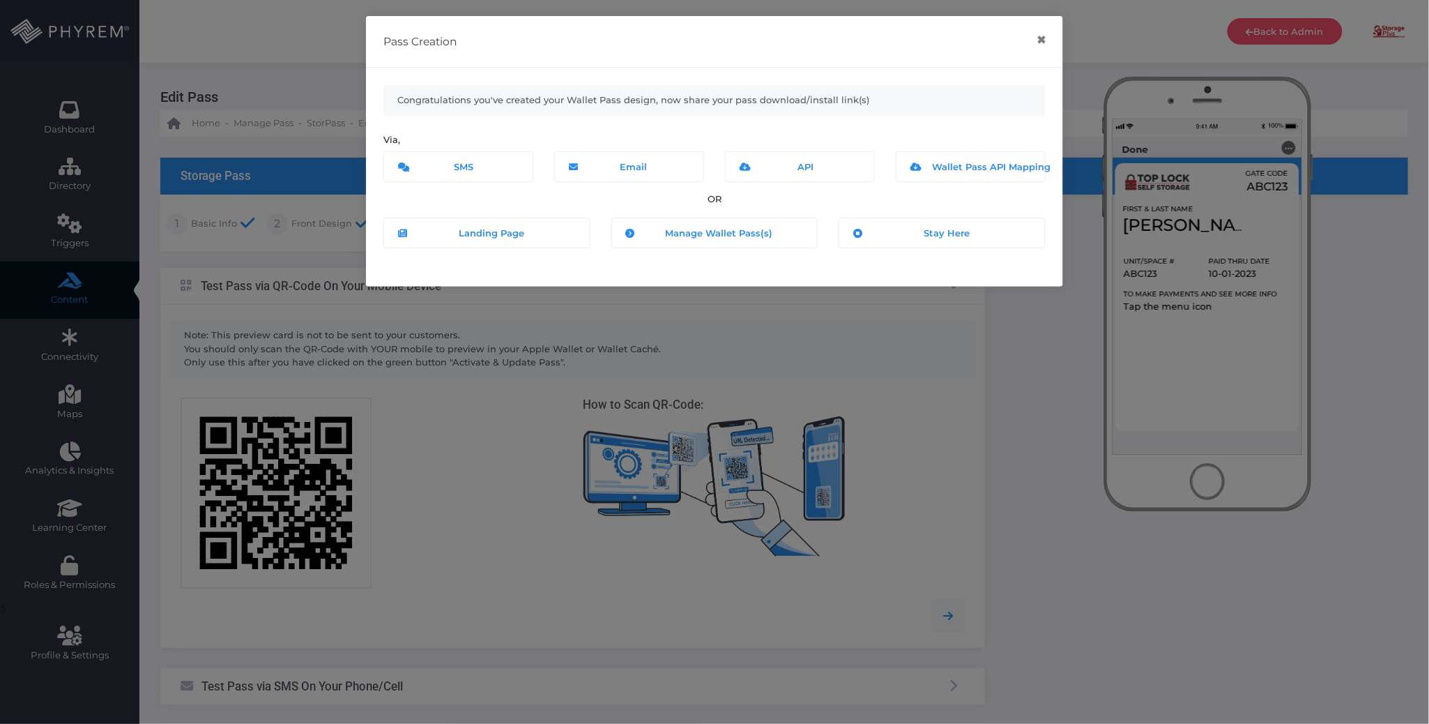
scroll to position [202, 0]
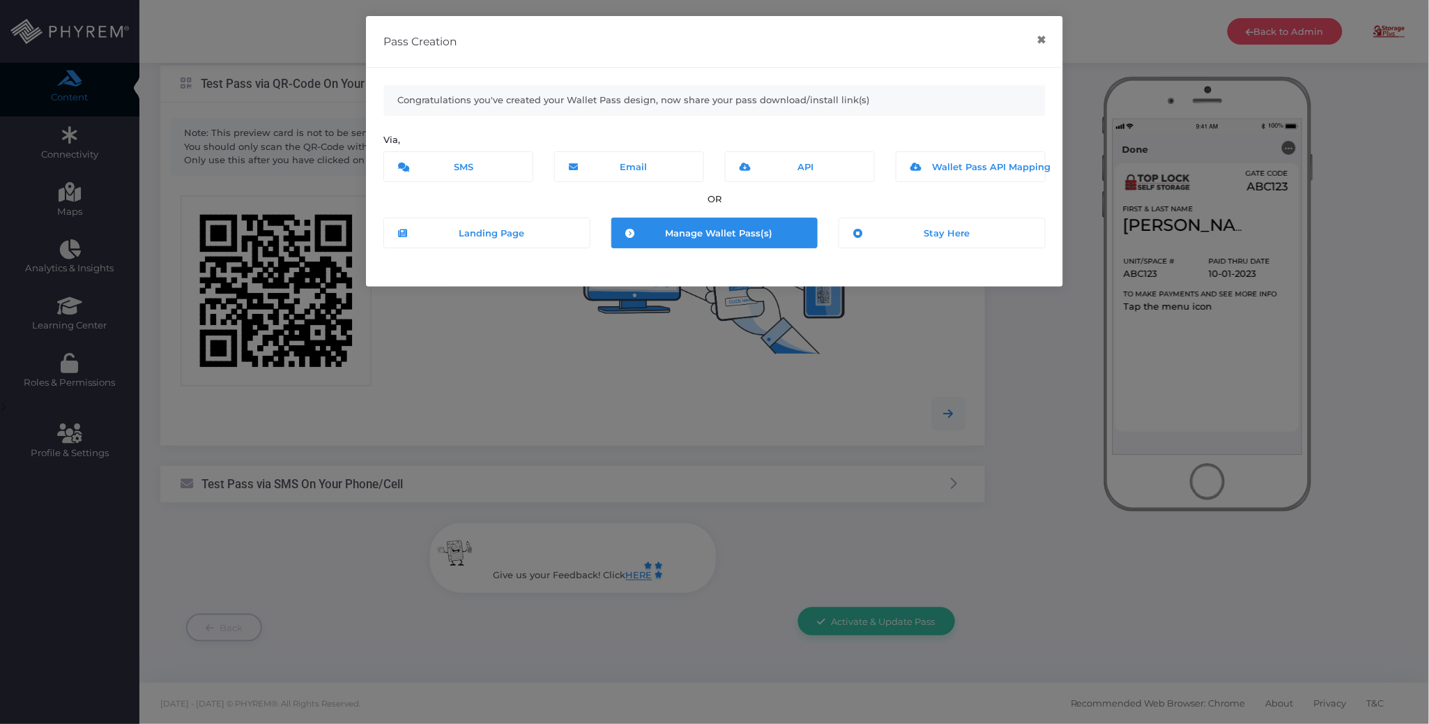
click at [700, 236] on span "Manage Wallet Pass(s)" at bounding box center [718, 232] width 107 height 11
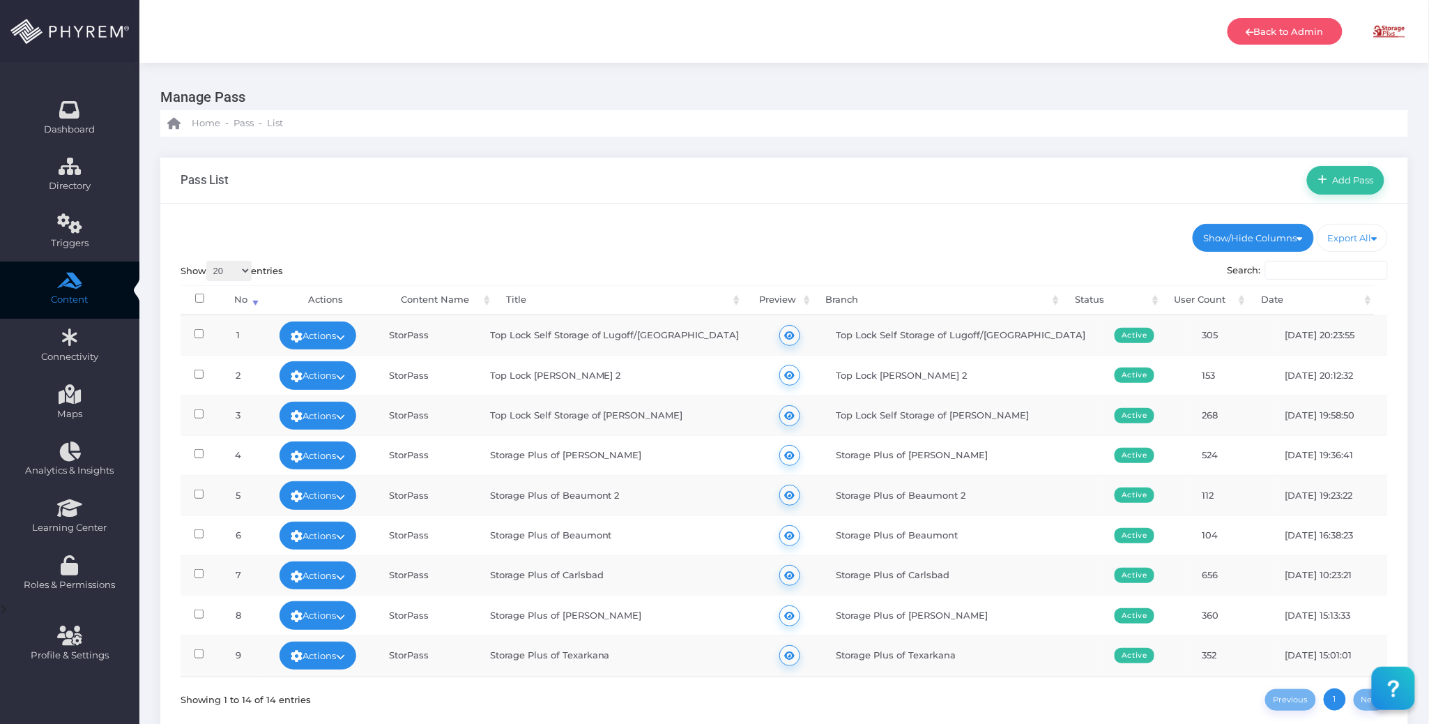
click at [369, 212] on div "Show/Hide Columns No Title" at bounding box center [784, 485] width 1248 height 562
click at [831, 229] on ul "Show/Hide Columns No Content Name Title Branch Status Date" at bounding box center [785, 238] width 1208 height 28
click at [848, 233] on ul "Show/Hide Columns No Content Name Title Branch Status Date" at bounding box center [785, 238] width 1208 height 28
